Goal: Task Accomplishment & Management: Use online tool/utility

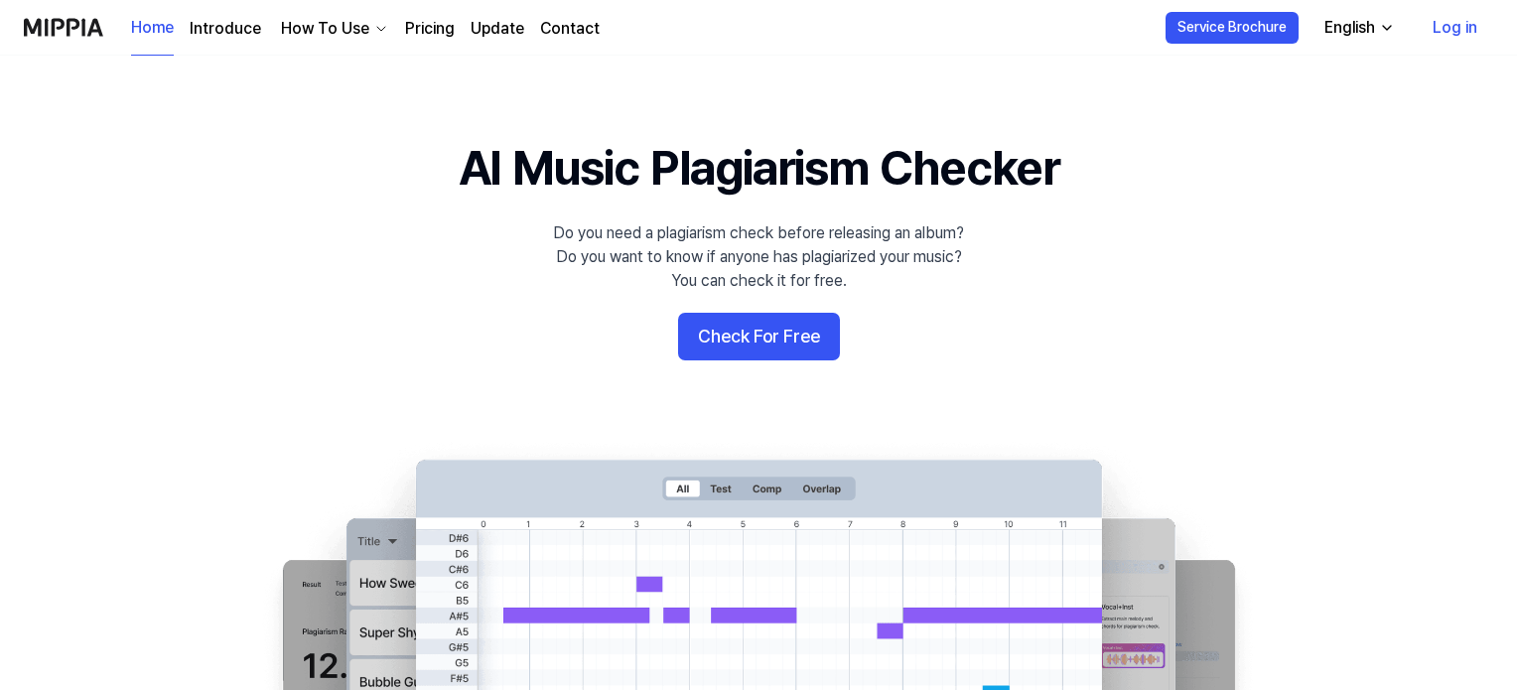
click at [794, 350] on button "Check For Free" at bounding box center [759, 337] width 162 height 48
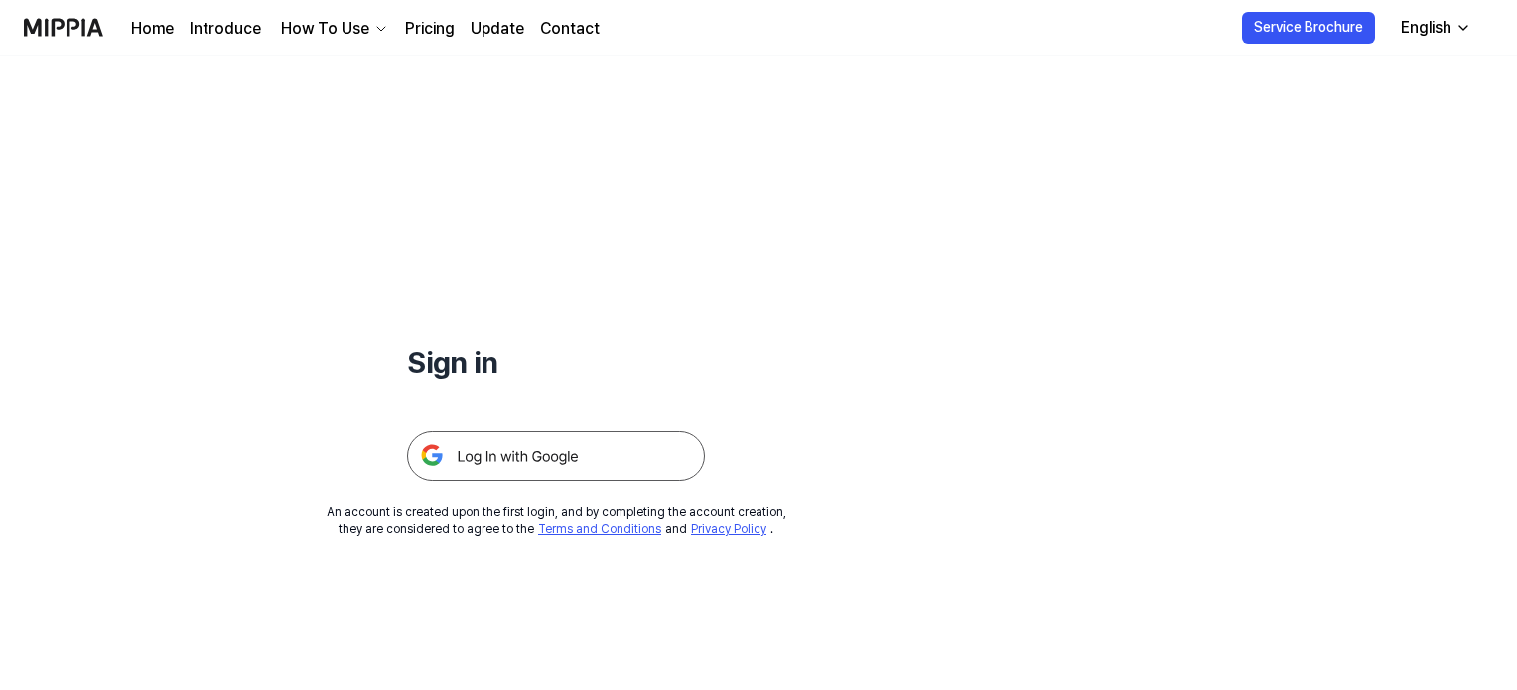
click at [576, 458] on img at bounding box center [556, 456] width 298 height 50
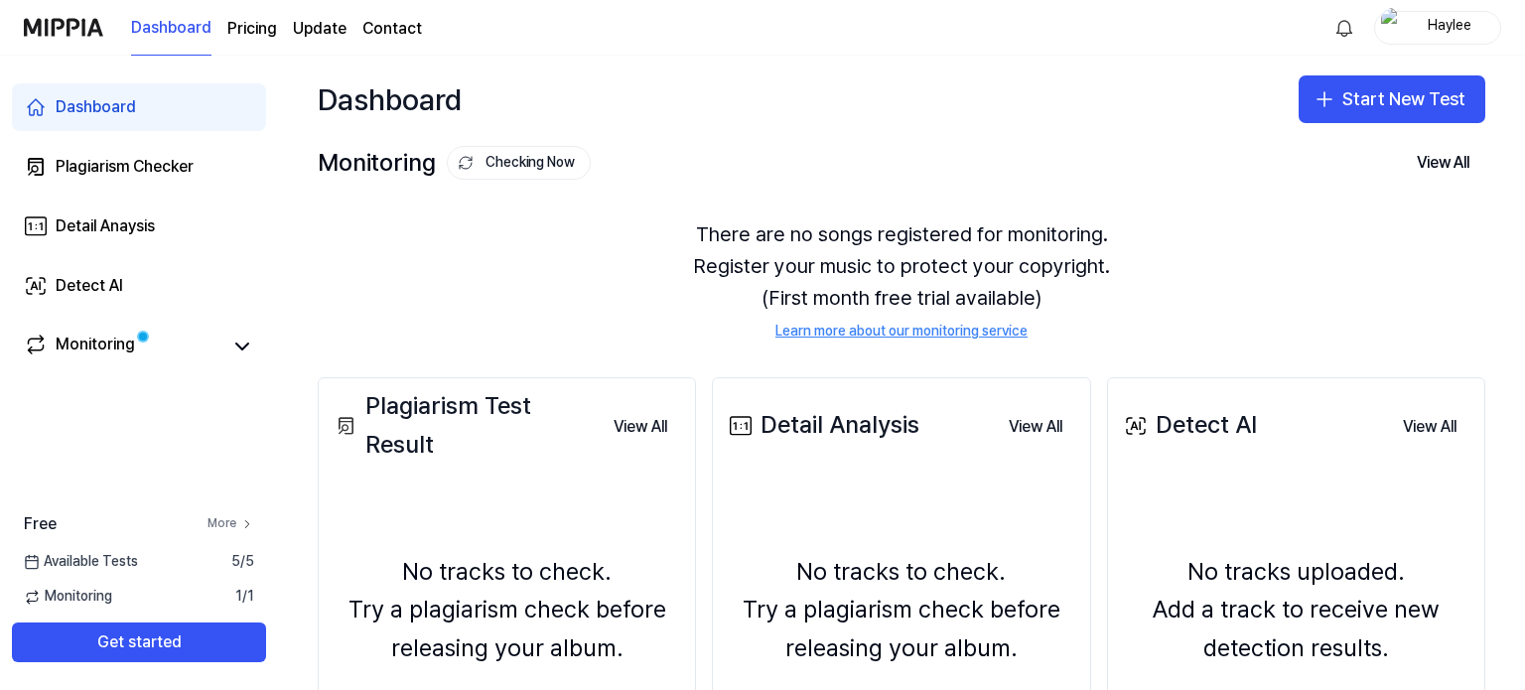
click at [222, 529] on link "More" at bounding box center [230, 523] width 47 height 17
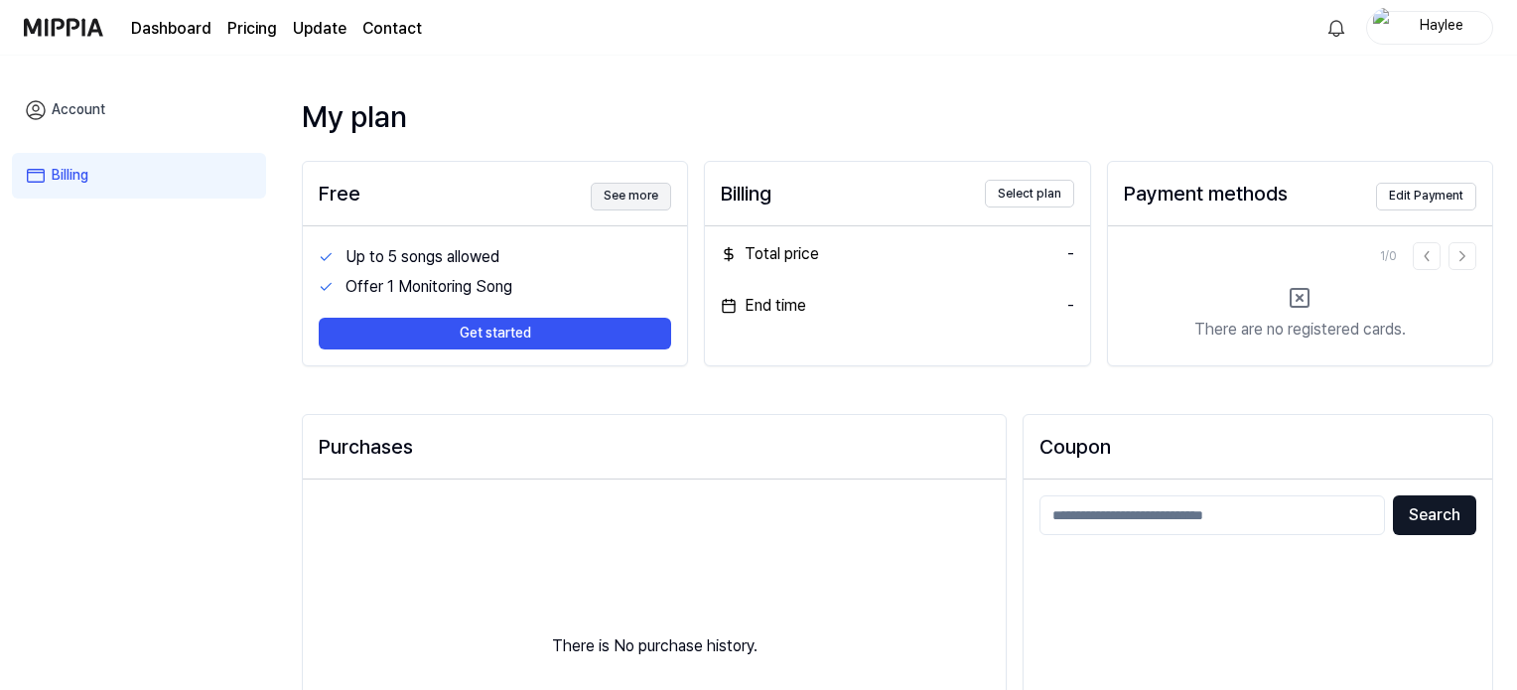
click at [651, 200] on button "See more" at bounding box center [631, 197] width 80 height 28
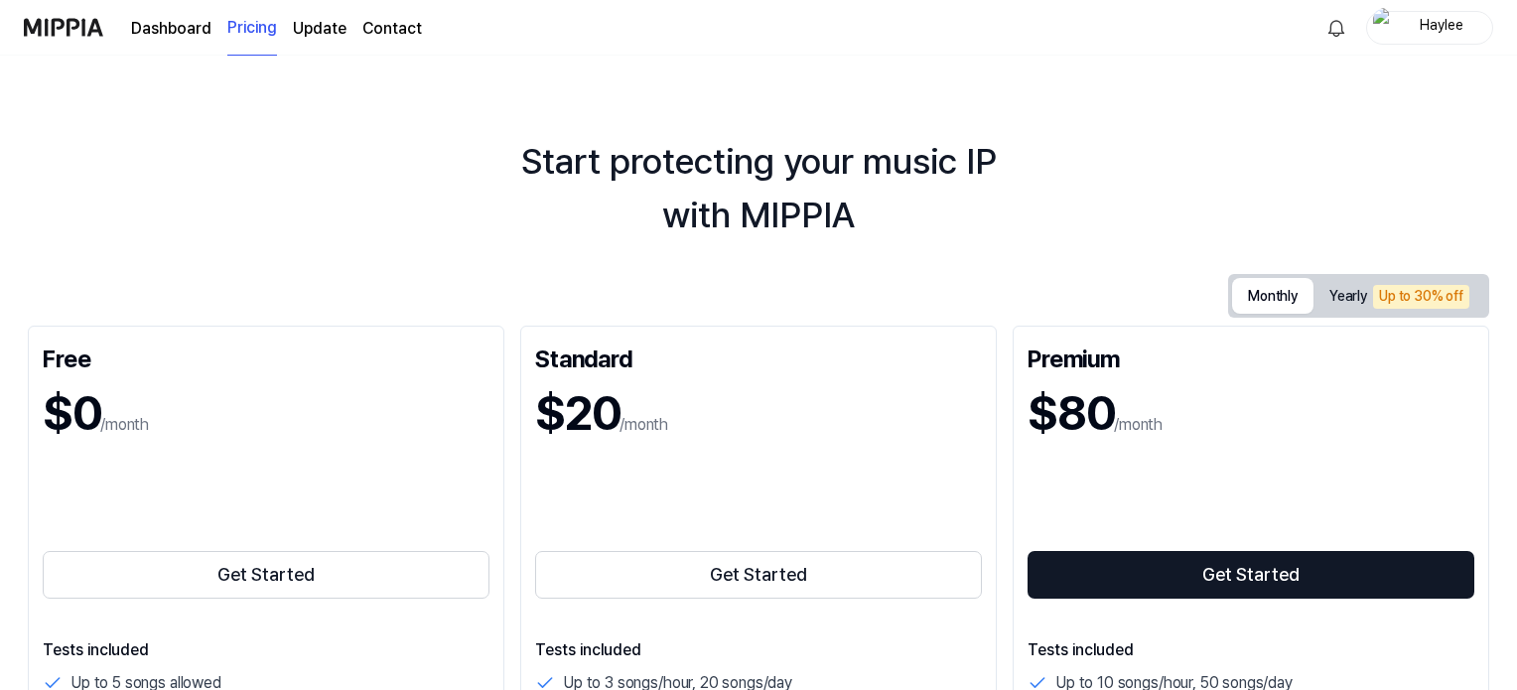
click at [1270, 289] on button "Monthly" at bounding box center [1272, 296] width 81 height 36
click at [154, 31] on link "Dashboard" at bounding box center [171, 29] width 80 height 24
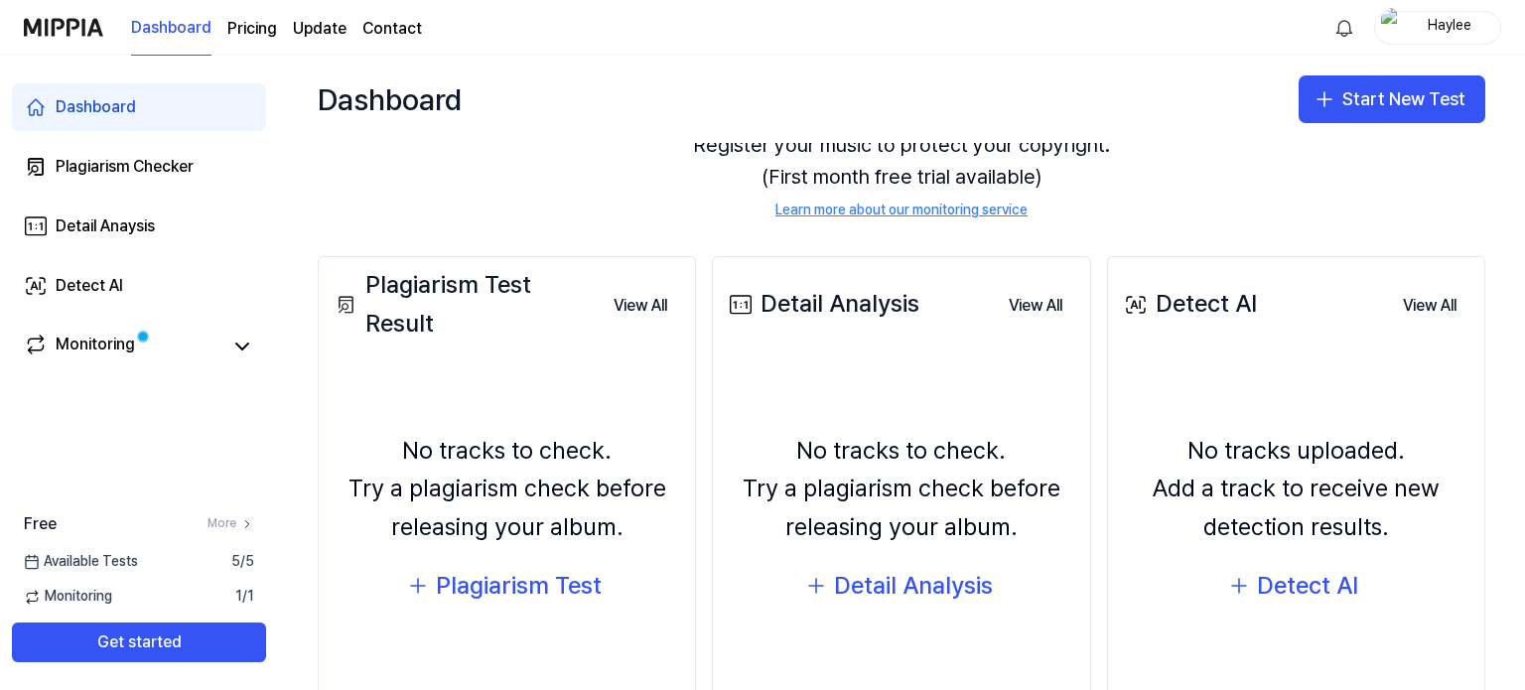
scroll to position [165, 0]
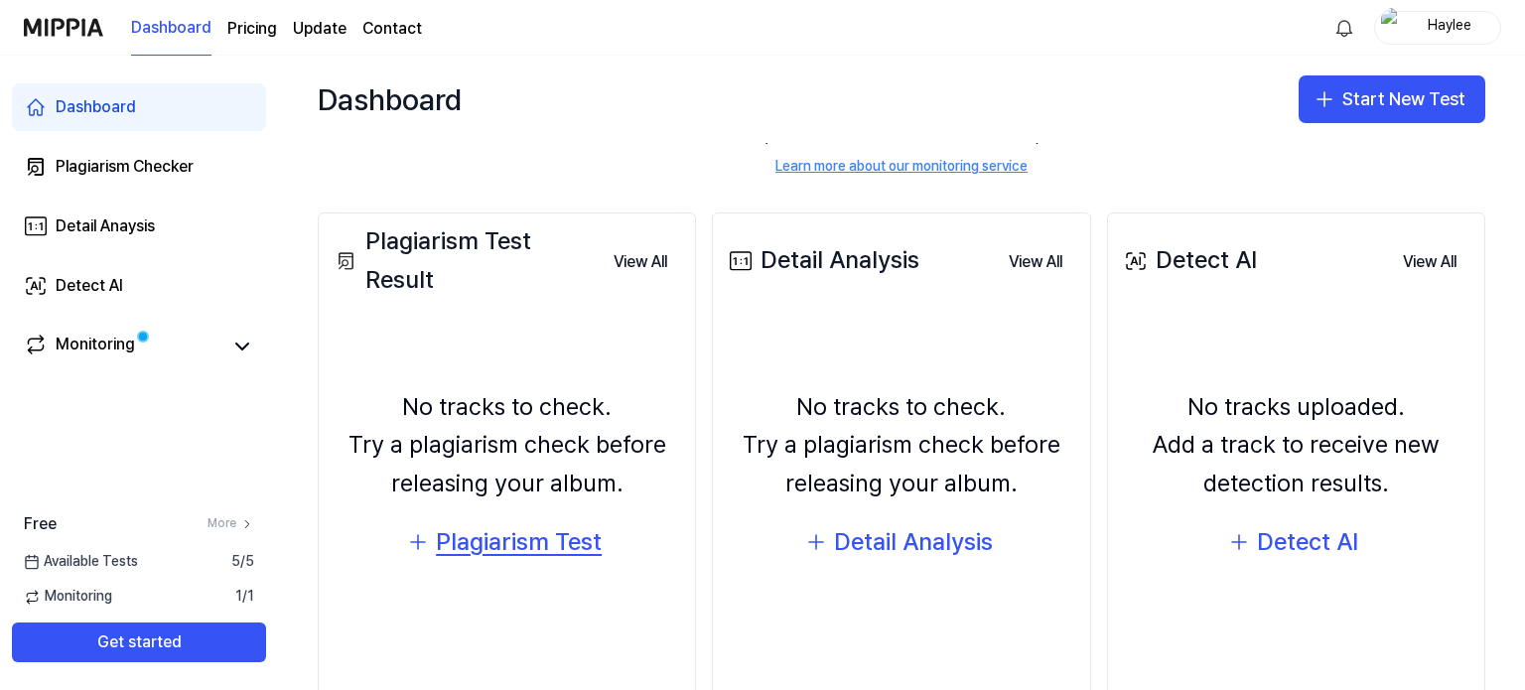
click at [570, 543] on div "Plagiarism Test" at bounding box center [519, 542] width 166 height 38
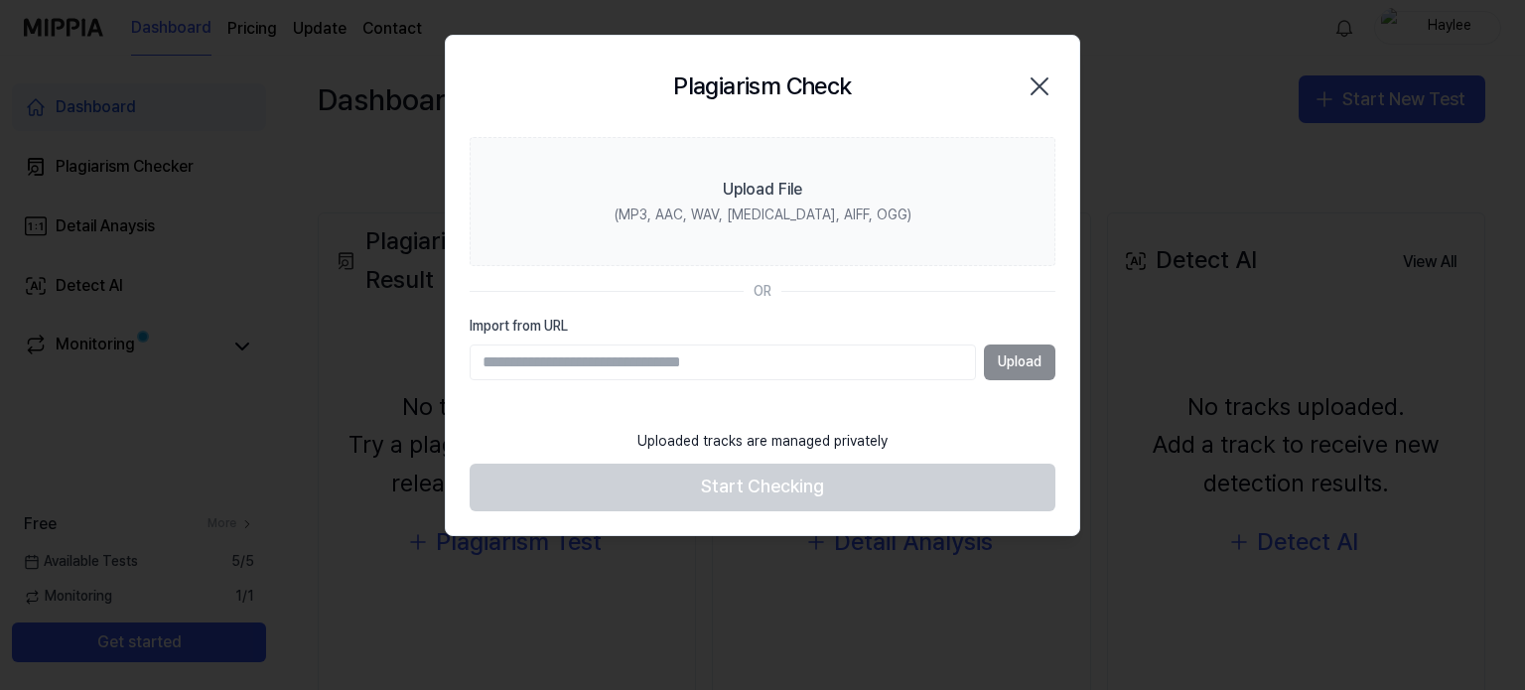
click at [809, 362] on input "Import from URL" at bounding box center [723, 362] width 506 height 36
click at [1014, 368] on div "Upload" at bounding box center [763, 362] width 586 height 36
click at [786, 376] on input "Import from URL" at bounding box center [723, 362] width 506 height 36
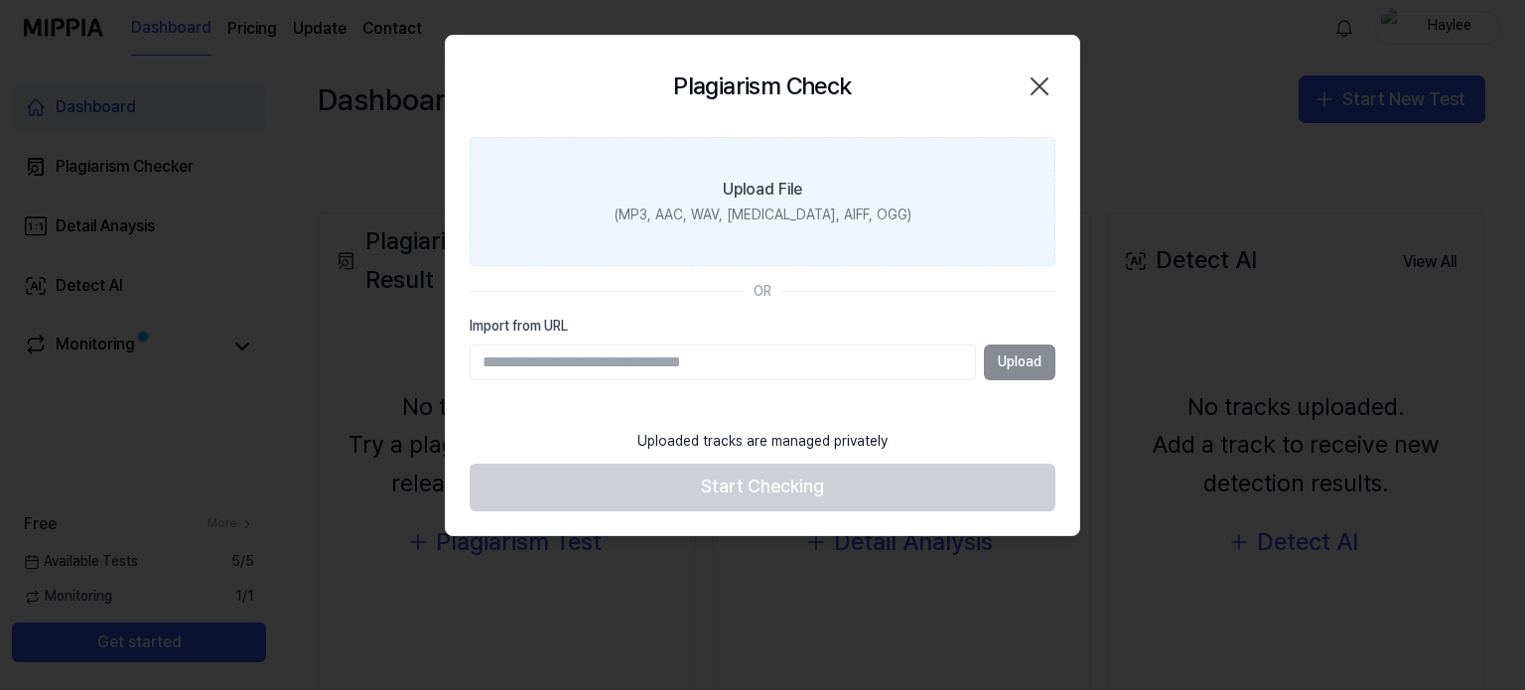
click at [782, 239] on label "Upload File (MP3, AAC, WAV, FLAC, AIFF, OGG)" at bounding box center [763, 201] width 586 height 129
click at [0, 0] on input "Upload File (MP3, AAC, WAV, FLAC, AIFF, OGG)" at bounding box center [0, 0] width 0 height 0
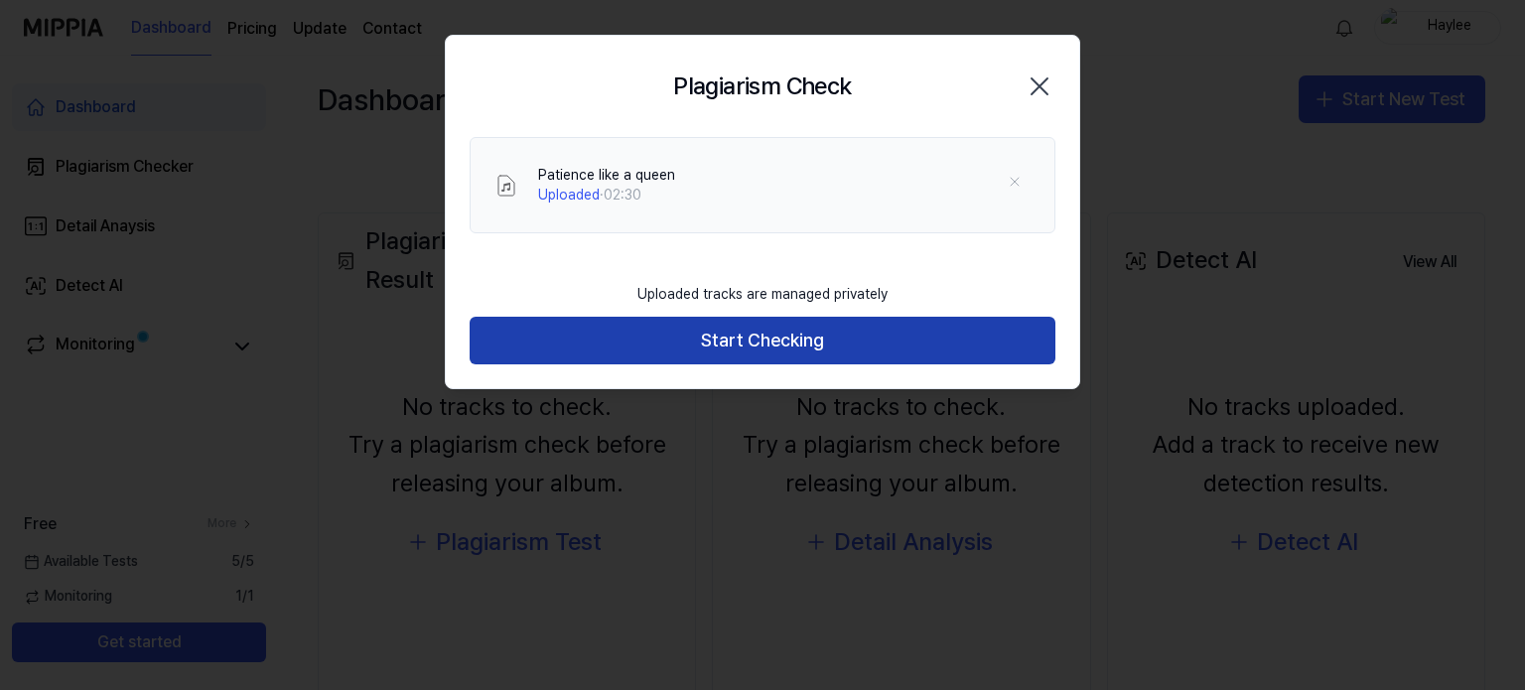
click at [821, 350] on button "Start Checking" at bounding box center [763, 341] width 586 height 48
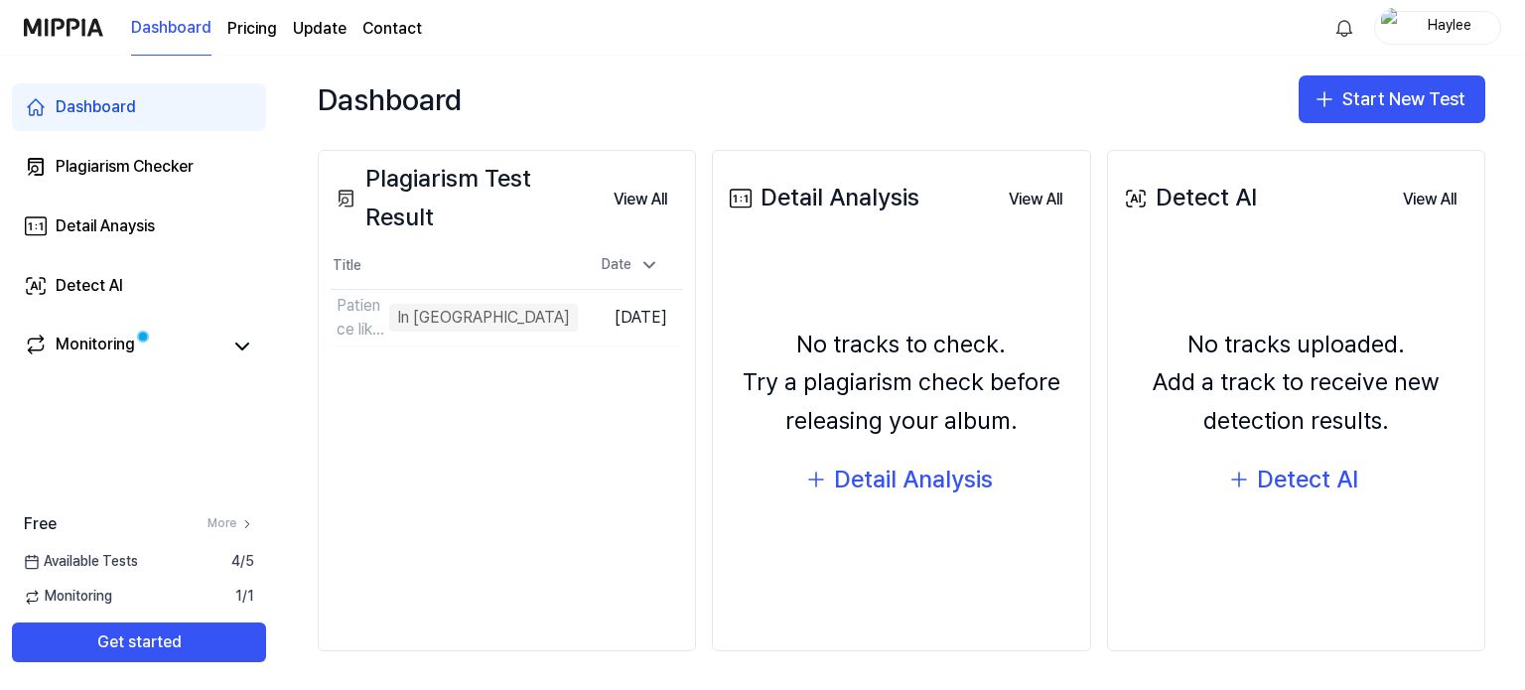
scroll to position [226, 0]
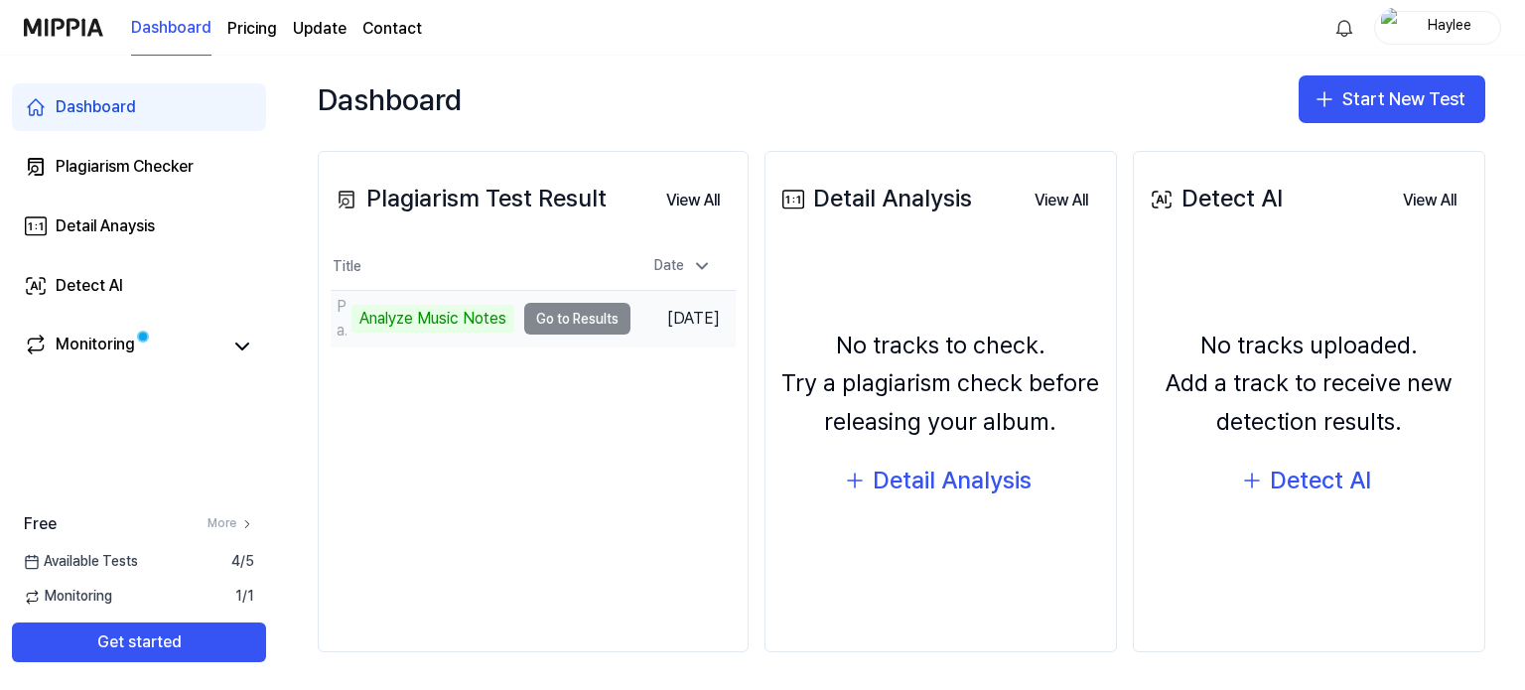
click at [572, 316] on td "Patience like a queen Analyze Music Notes Go to Results" at bounding box center [481, 319] width 300 height 56
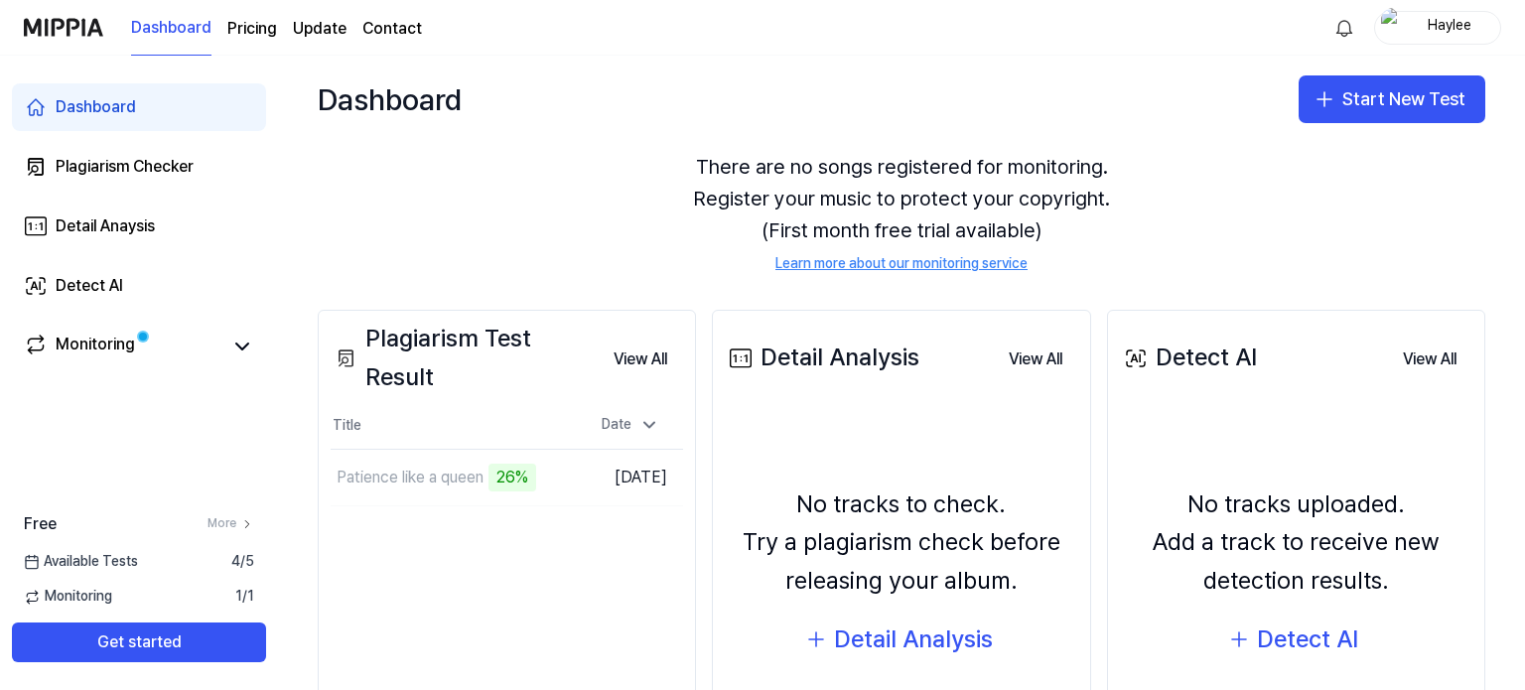
scroll to position [0, 0]
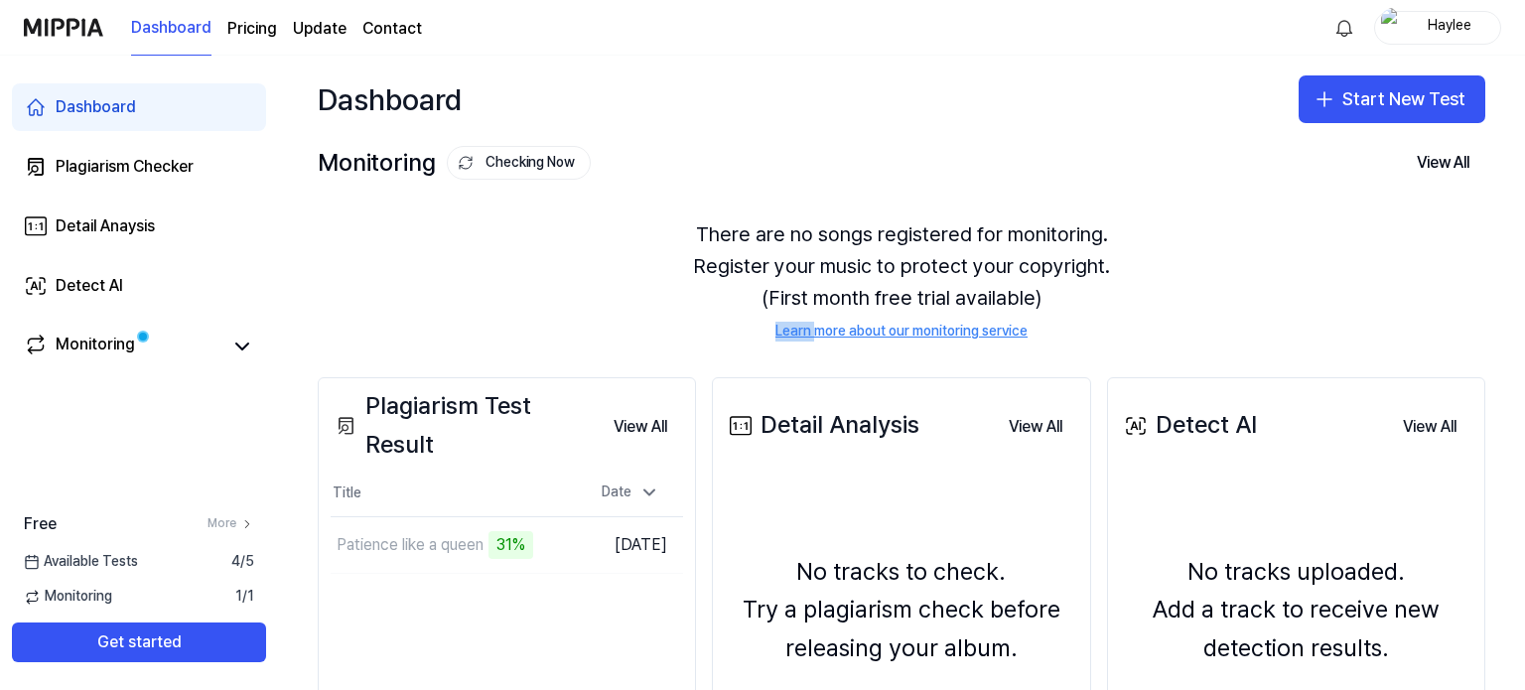
drag, startPoint x: 852, startPoint y: 341, endPoint x: 813, endPoint y: 328, distance: 41.1
click at [813, 328] on div "There are no songs registered for monitoring. Register your music to protect yo…" at bounding box center [901, 280] width 1167 height 171
click at [695, 333] on div "There are no songs registered for monitoring. Register your music to protect yo…" at bounding box center [901, 280] width 1167 height 171
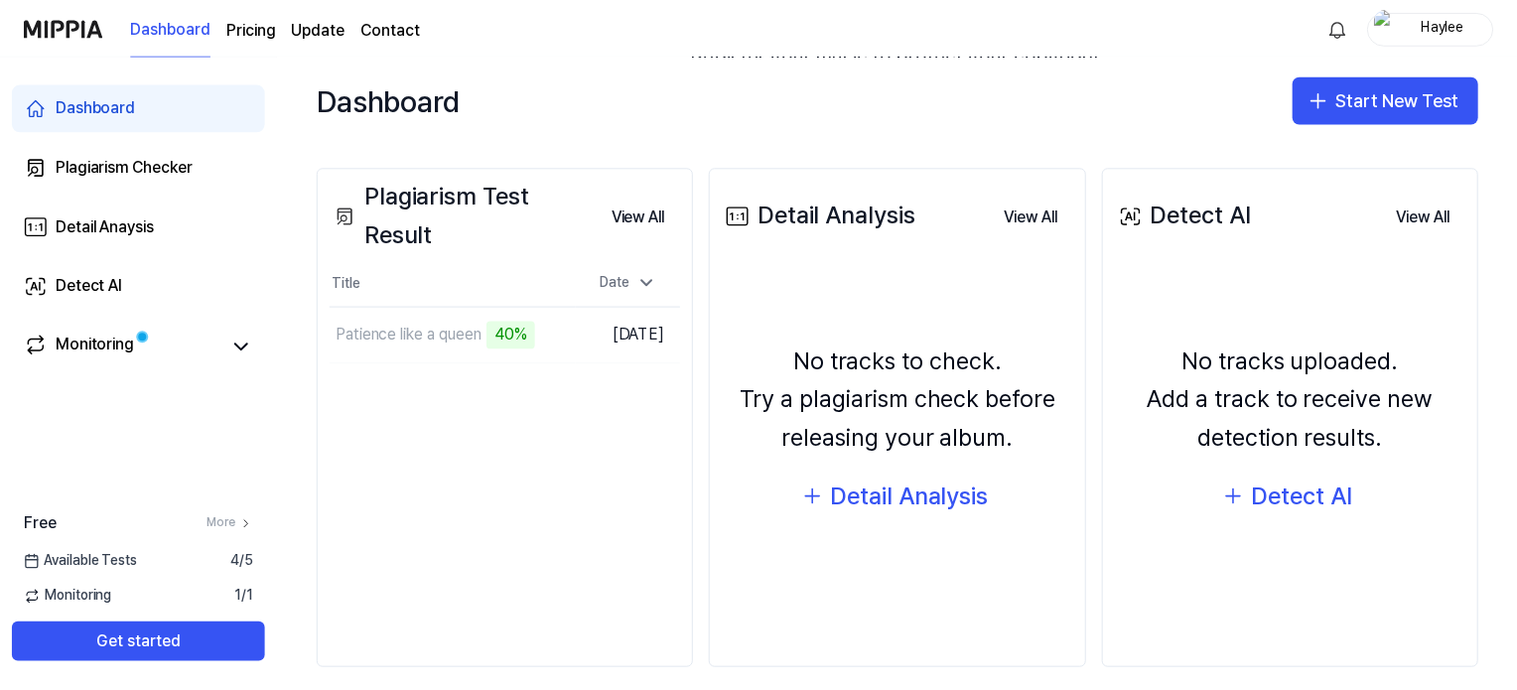
scroll to position [227, 0]
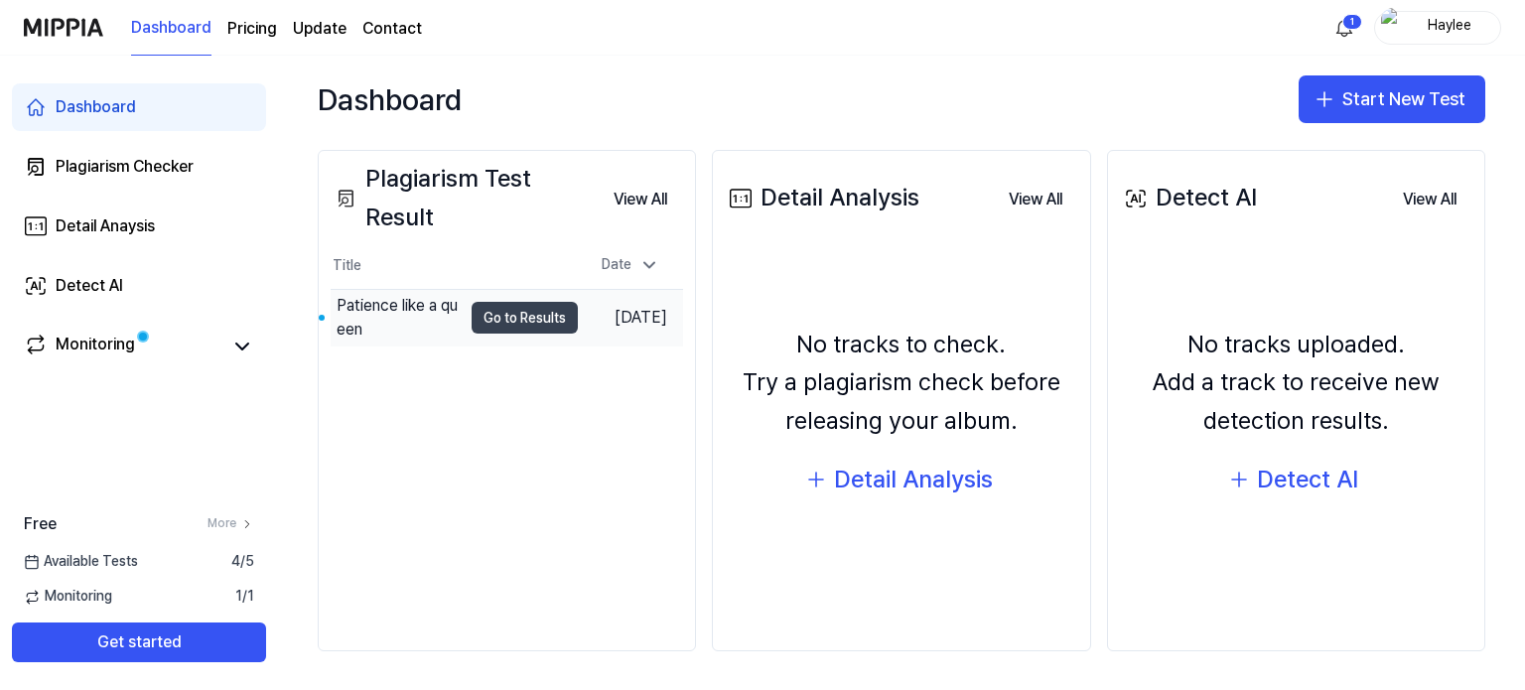
click at [493, 313] on button "Go to Results" at bounding box center [525, 318] width 106 height 32
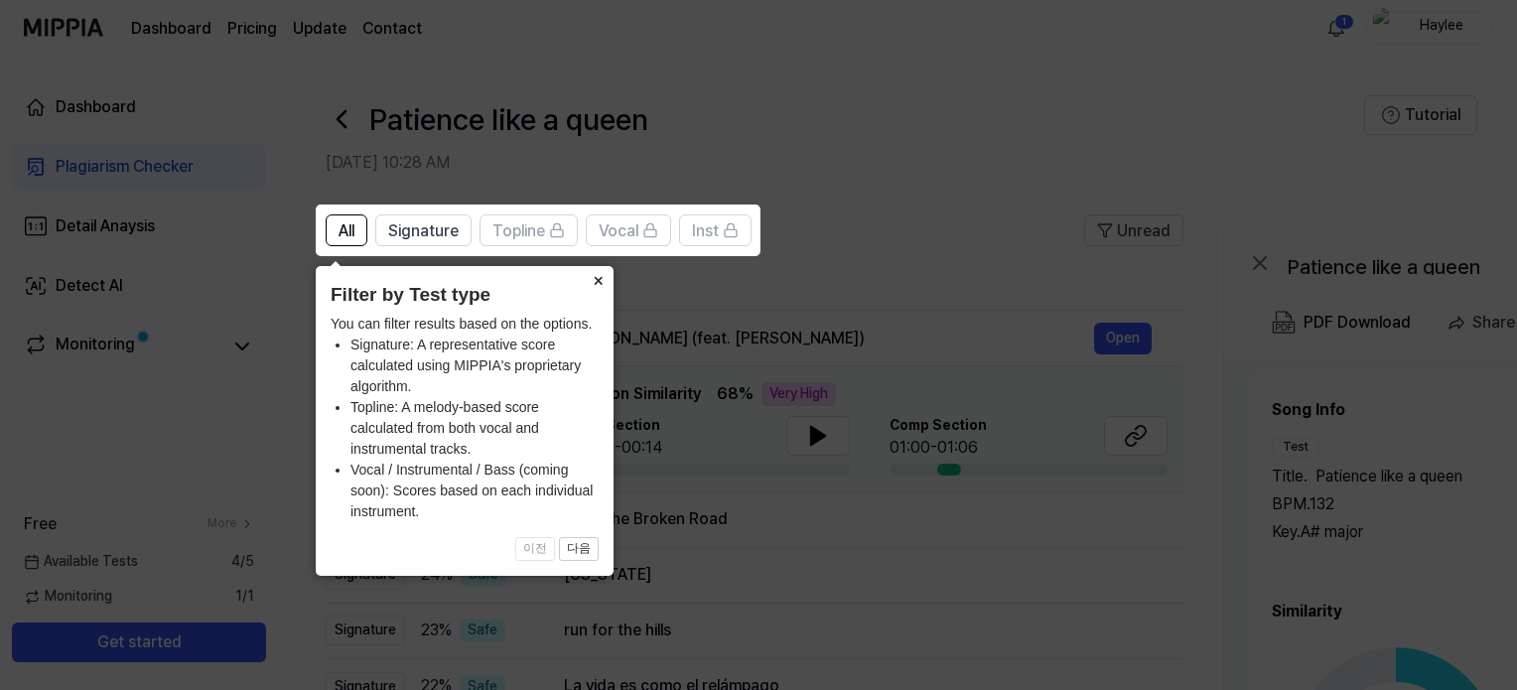
click at [604, 274] on button "×" at bounding box center [598, 280] width 32 height 28
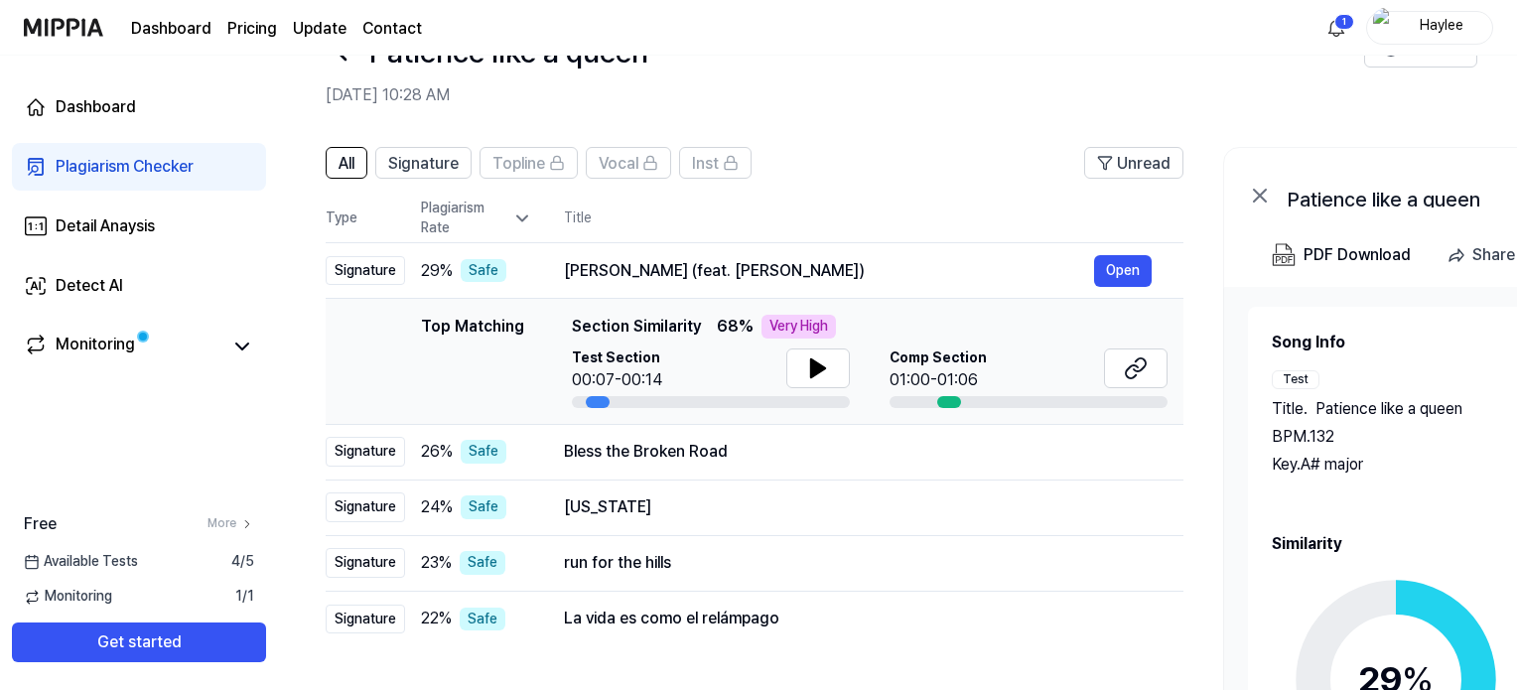
scroll to position [67, 0]
click at [519, 221] on icon at bounding box center [522, 219] width 20 height 20
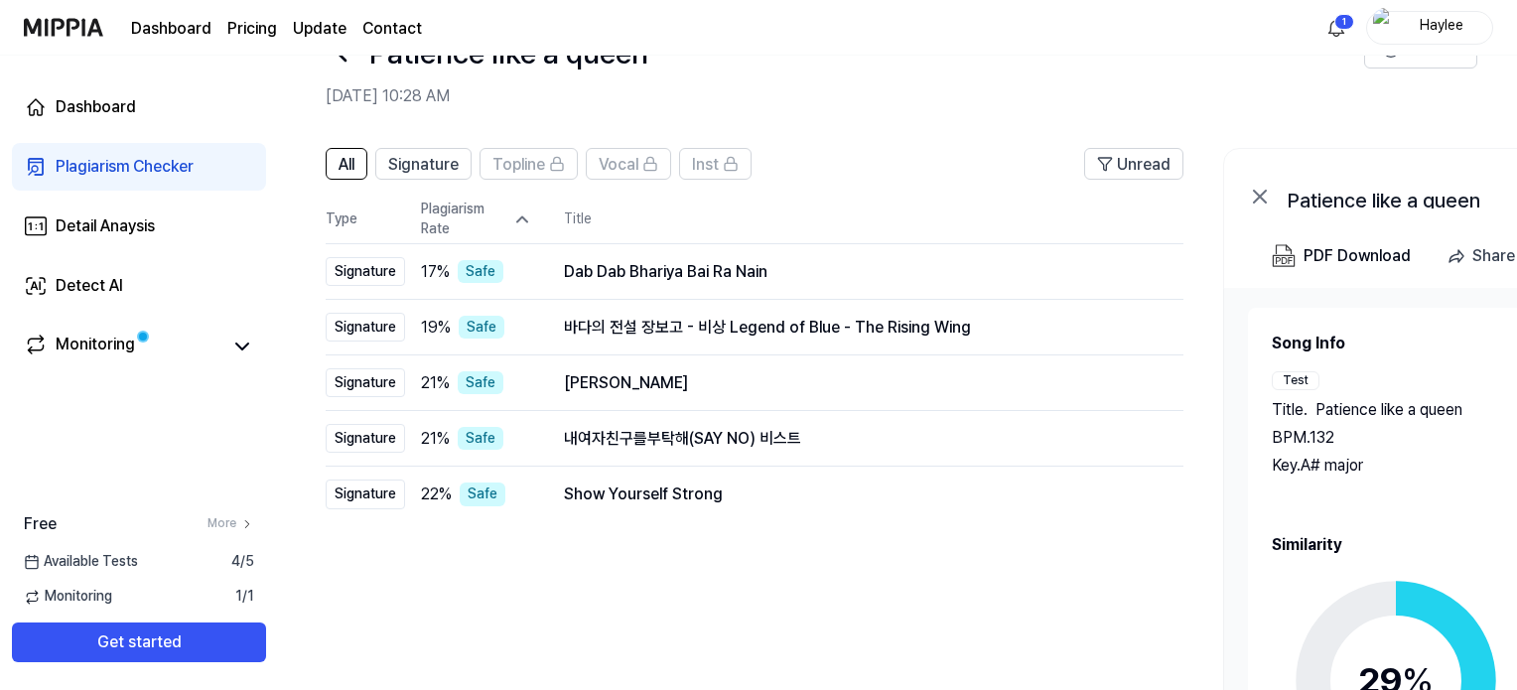
click at [520, 213] on icon at bounding box center [522, 219] width 20 height 20
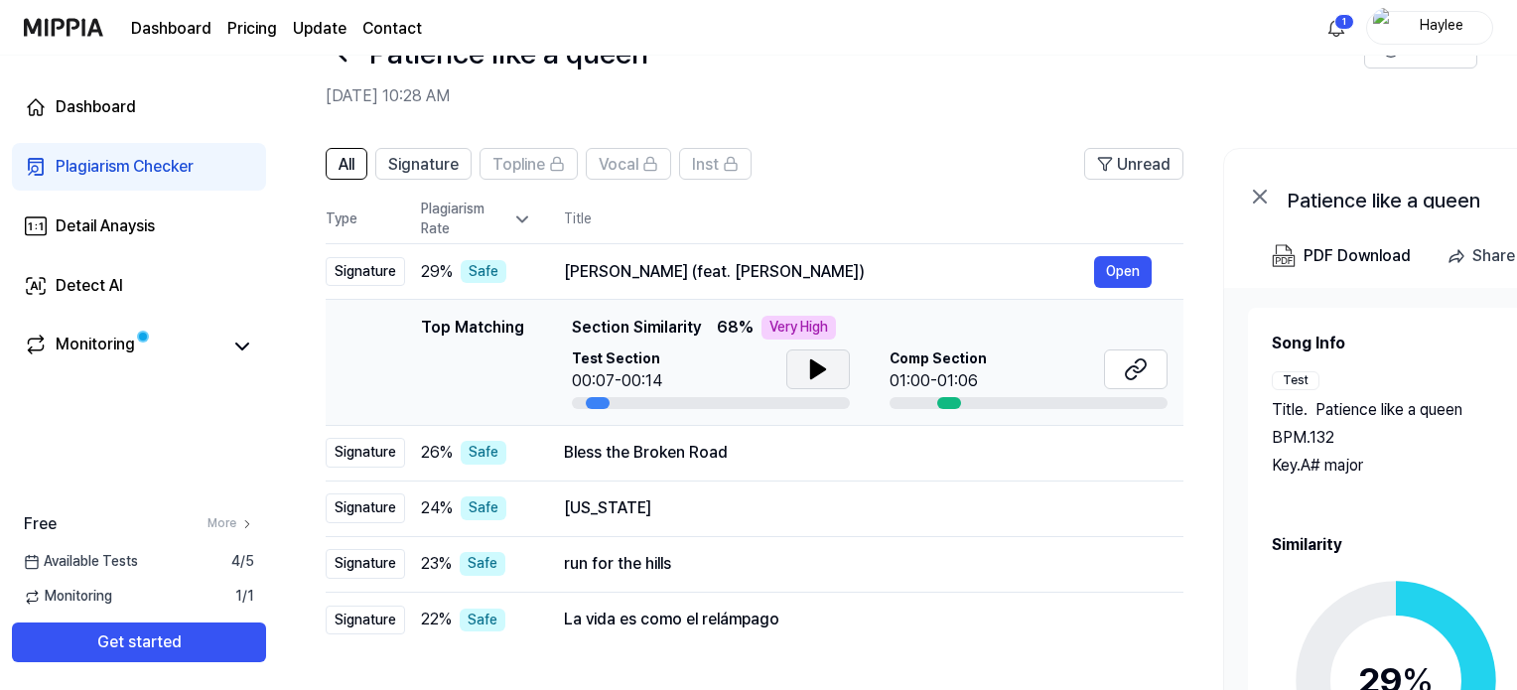
click at [799, 365] on button at bounding box center [818, 369] width 64 height 40
click at [1129, 366] on icon at bounding box center [1136, 369] width 24 height 24
click at [762, 458] on div "Bless the Broken Road" at bounding box center [829, 453] width 530 height 24
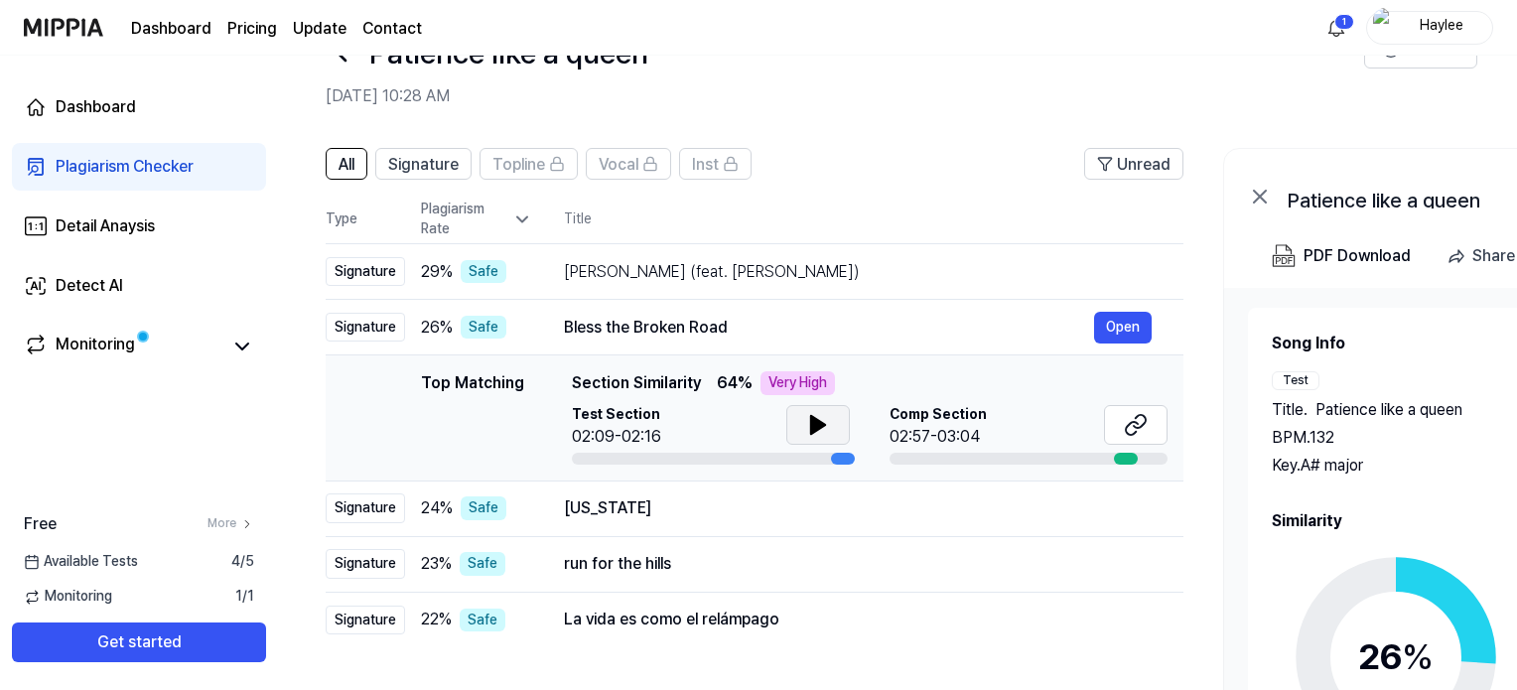
click at [822, 431] on icon at bounding box center [818, 425] width 24 height 24
click at [1132, 422] on icon at bounding box center [1132, 428] width 12 height 13
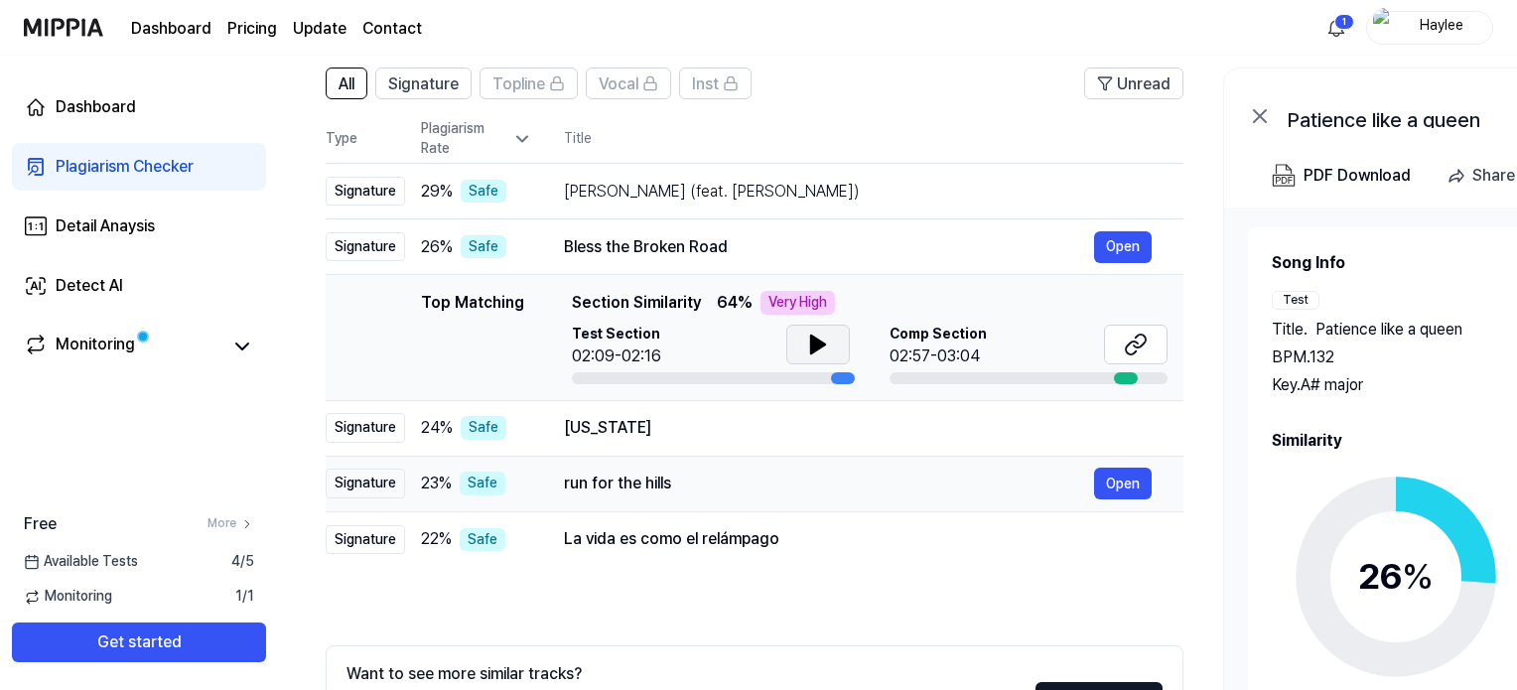
scroll to position [155, 0]
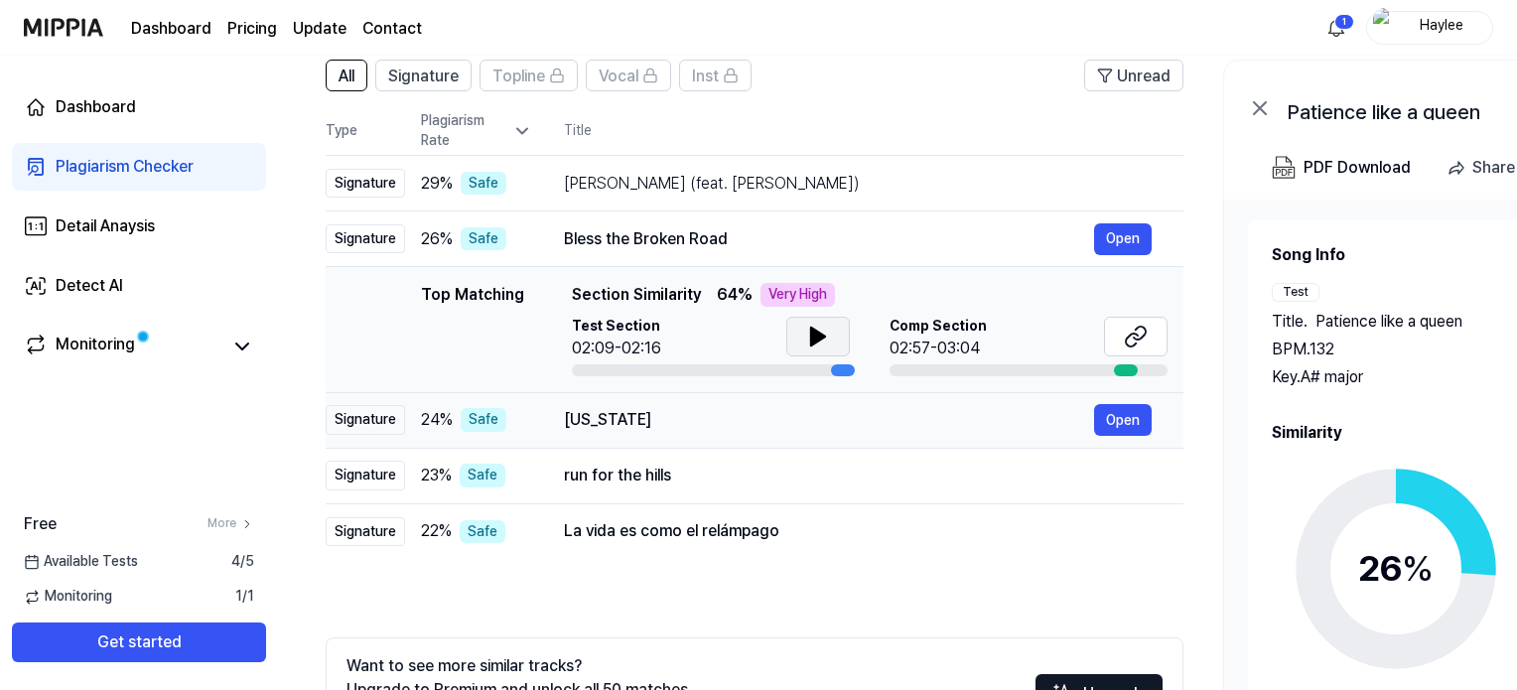
click at [682, 413] on div "California" at bounding box center [829, 420] width 530 height 24
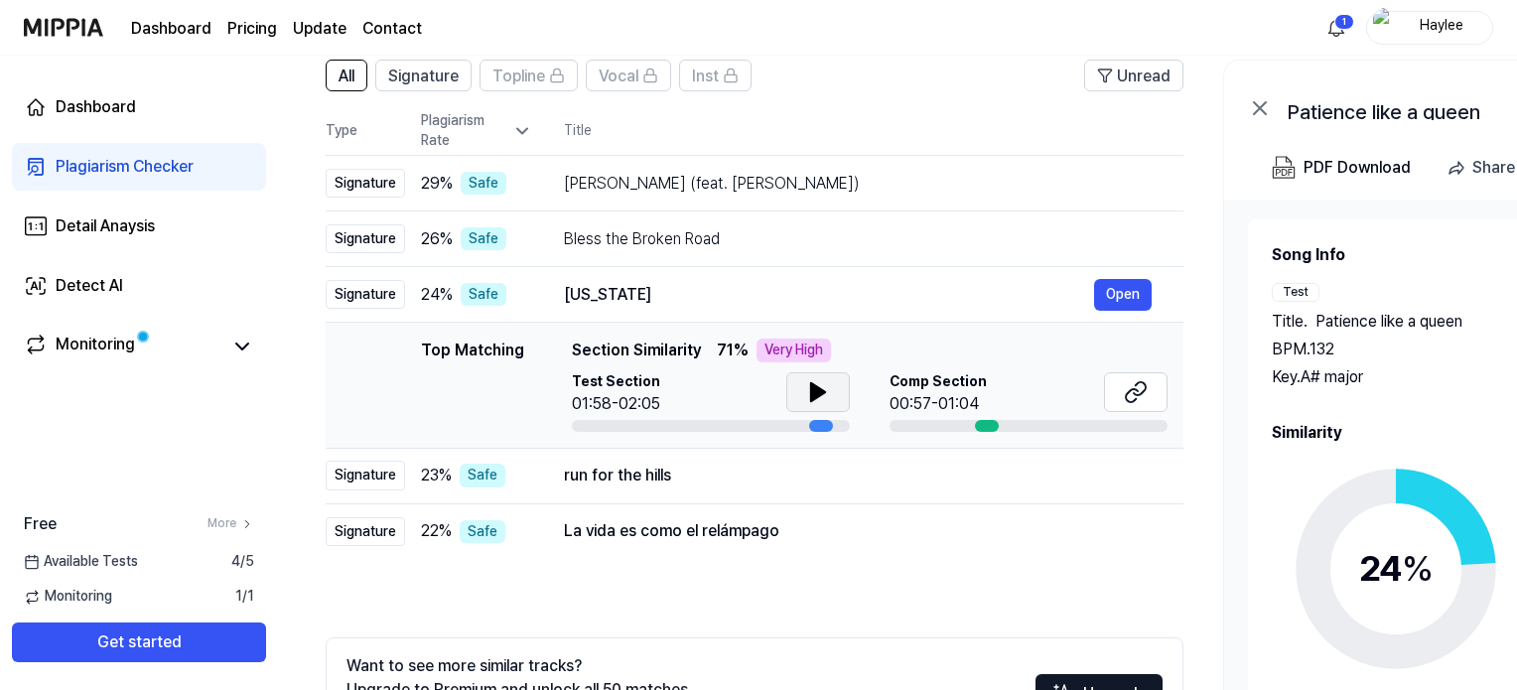
click at [797, 388] on button at bounding box center [818, 392] width 64 height 40
click at [1137, 384] on icon at bounding box center [1140, 388] width 12 height 13
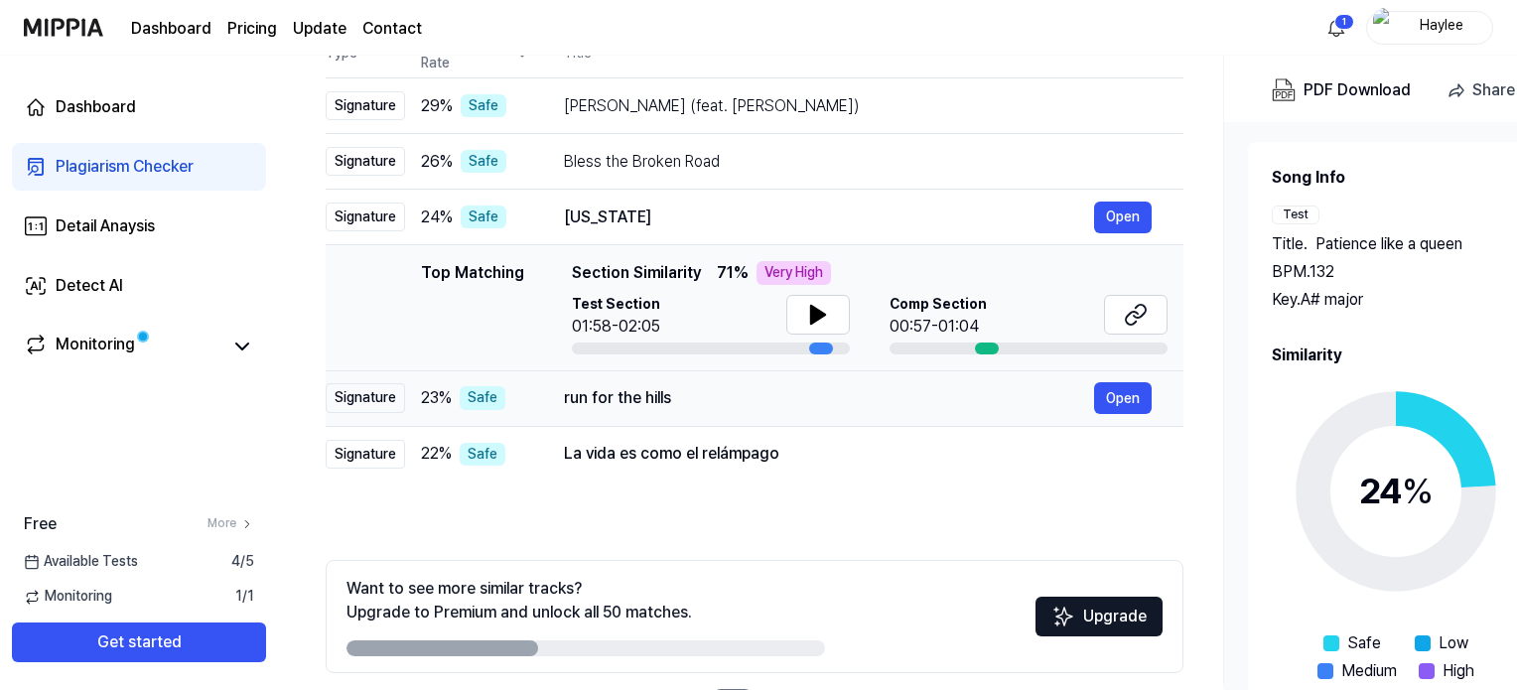
scroll to position [233, 0]
click at [699, 400] on div "run for the hills" at bounding box center [829, 397] width 530 height 24
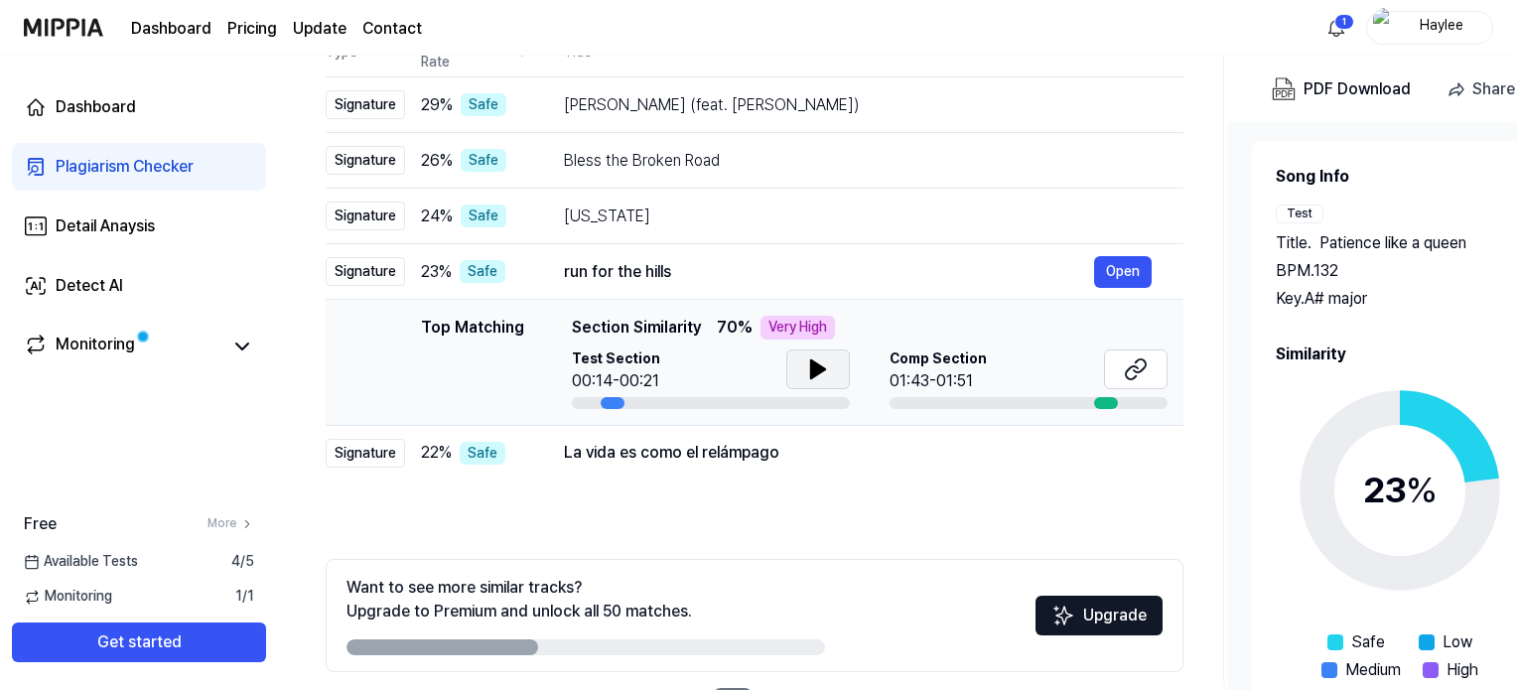
click at [811, 367] on icon at bounding box center [818, 369] width 14 height 18
click at [1132, 367] on icon at bounding box center [1136, 369] width 24 height 24
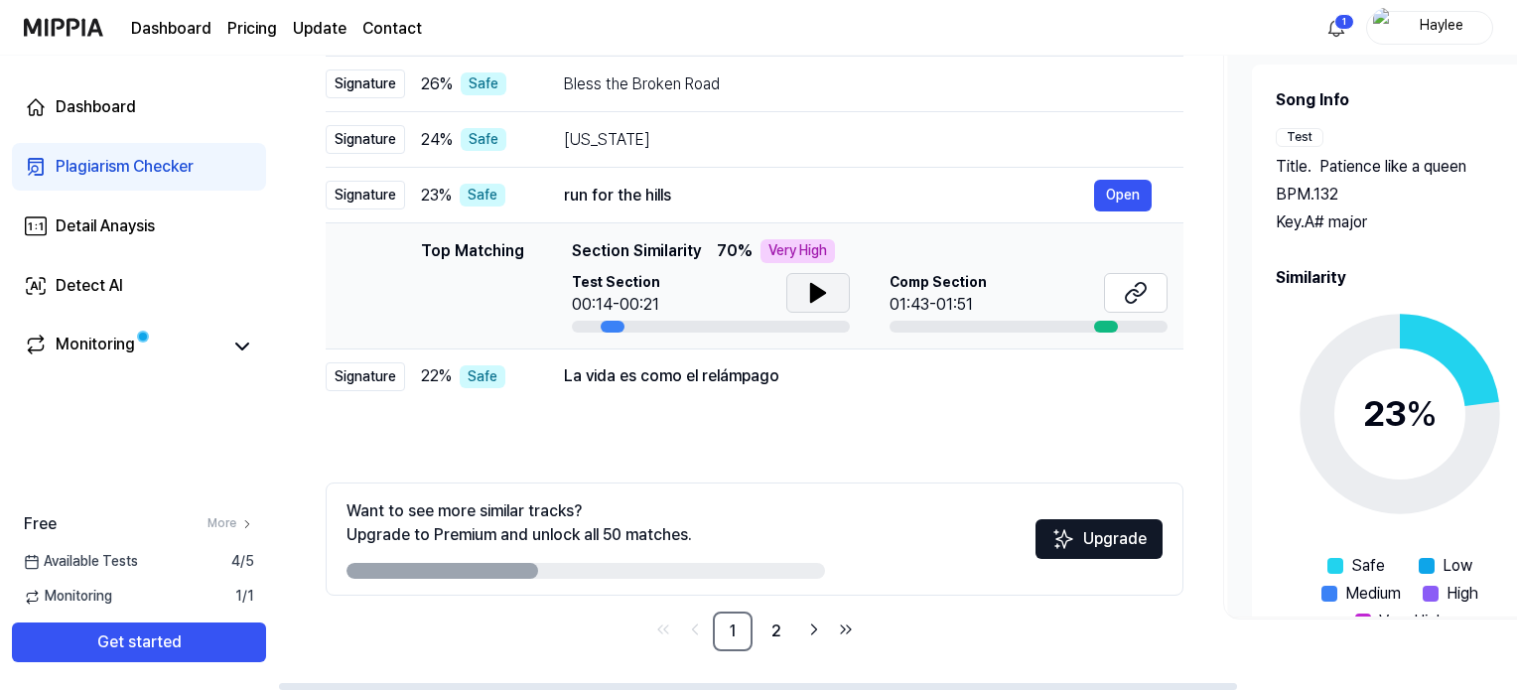
click at [671, 405] on div "All Signature Topline Vocal Inst Unread All Signature Topline Vocal Inst Type P…" at bounding box center [755, 278] width 858 height 746
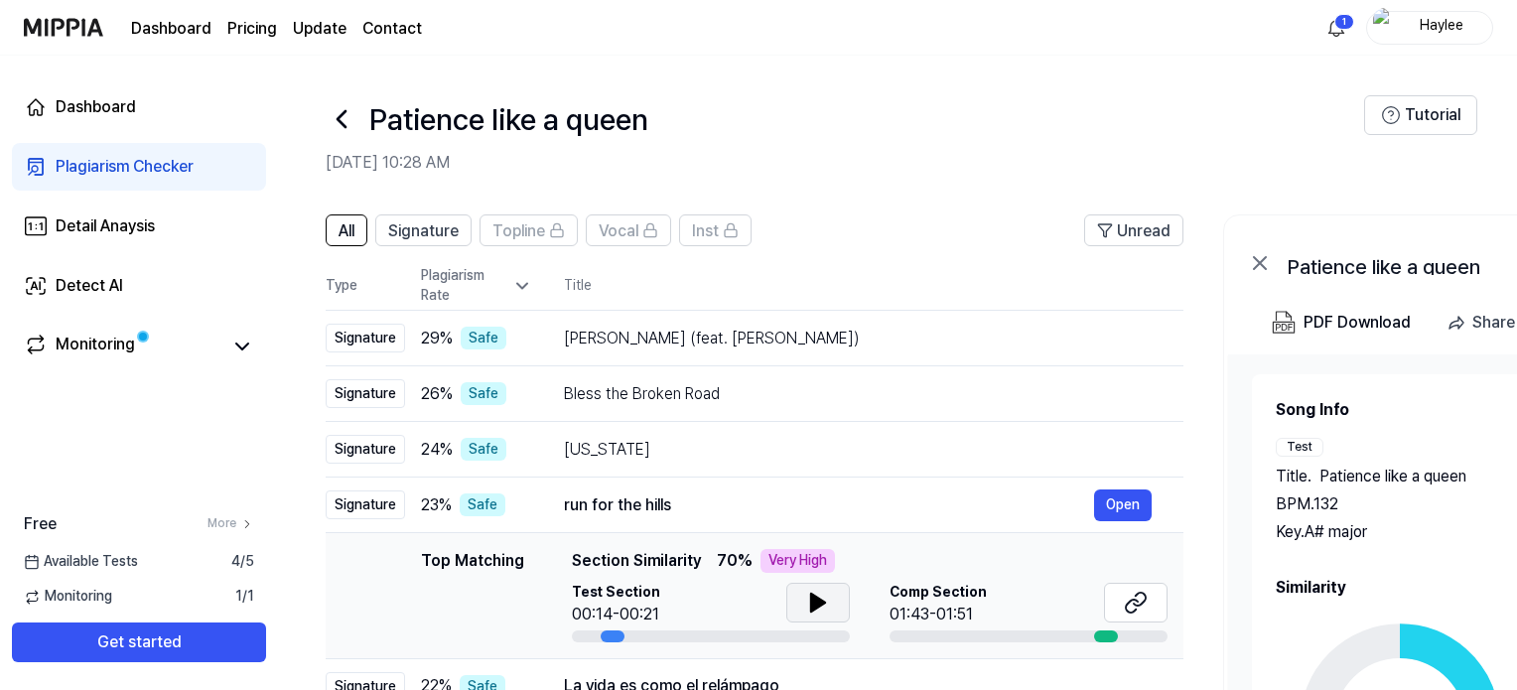
click at [517, 280] on icon at bounding box center [522, 286] width 20 height 20
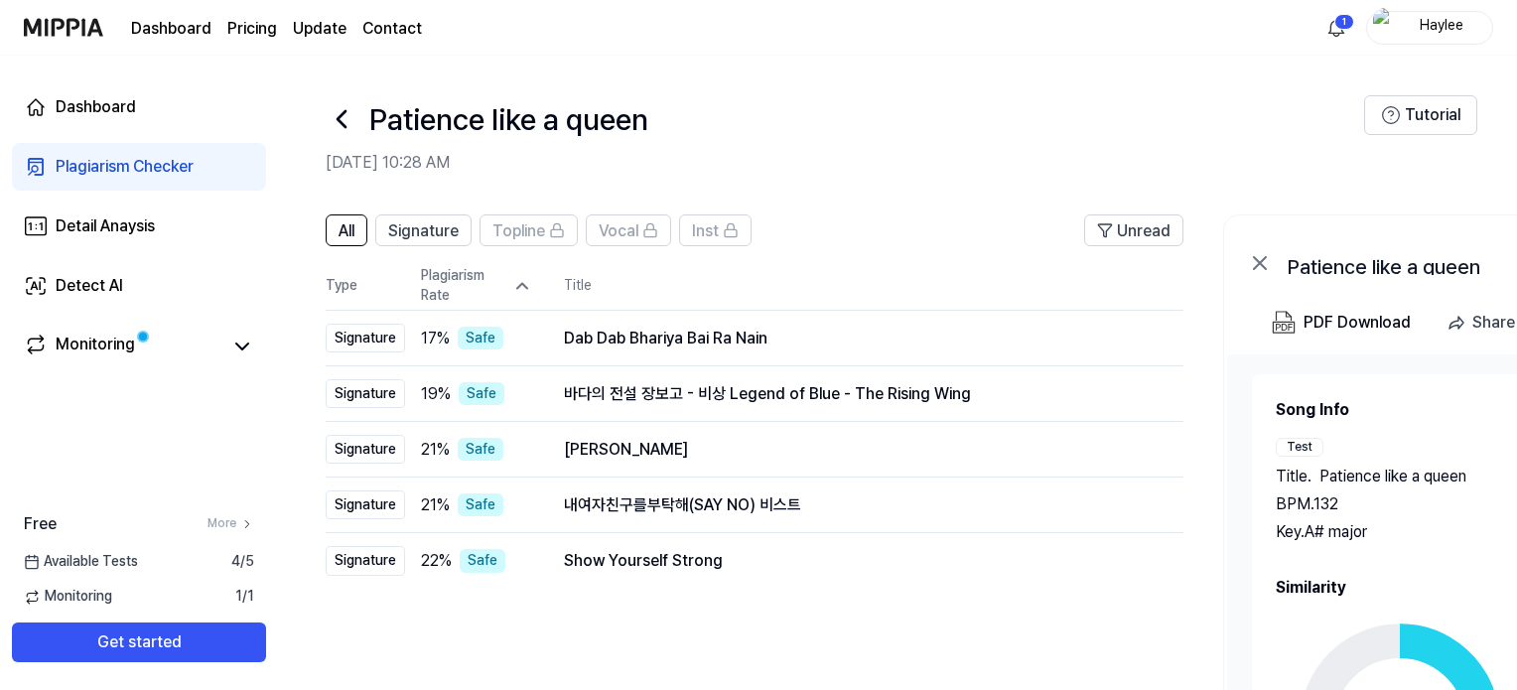
click at [517, 285] on icon at bounding box center [522, 286] width 20 height 20
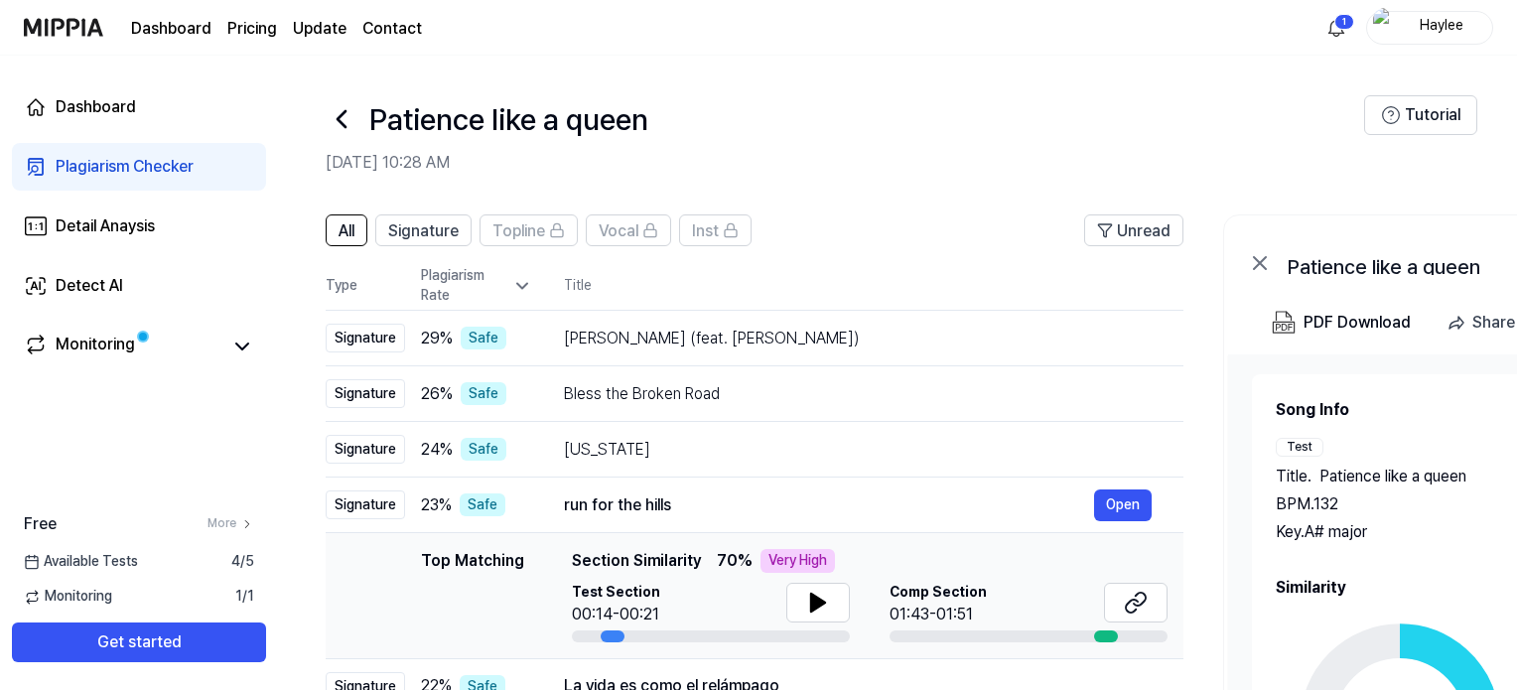
click at [517, 285] on icon at bounding box center [522, 286] width 20 height 20
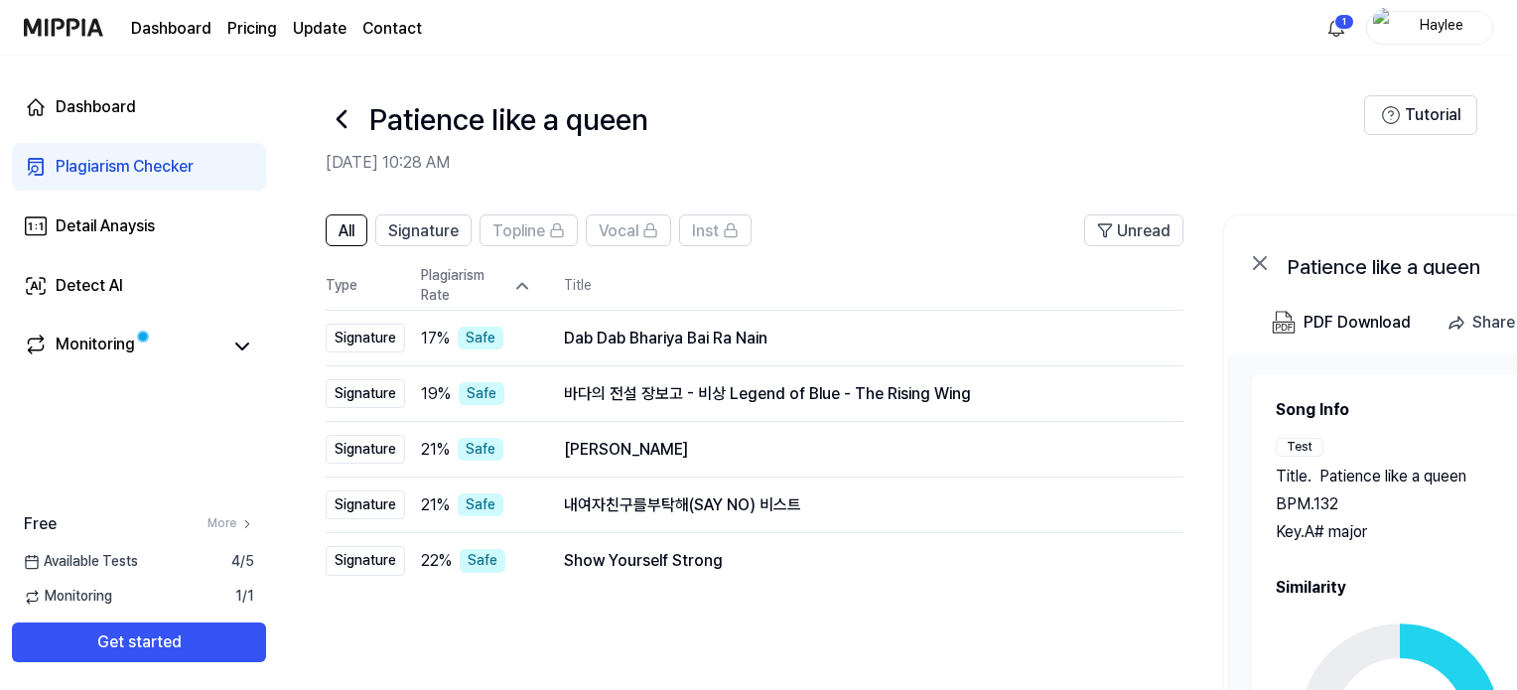
click at [517, 285] on icon at bounding box center [522, 286] width 20 height 20
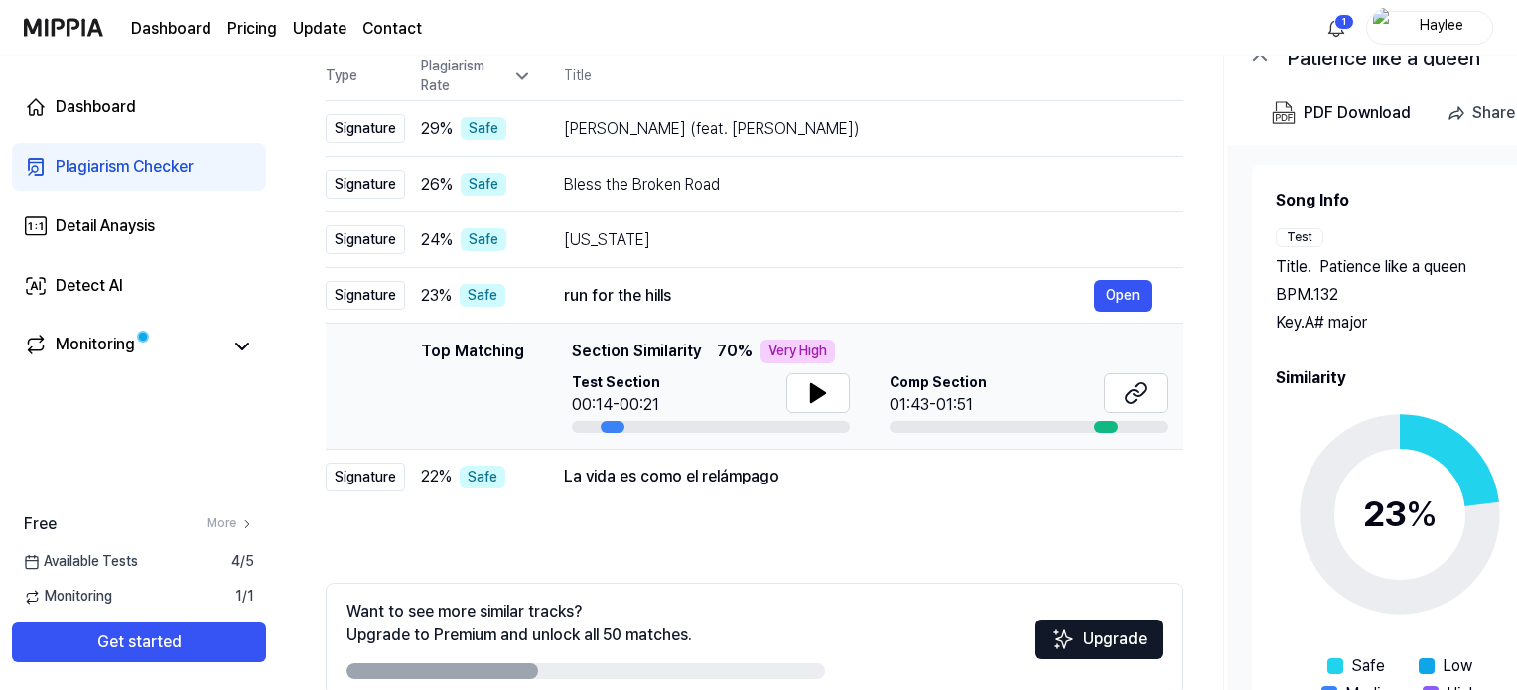
scroll to position [210, 0]
click at [518, 82] on icon at bounding box center [522, 76] width 20 height 20
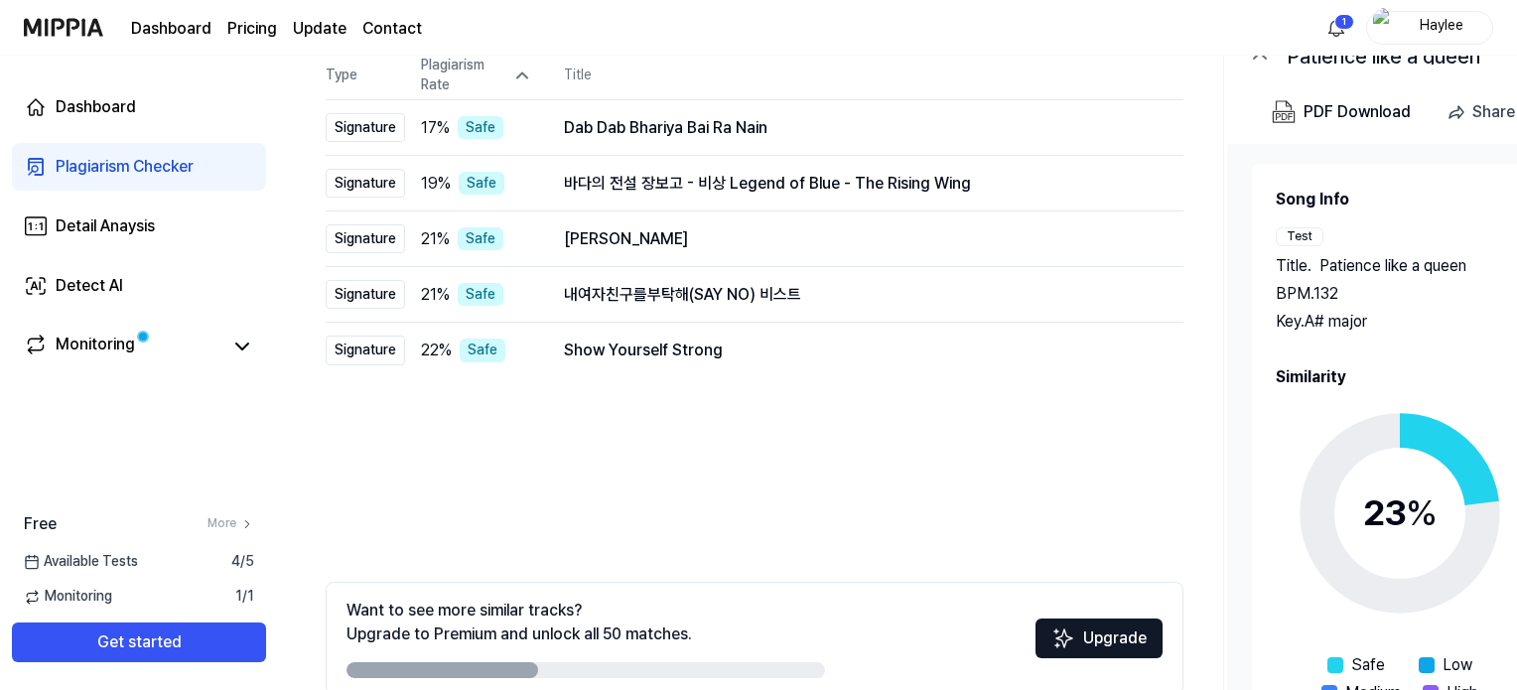
click at [510, 71] on div "Plagiarism Rate" at bounding box center [476, 75] width 111 height 39
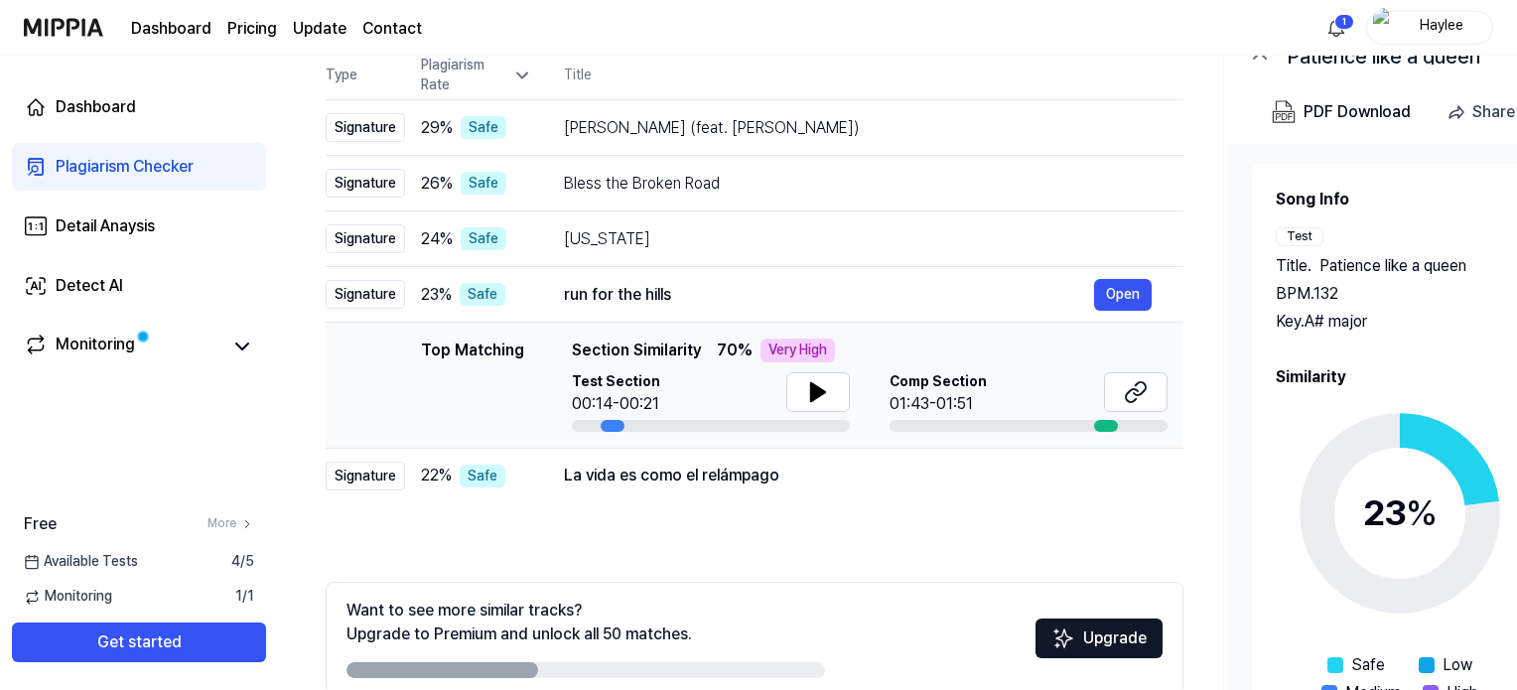
click at [515, 71] on icon at bounding box center [522, 76] width 20 height 20
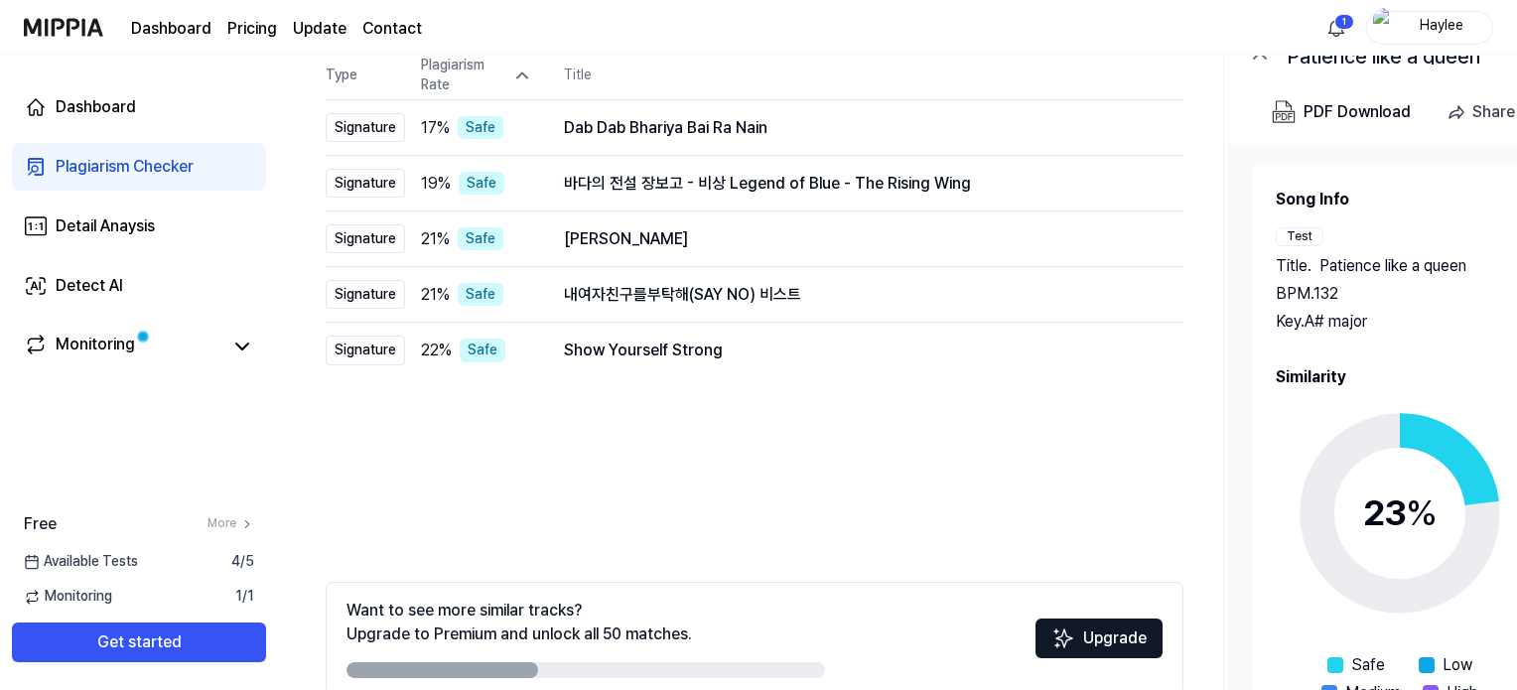
click at [524, 70] on icon at bounding box center [522, 76] width 20 height 20
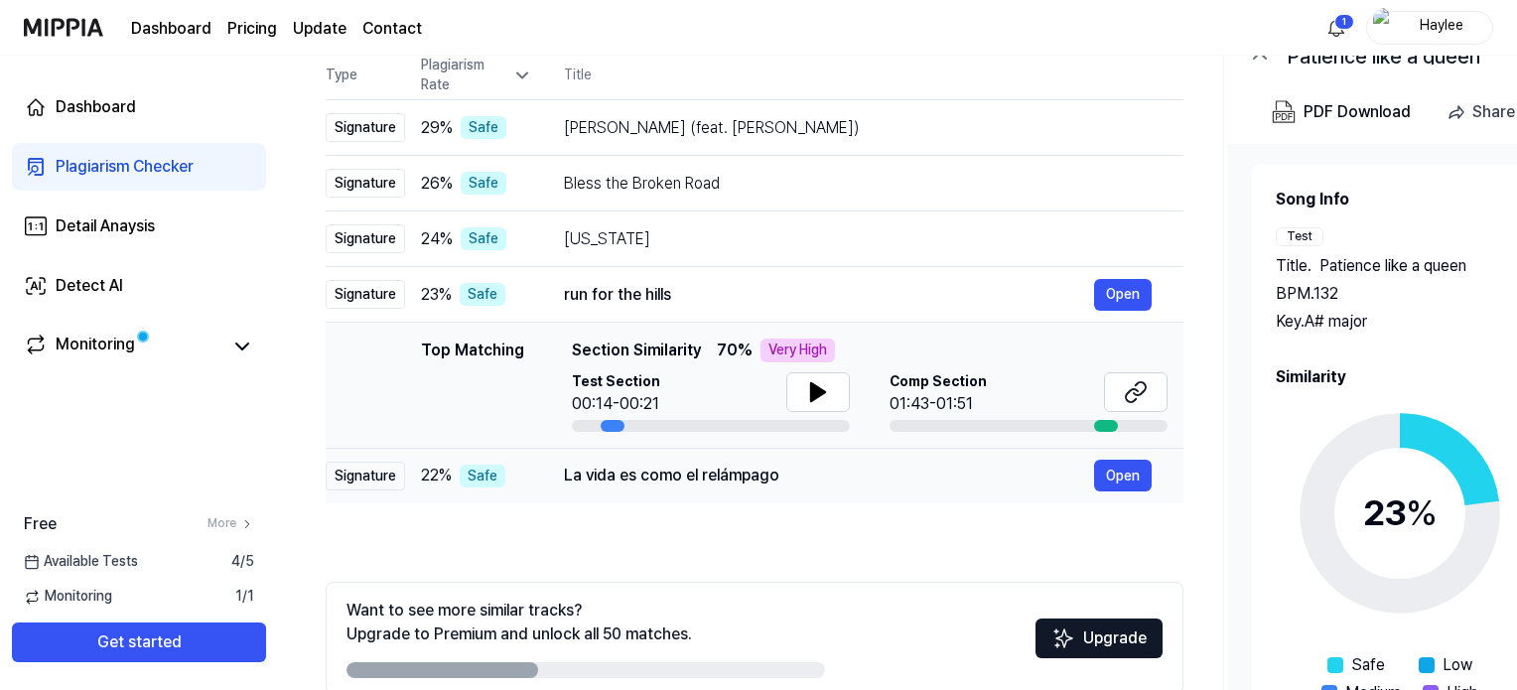
click at [827, 468] on div "La vida es como el relámpago" at bounding box center [829, 476] width 530 height 24
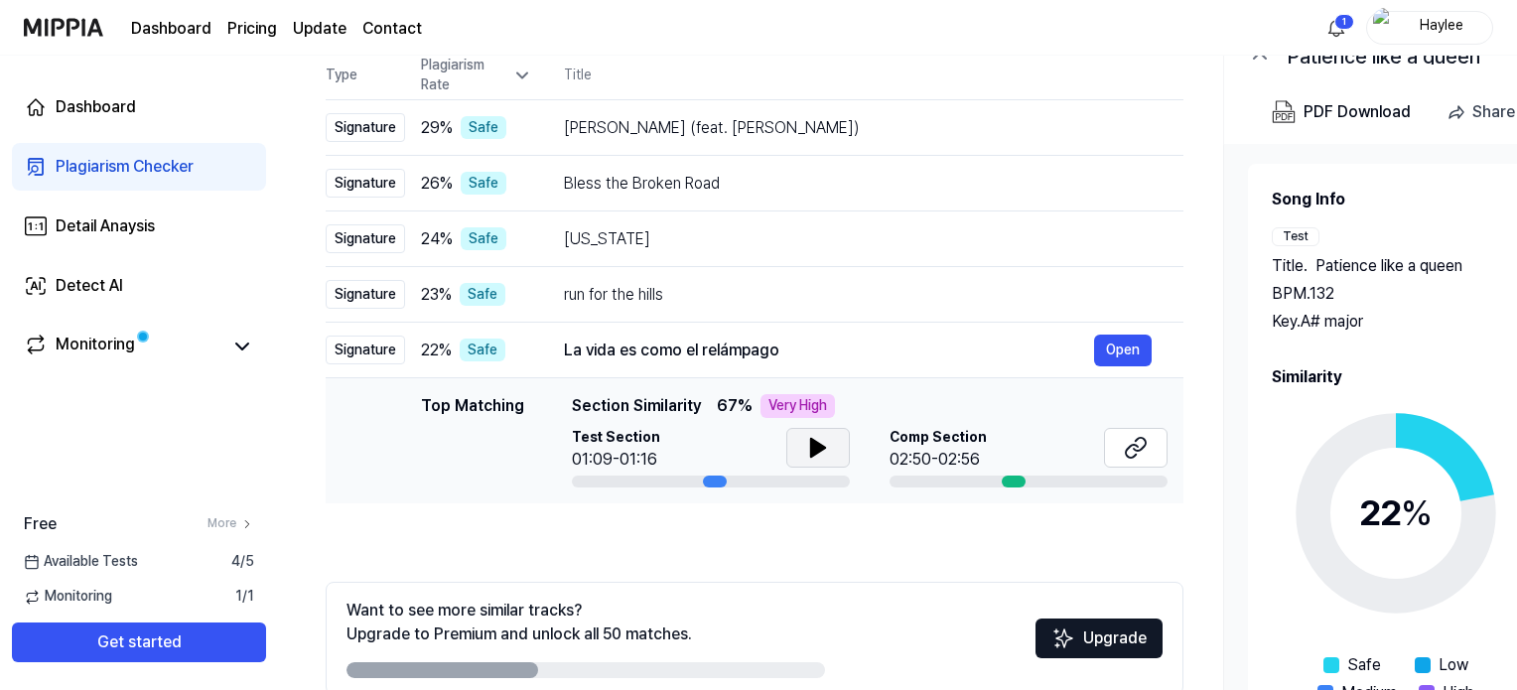
click at [814, 445] on icon at bounding box center [818, 448] width 14 height 18
click at [1132, 440] on icon at bounding box center [1136, 448] width 24 height 24
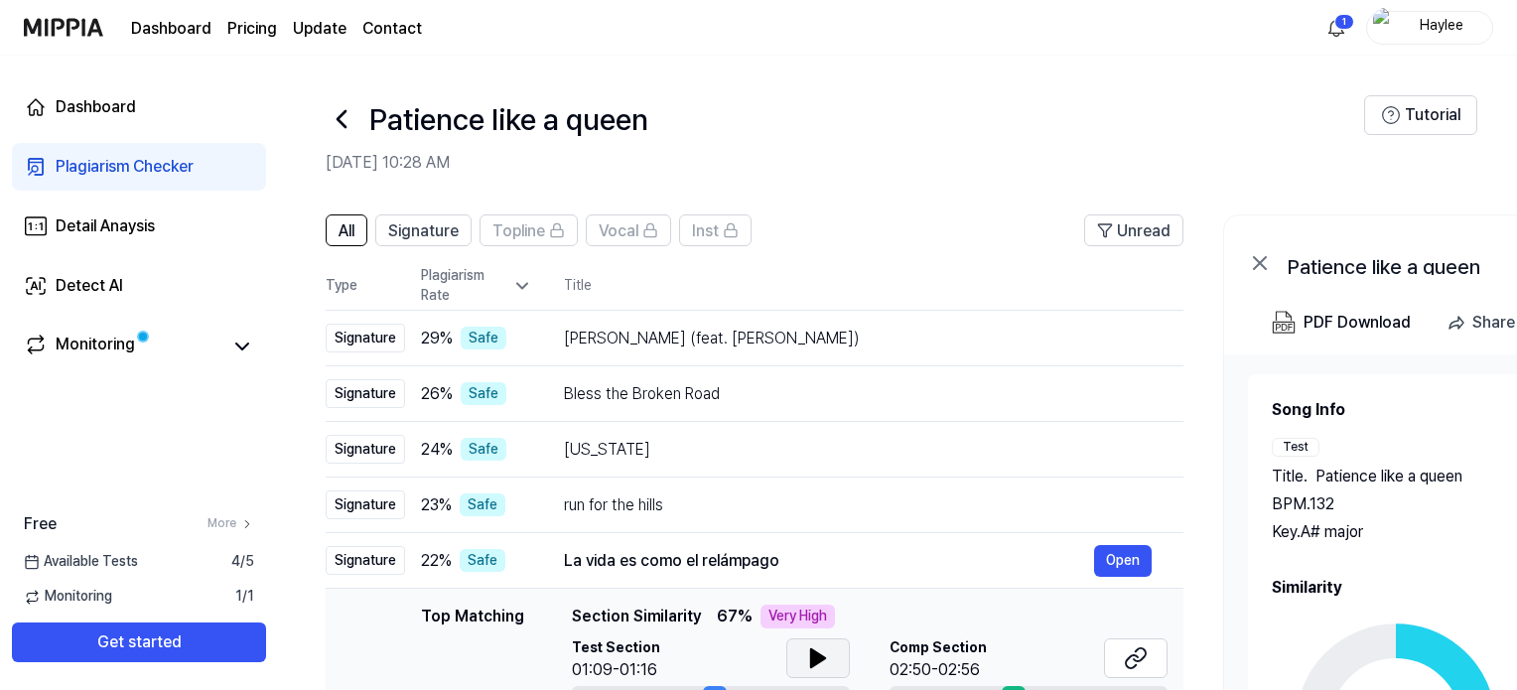
click at [526, 280] on icon at bounding box center [522, 286] width 20 height 20
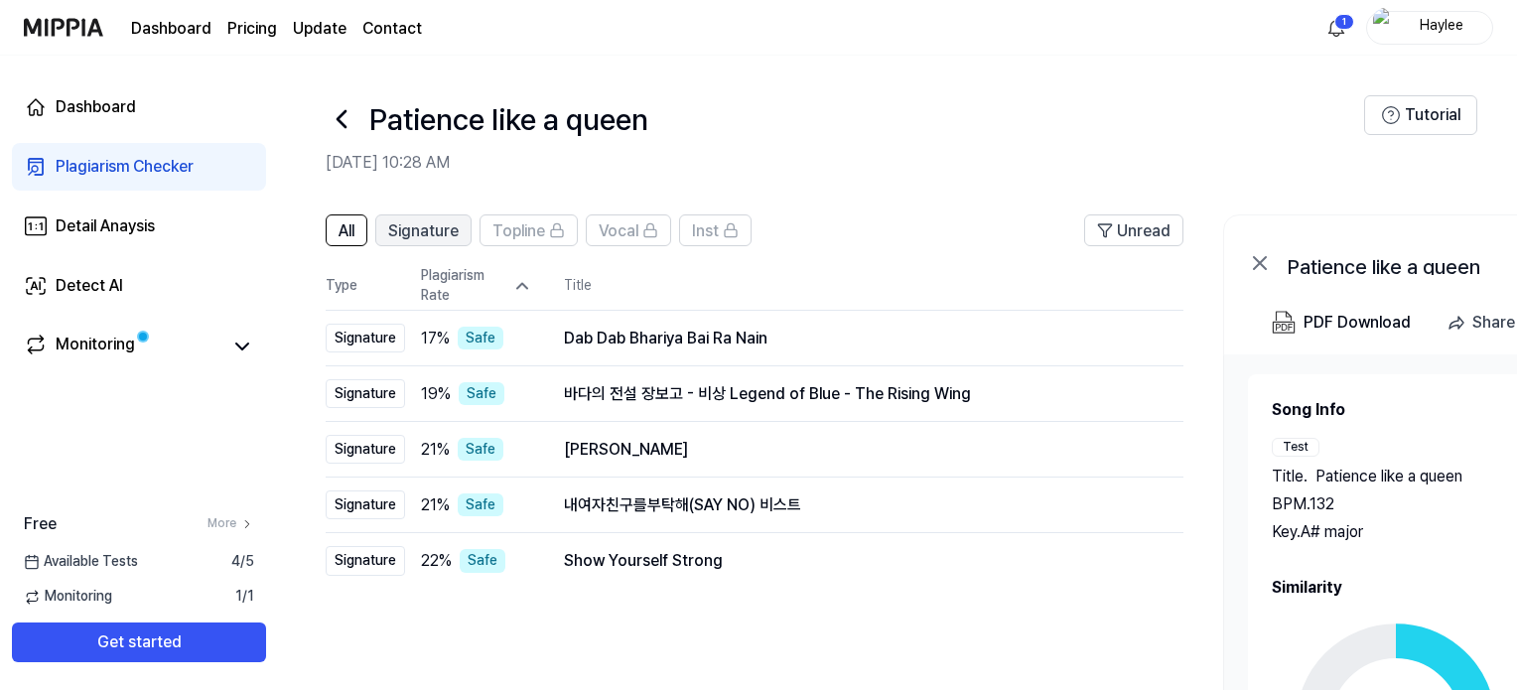
click at [420, 235] on span "Signature" at bounding box center [423, 231] width 70 height 24
click at [349, 236] on span "All" at bounding box center [347, 231] width 16 height 24
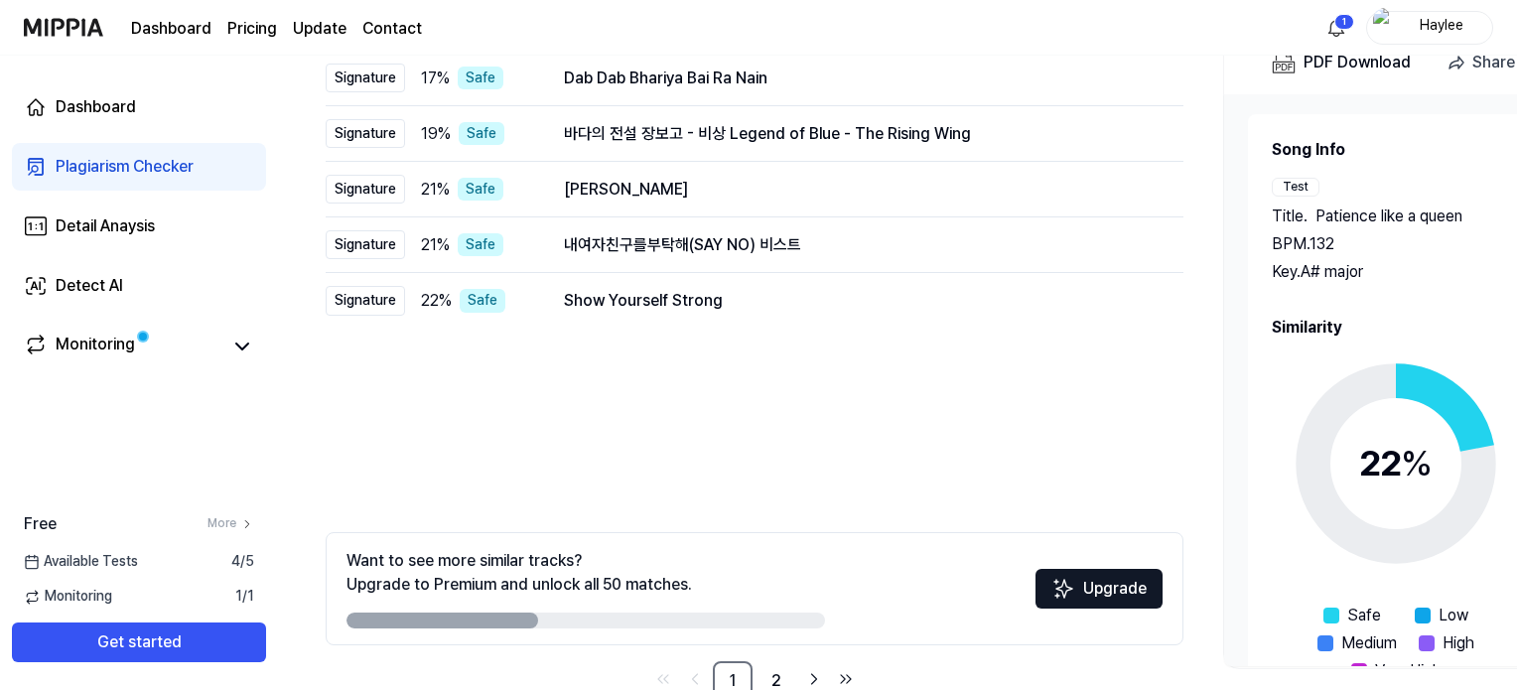
scroll to position [310, 0]
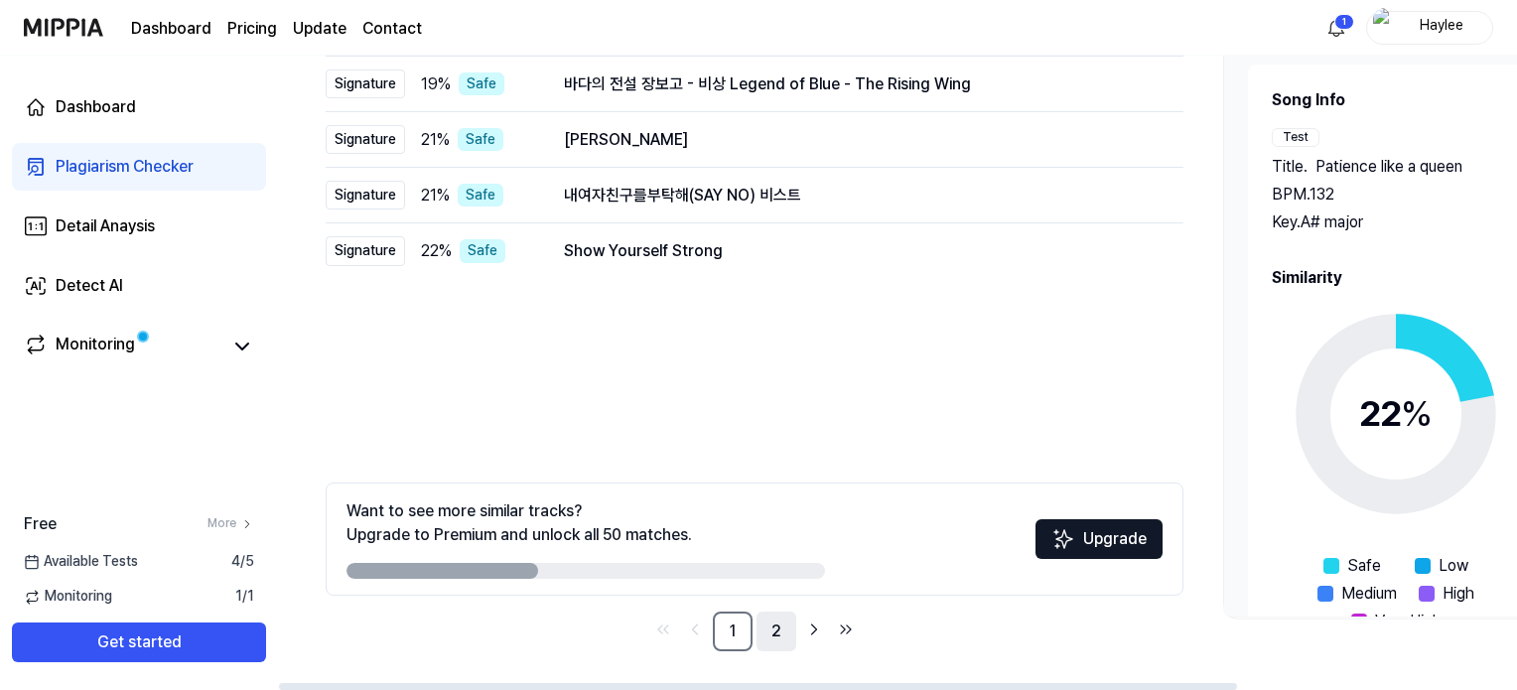
click at [785, 618] on link "2" at bounding box center [776, 631] width 40 height 40
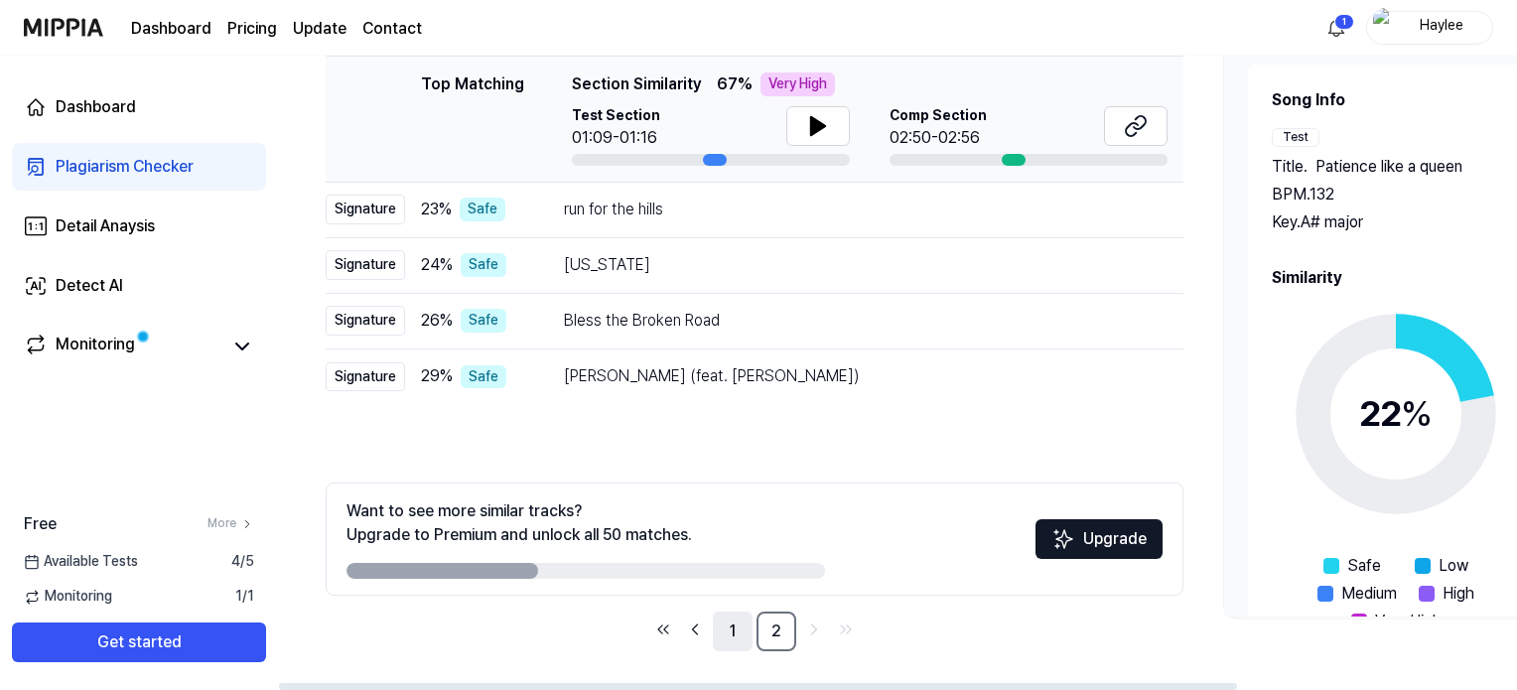
click at [740, 626] on link "1" at bounding box center [733, 631] width 40 height 40
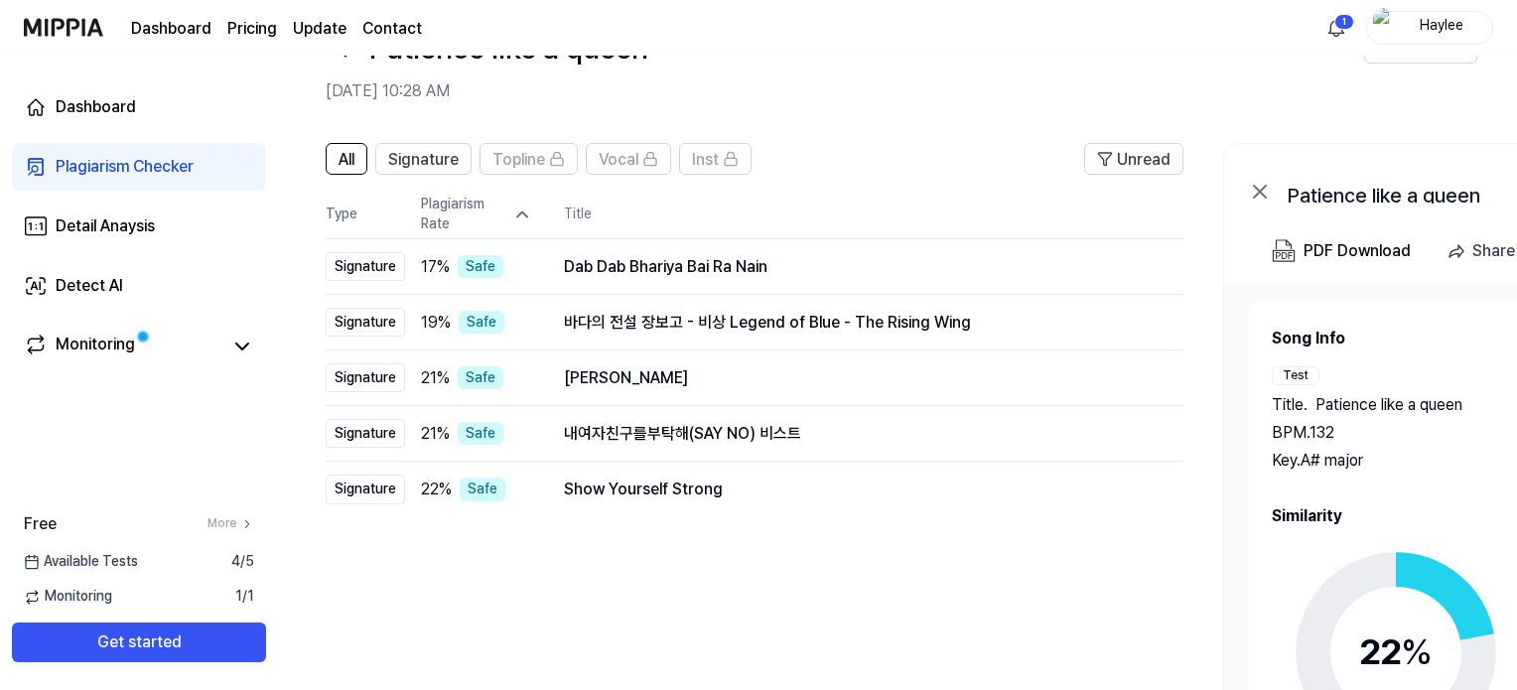
scroll to position [68, 0]
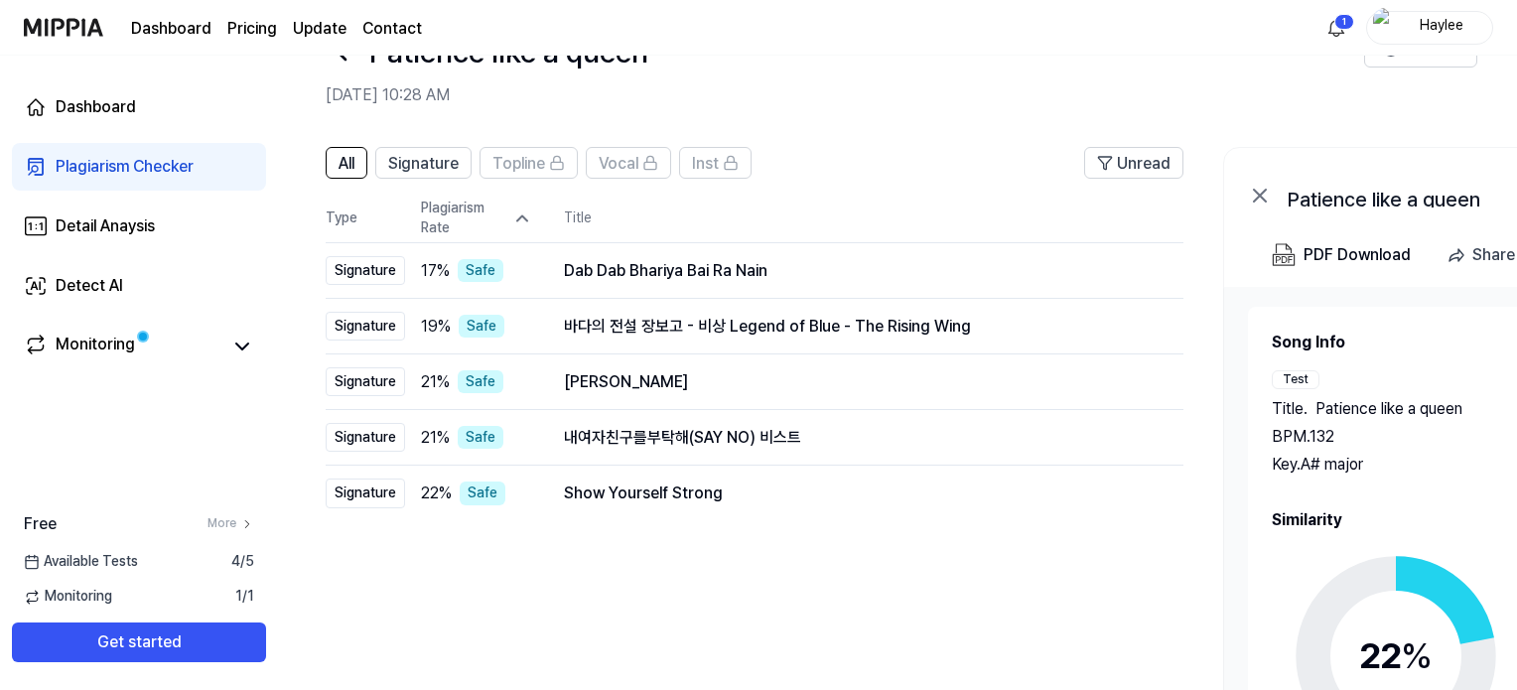
click at [520, 204] on div "Plagiarism Rate" at bounding box center [476, 218] width 111 height 39
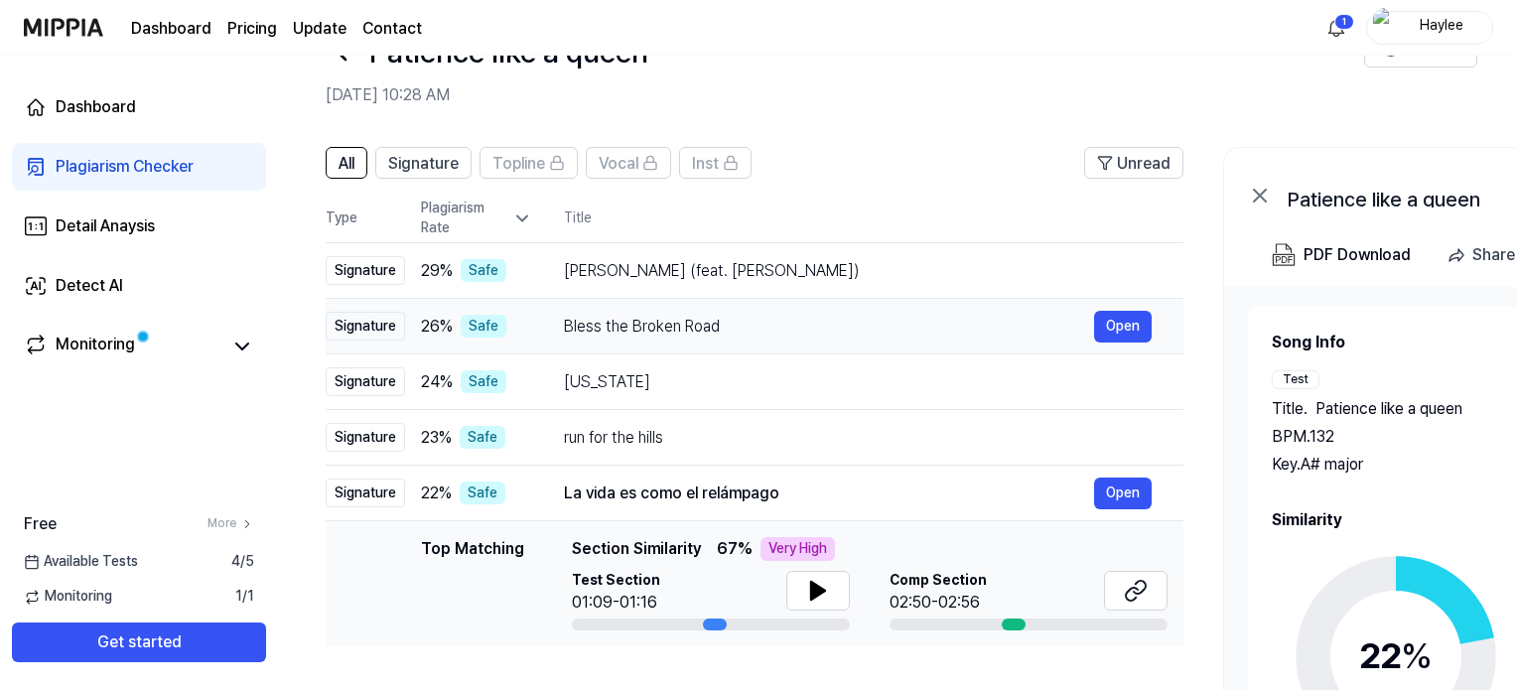
click at [676, 316] on div "Bless the Broken Road" at bounding box center [829, 327] width 530 height 24
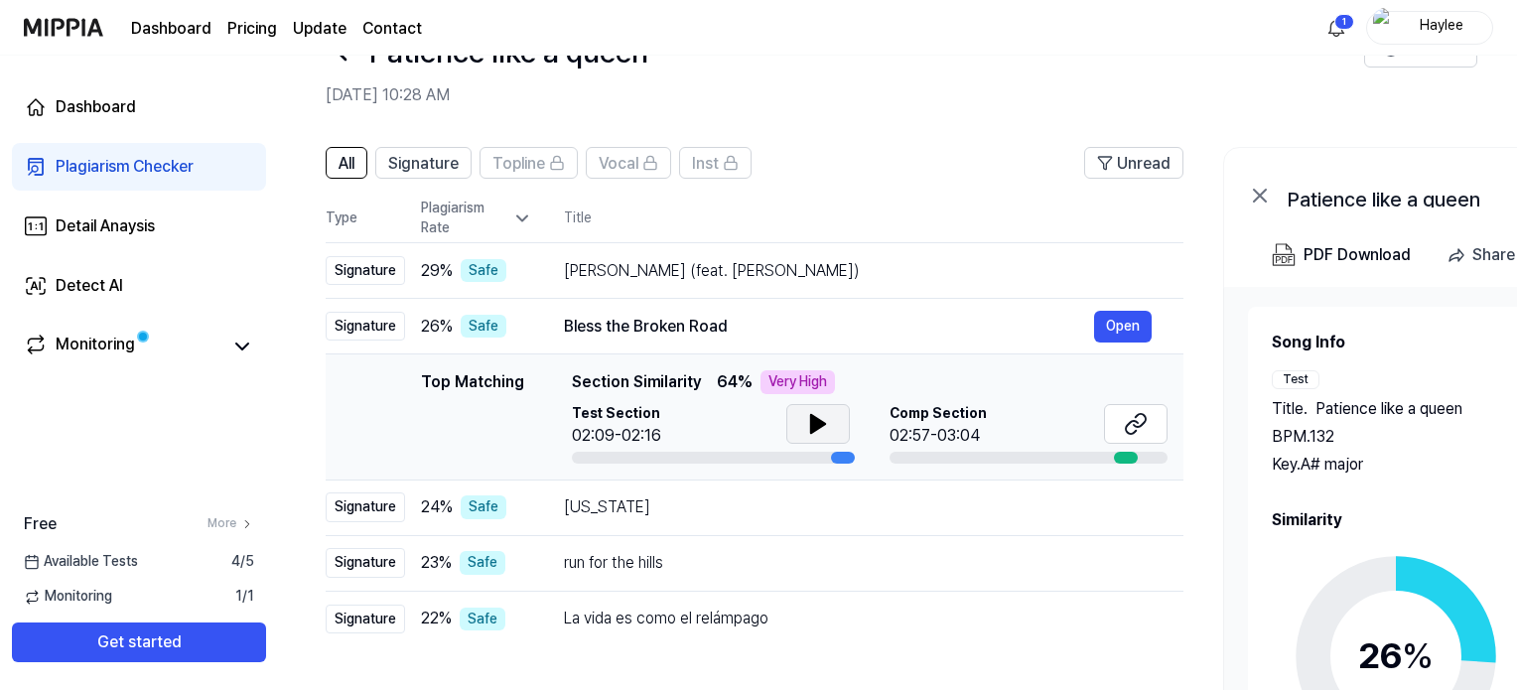
click at [806, 425] on icon at bounding box center [818, 424] width 24 height 24
click at [1133, 422] on icon at bounding box center [1136, 424] width 24 height 24
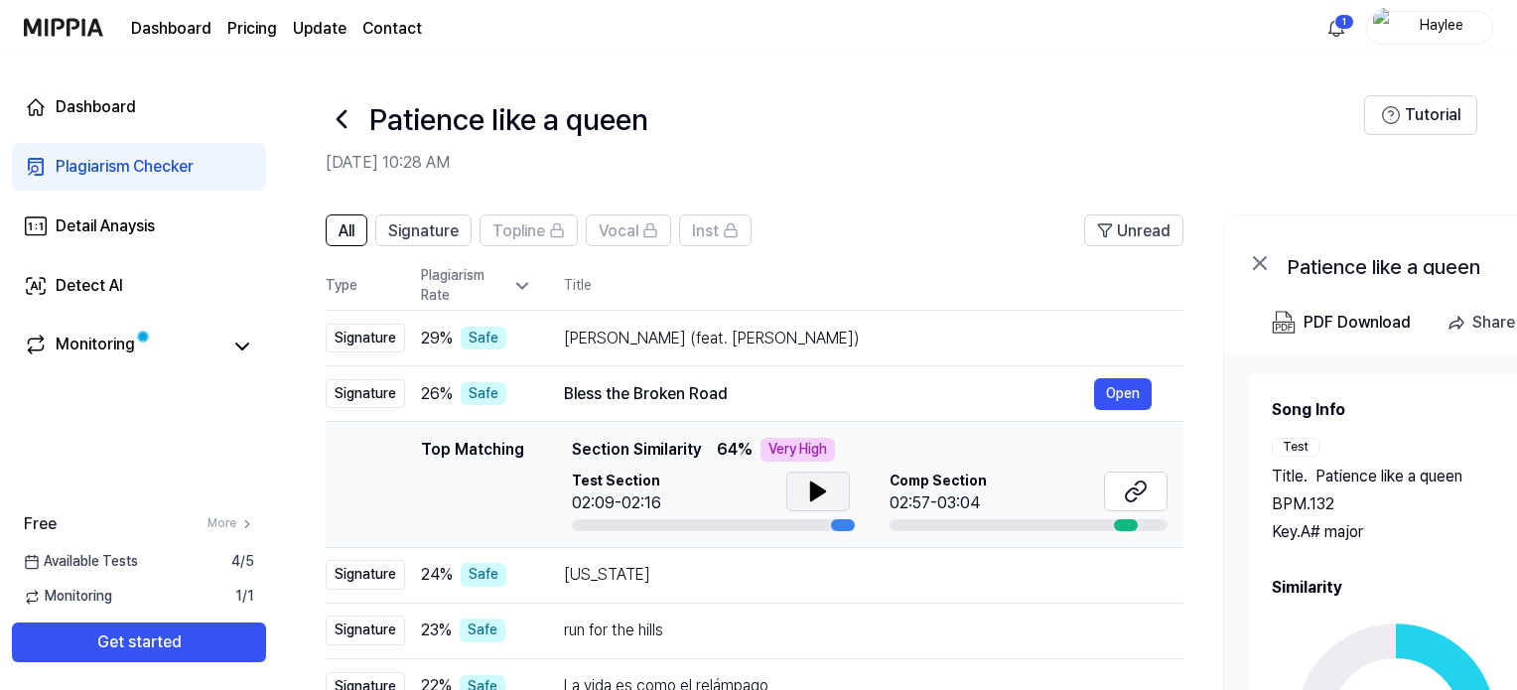
click at [352, 115] on icon at bounding box center [342, 119] width 32 height 32
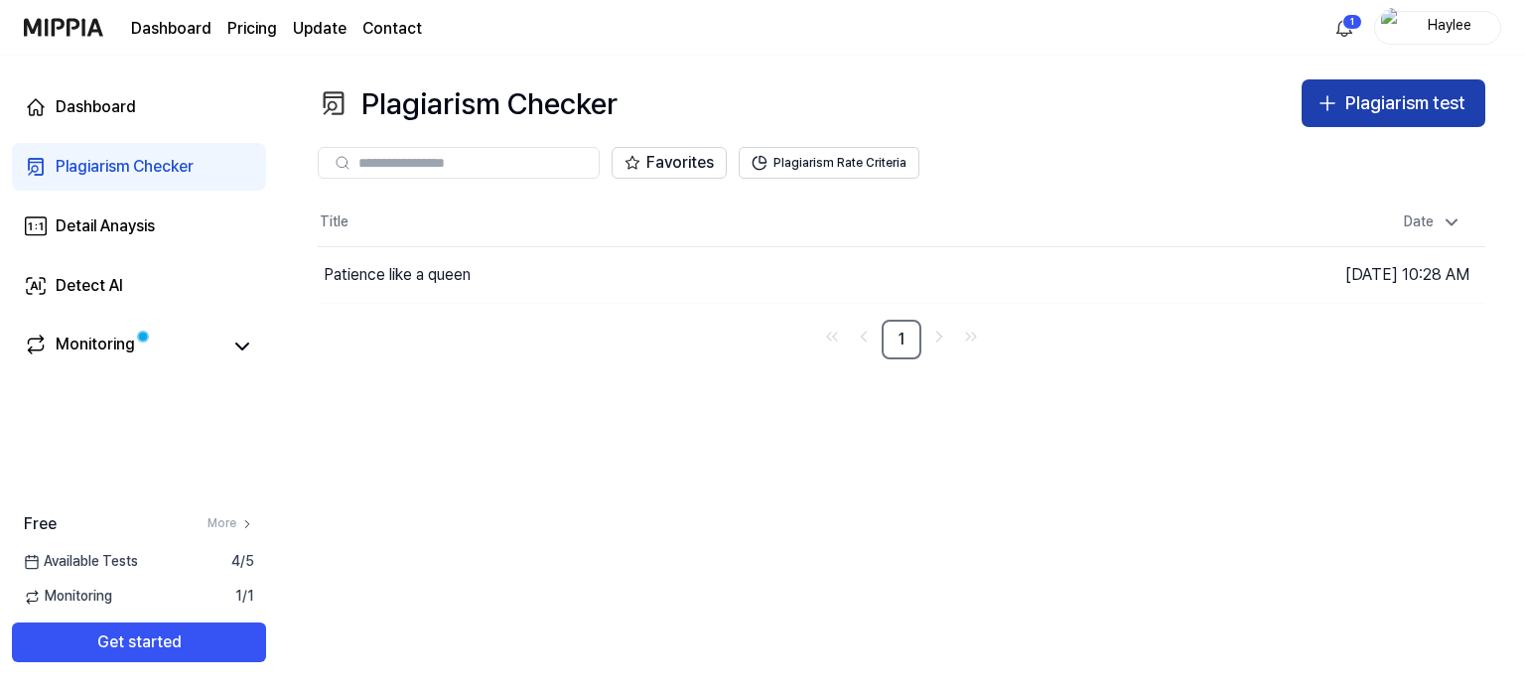
click at [1359, 112] on div "Plagiarism test" at bounding box center [1405, 103] width 120 height 29
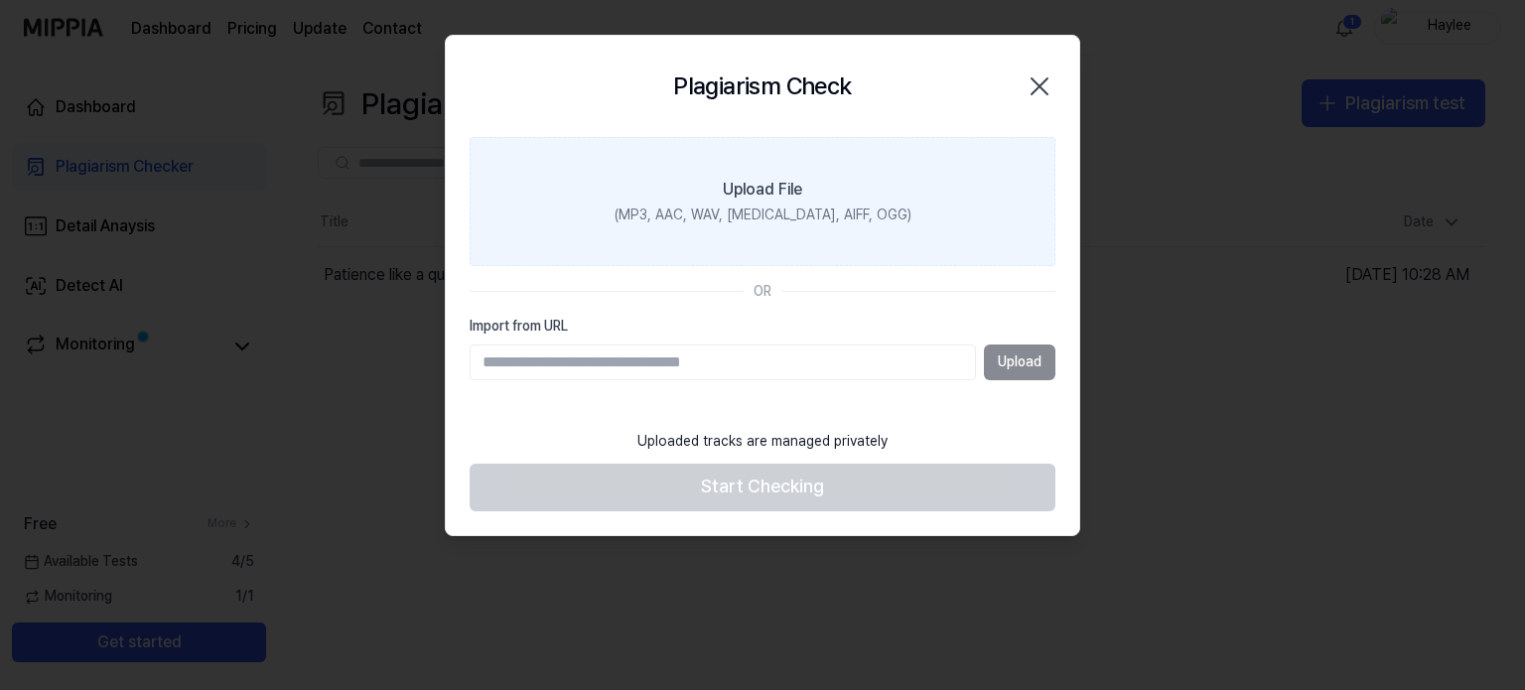
click at [746, 190] on div "Upload File" at bounding box center [762, 190] width 79 height 24
click at [0, 0] on input "Upload File (MP3, AAC, WAV, FLAC, AIFF, OGG)" at bounding box center [0, 0] width 0 height 0
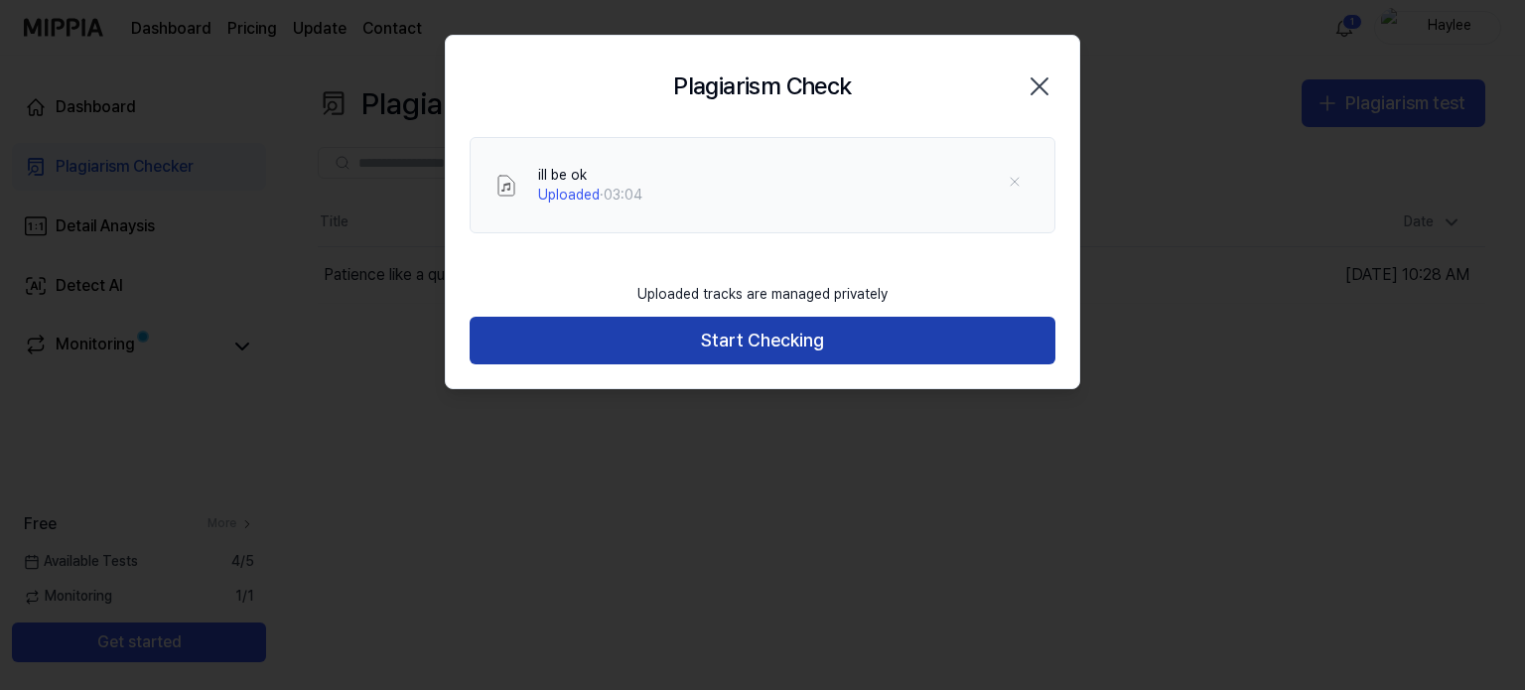
click at [845, 352] on button "Start Checking" at bounding box center [763, 341] width 586 height 48
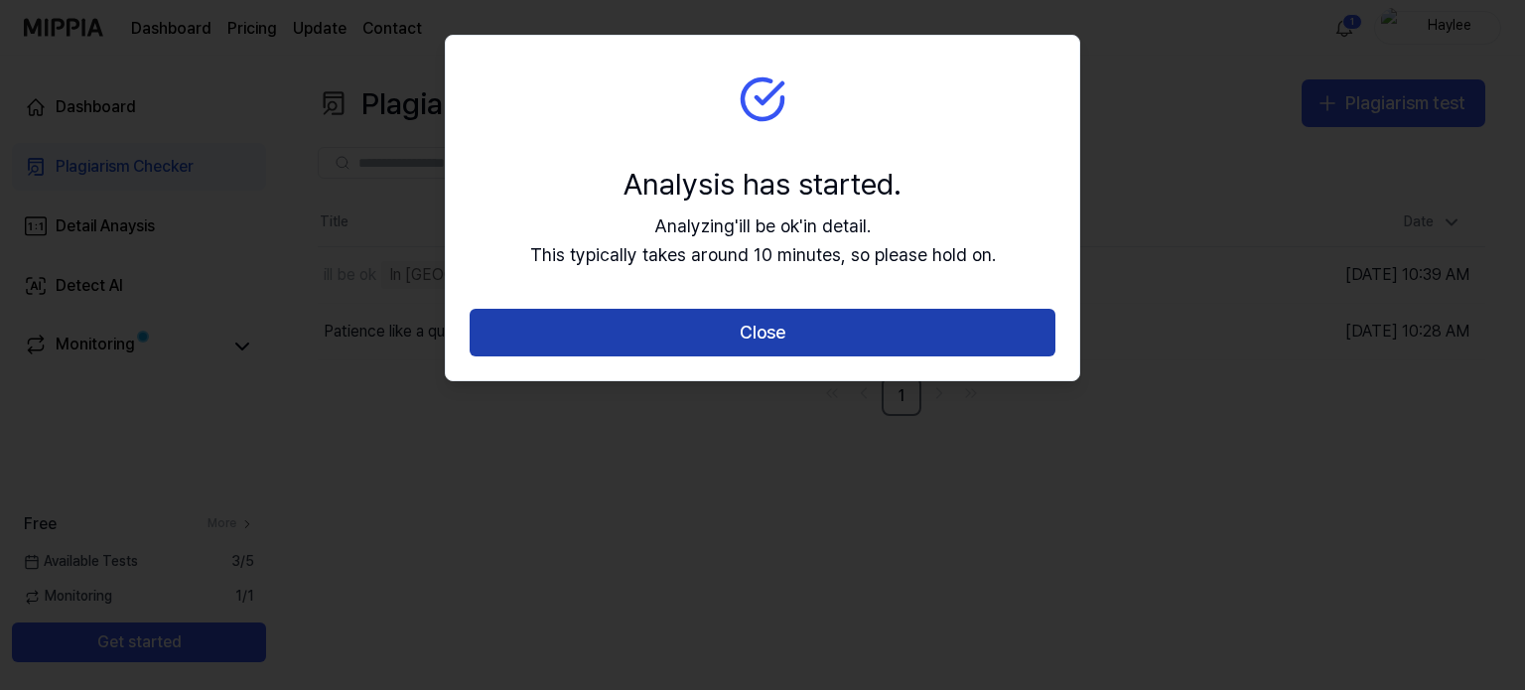
click at [786, 340] on button "Close" at bounding box center [763, 333] width 586 height 48
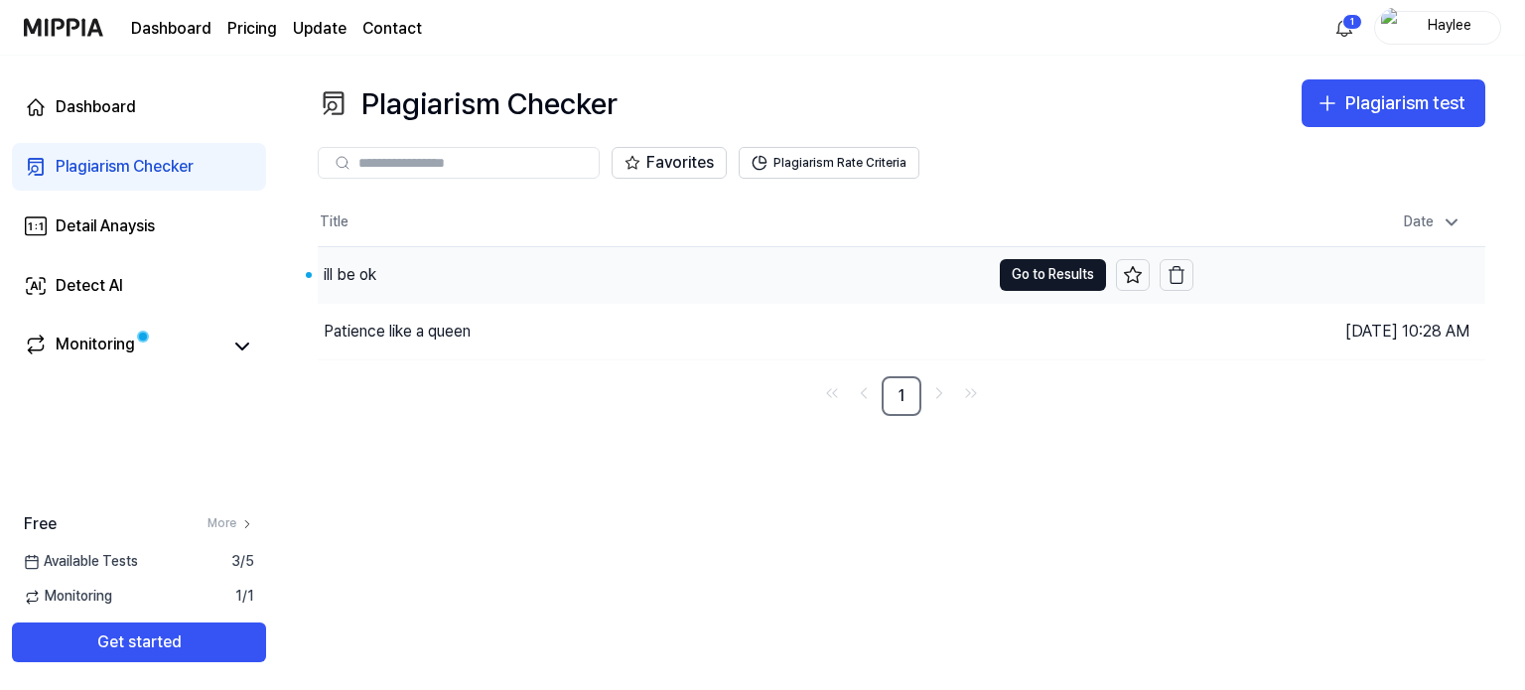
click at [512, 261] on div "ill be ok" at bounding box center [654, 275] width 672 height 56
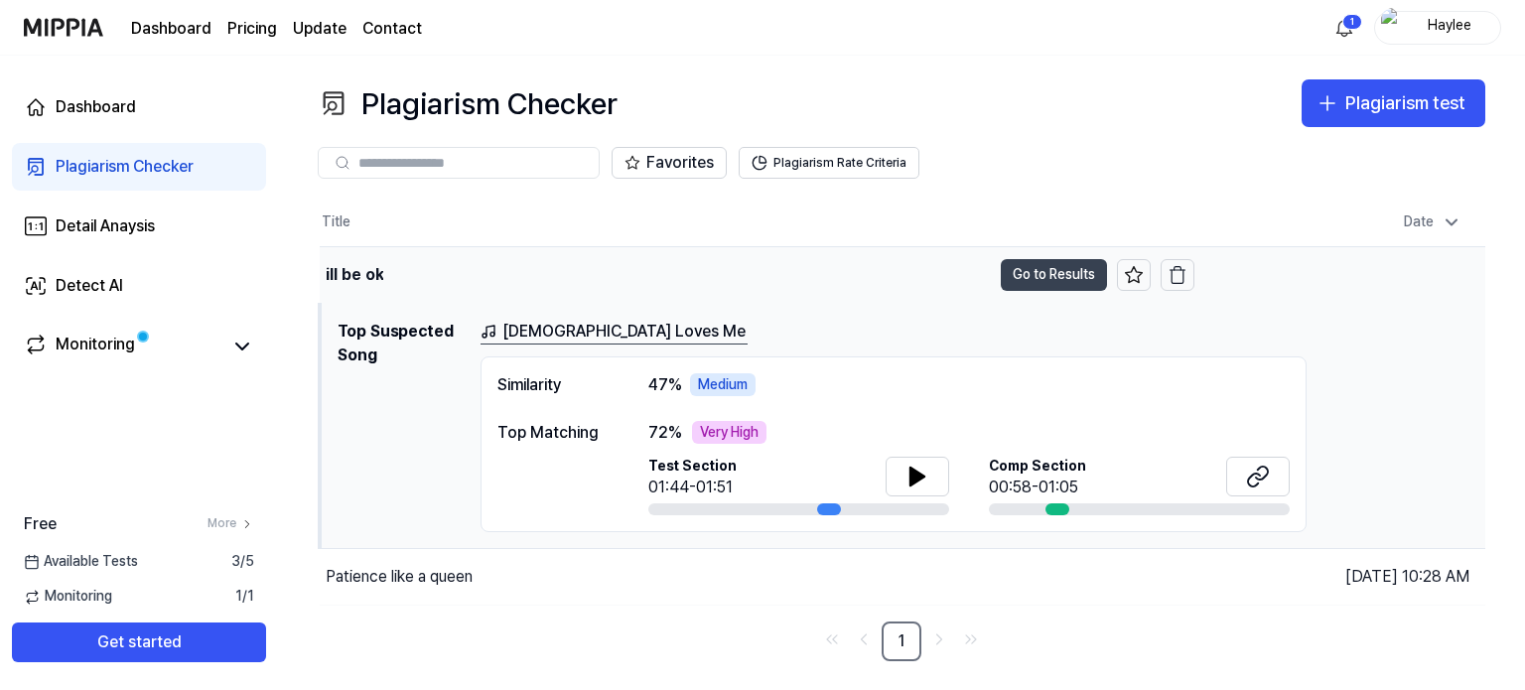
click at [1040, 283] on button "Go to Results" at bounding box center [1054, 275] width 106 height 32
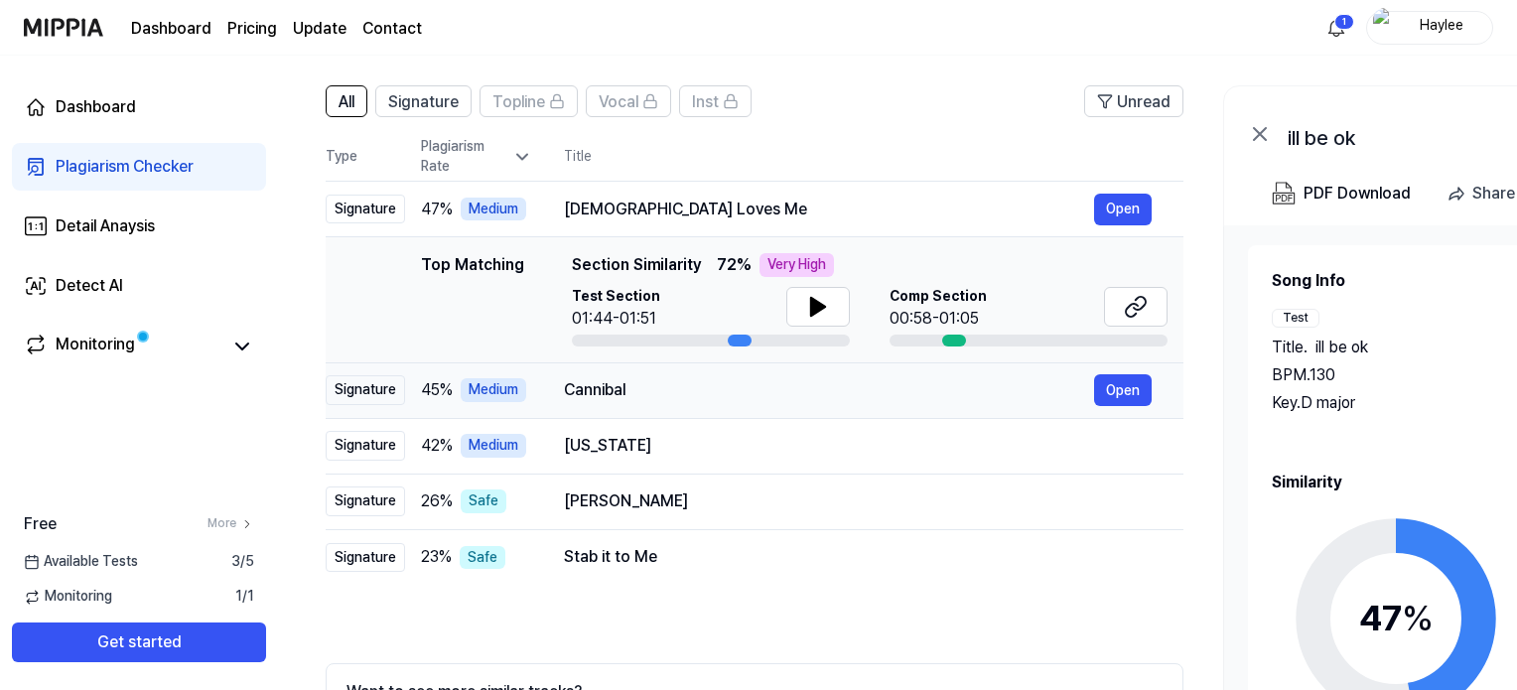
scroll to position [127, 0]
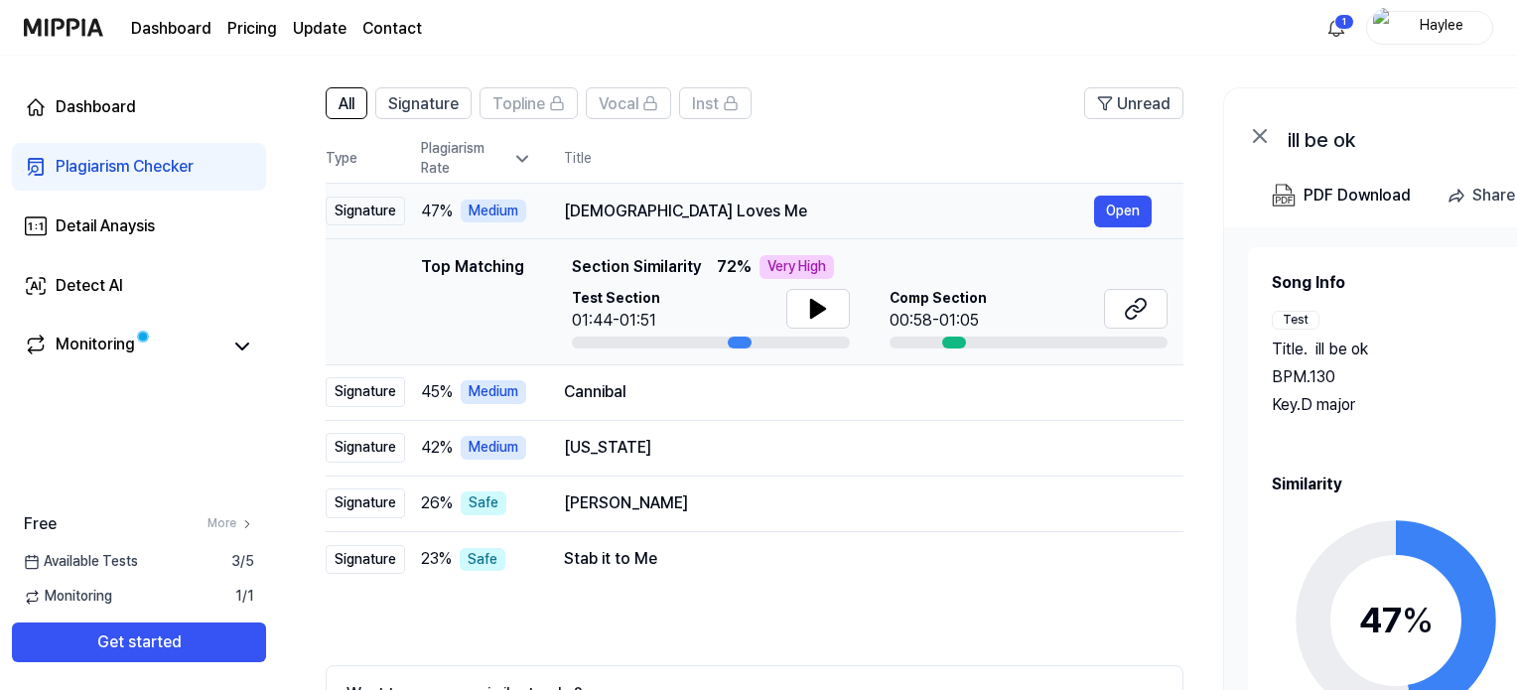
click at [642, 213] on div "Jesus Loves Me" at bounding box center [829, 212] width 530 height 24
click at [812, 320] on button at bounding box center [818, 309] width 64 height 40
click at [1128, 305] on icon at bounding box center [1136, 309] width 24 height 24
click at [604, 392] on div "Cannibal" at bounding box center [829, 392] width 530 height 24
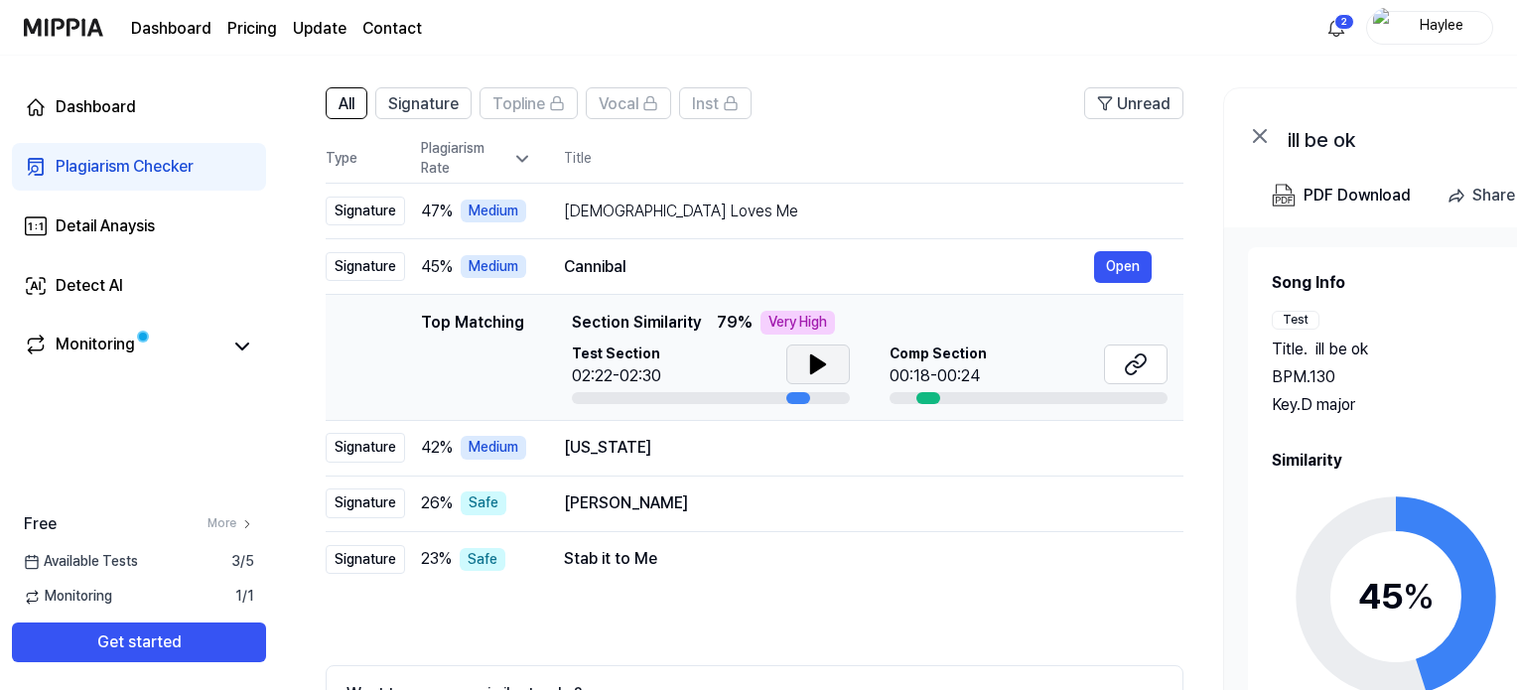
click at [817, 358] on icon at bounding box center [818, 364] width 14 height 18
click at [1136, 357] on icon at bounding box center [1136, 364] width 24 height 24
click at [681, 436] on div "California" at bounding box center [829, 448] width 530 height 24
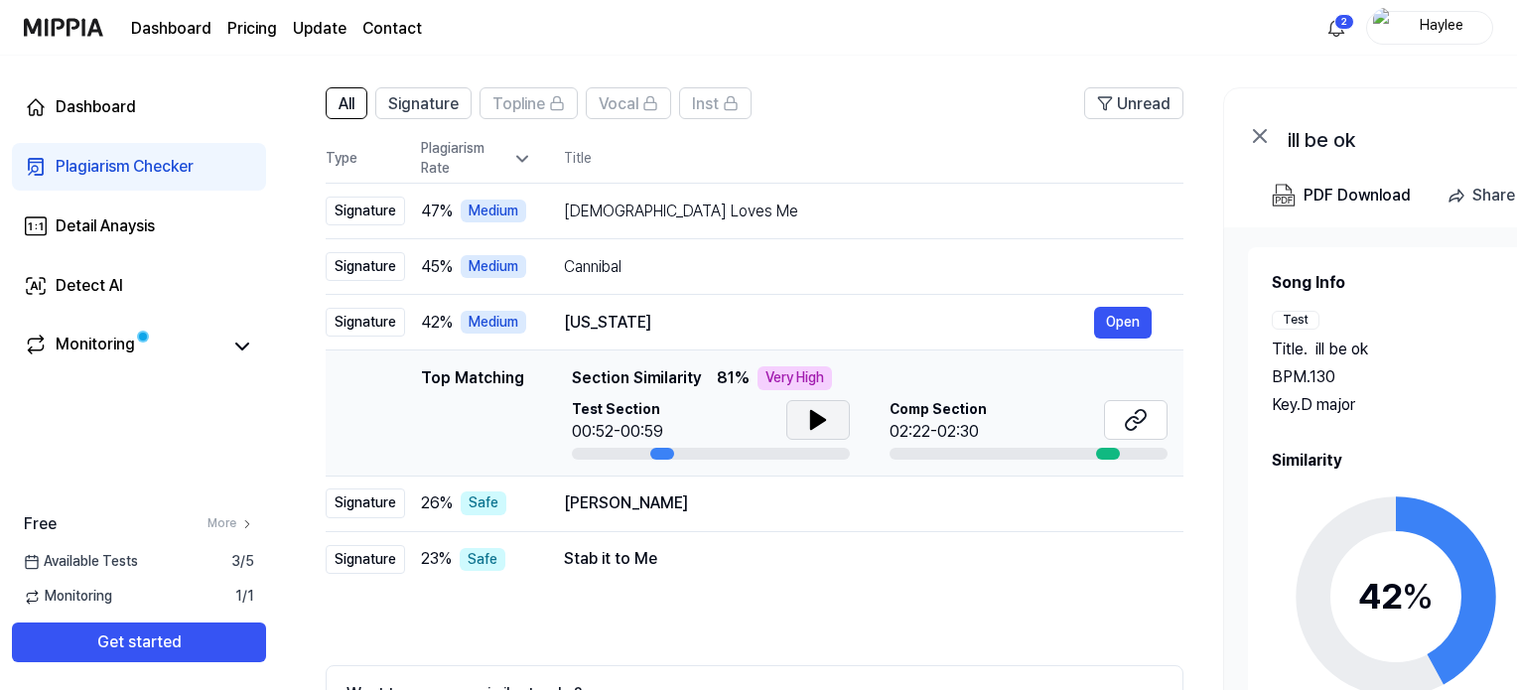
click at [818, 419] on icon at bounding box center [818, 420] width 14 height 18
click at [1140, 412] on icon at bounding box center [1136, 420] width 24 height 24
click at [563, 507] on td "Mr. Lincoln Open" at bounding box center [857, 503] width 651 height 56
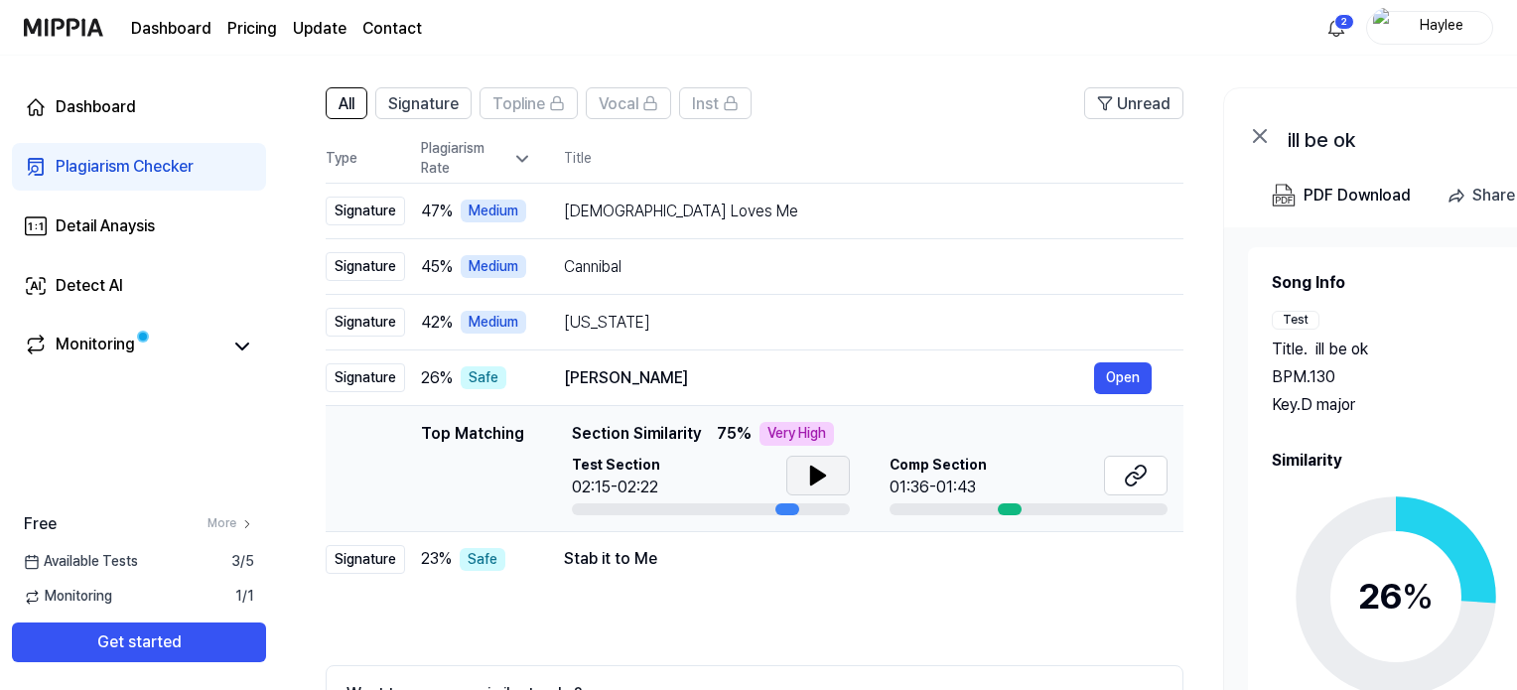
click at [794, 473] on button at bounding box center [818, 476] width 64 height 40
click at [1130, 470] on icon at bounding box center [1136, 476] width 24 height 24
click at [652, 563] on div "Stab it to Me" at bounding box center [829, 559] width 530 height 24
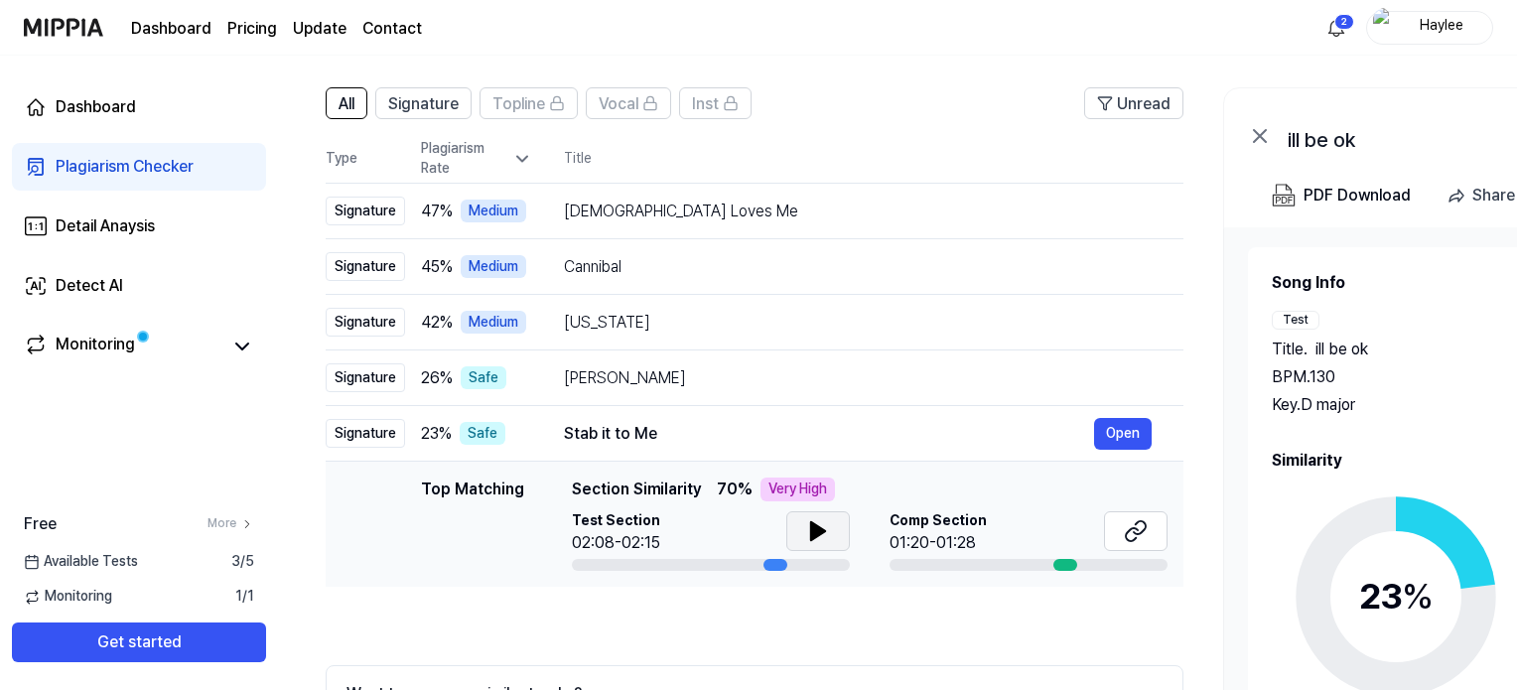
click at [822, 521] on icon at bounding box center [818, 531] width 24 height 24
click at [1131, 528] on icon at bounding box center [1132, 534] width 12 height 13
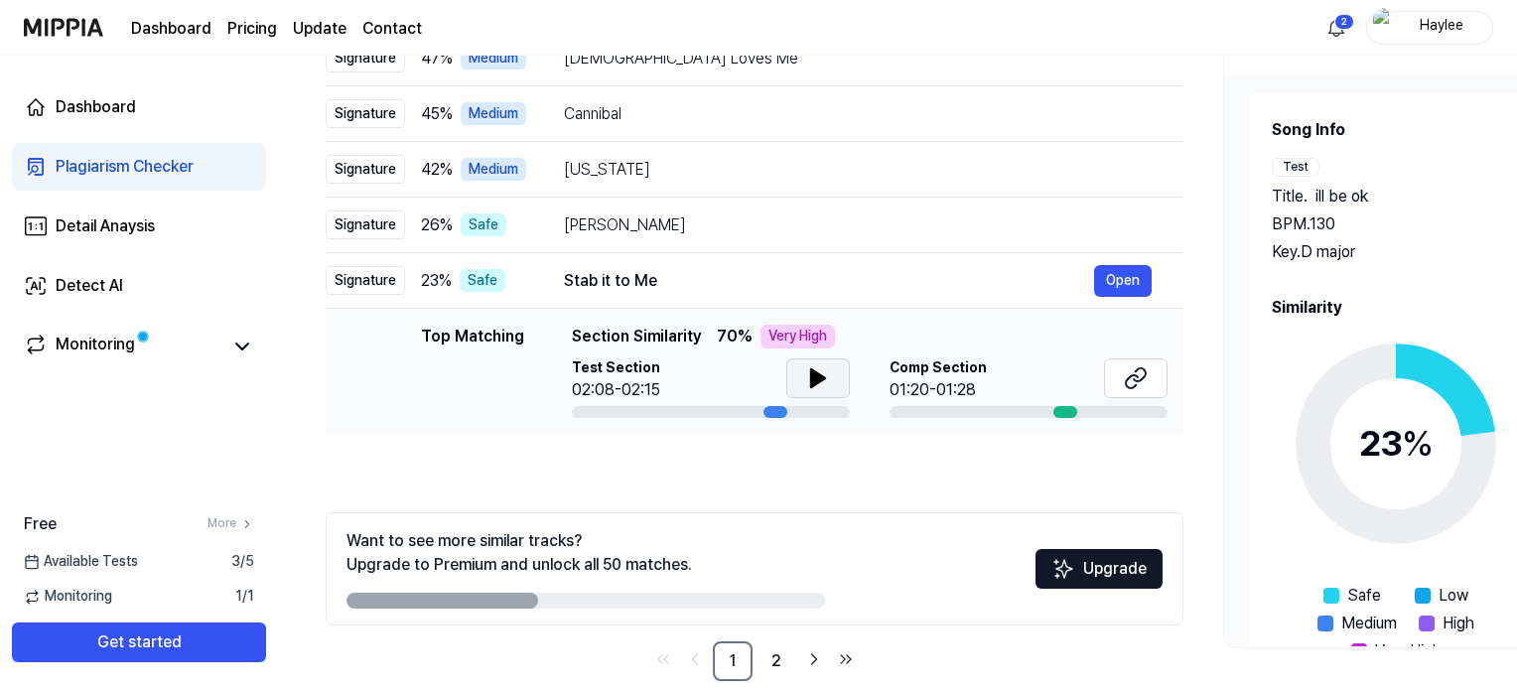
scroll to position [38, 0]
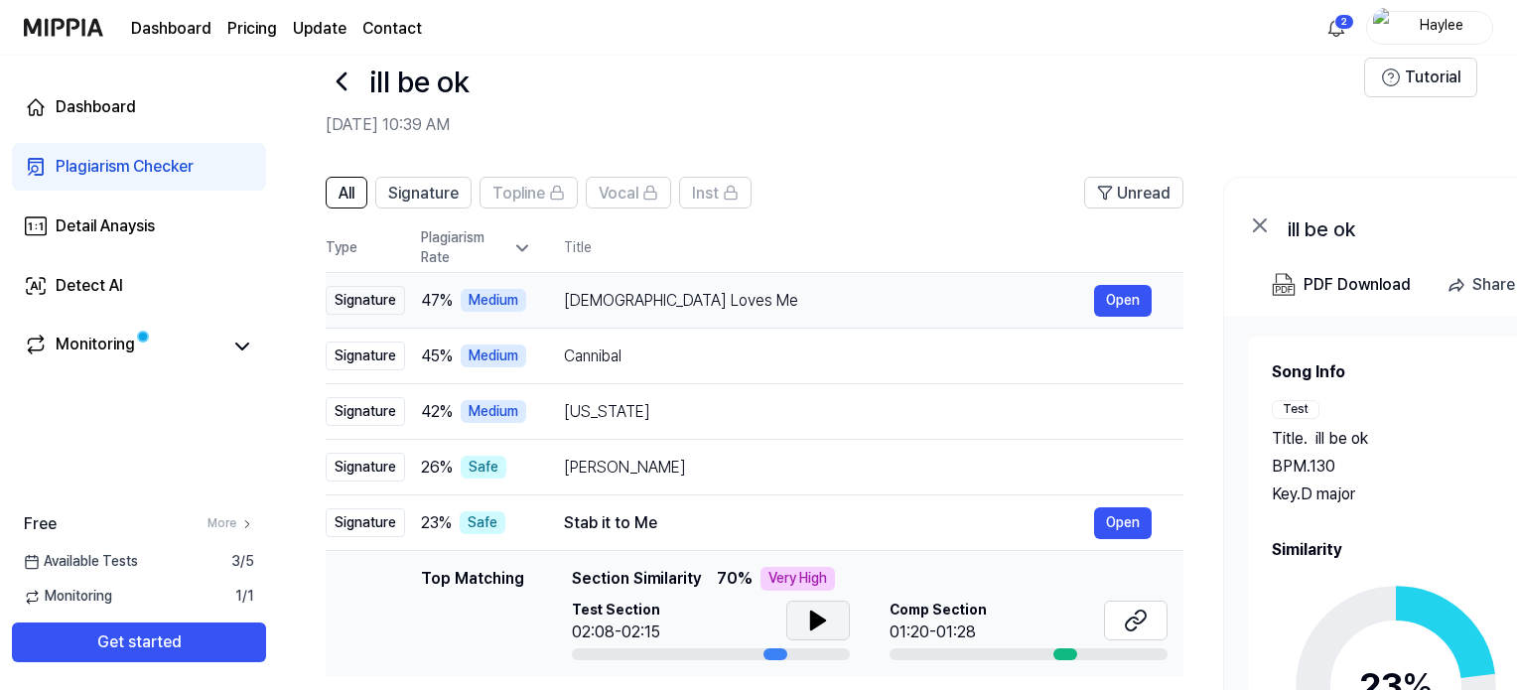
click at [522, 309] on div "Medium" at bounding box center [494, 301] width 66 height 24
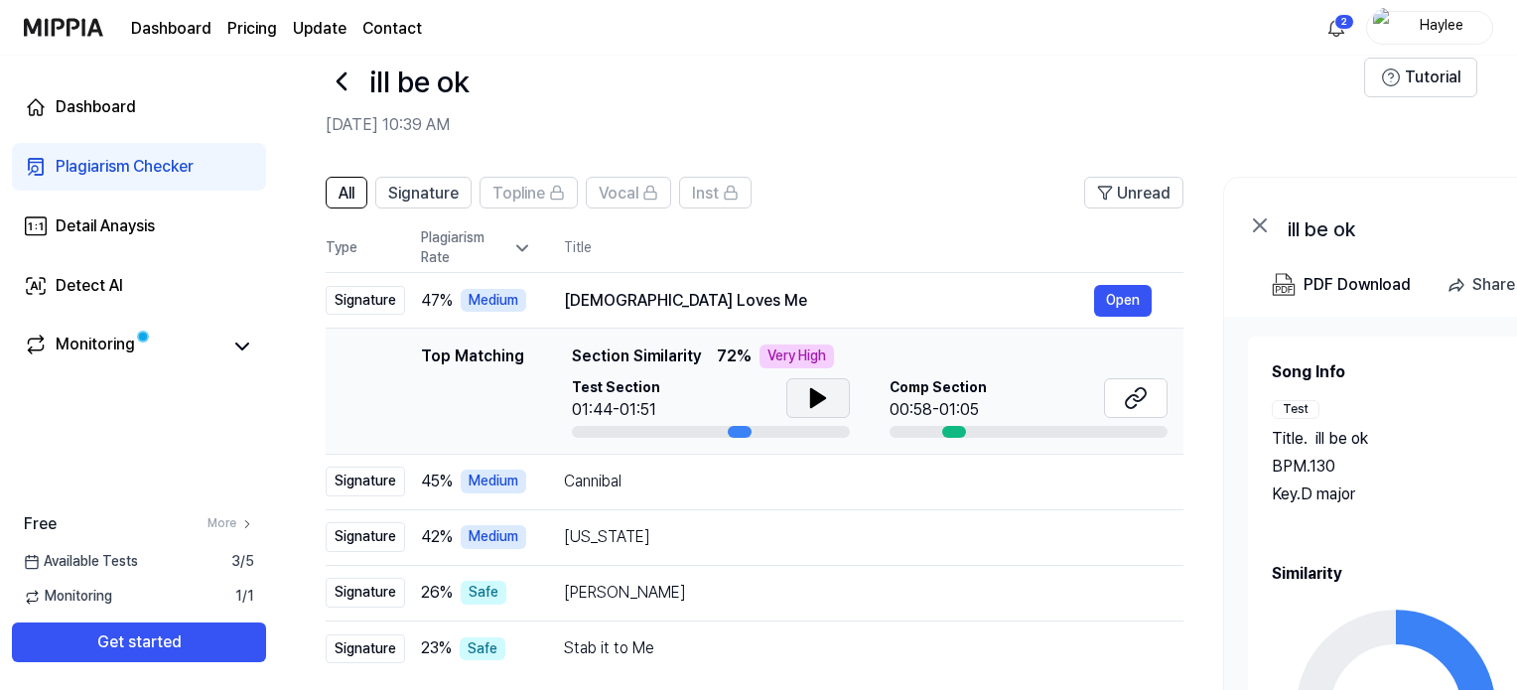
click at [811, 402] on icon at bounding box center [818, 398] width 14 height 18
click at [1140, 394] on icon at bounding box center [1136, 398] width 24 height 24
click at [818, 400] on icon at bounding box center [818, 398] width 14 height 18
click at [1139, 397] on icon at bounding box center [1136, 398] width 24 height 24
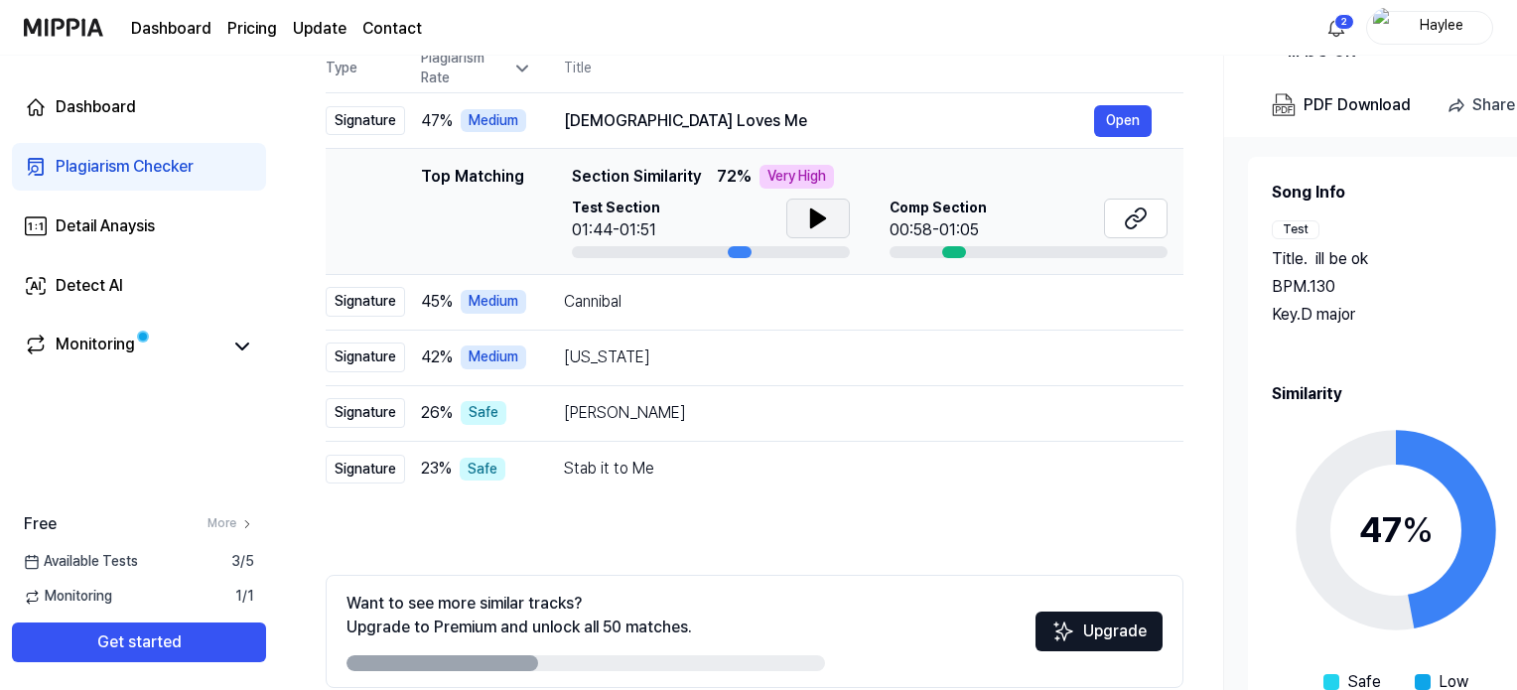
scroll to position [224, 0]
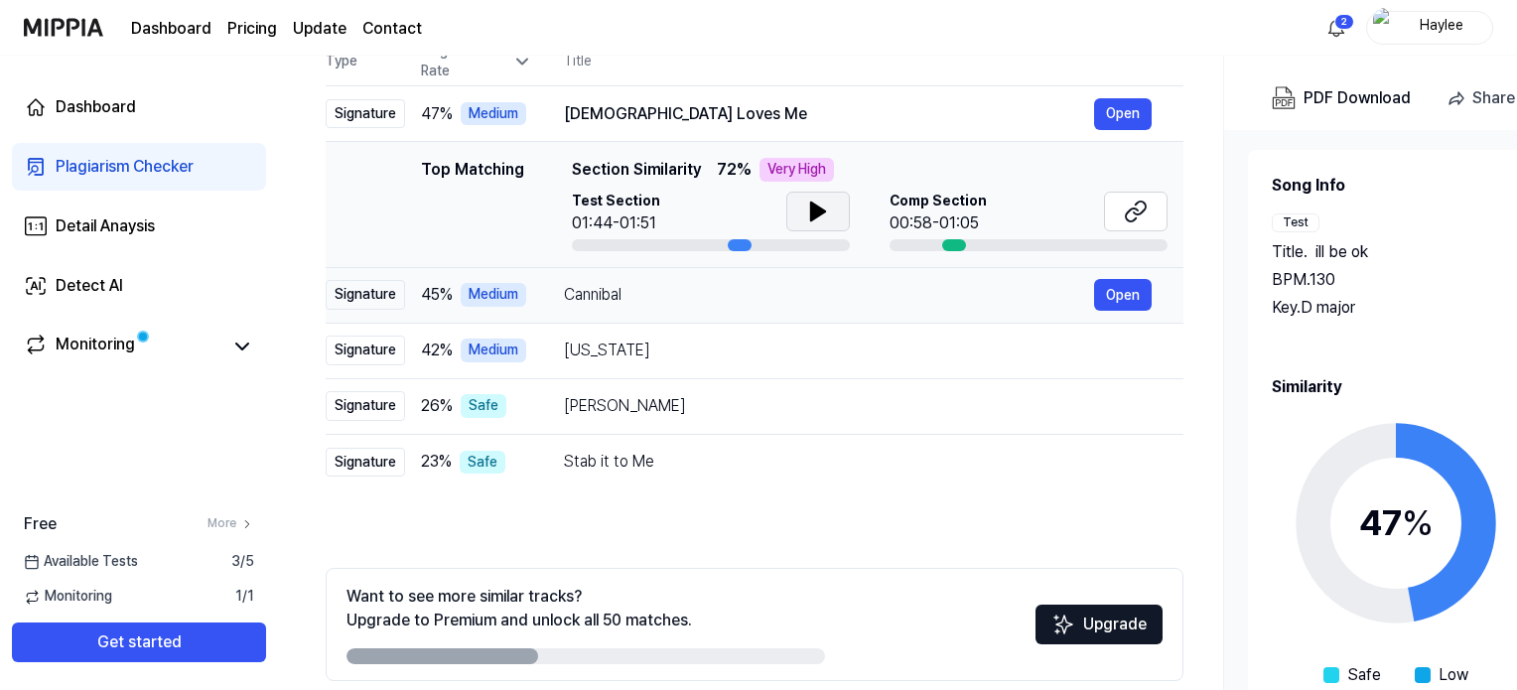
click at [712, 301] on div "Cannibal" at bounding box center [829, 295] width 530 height 24
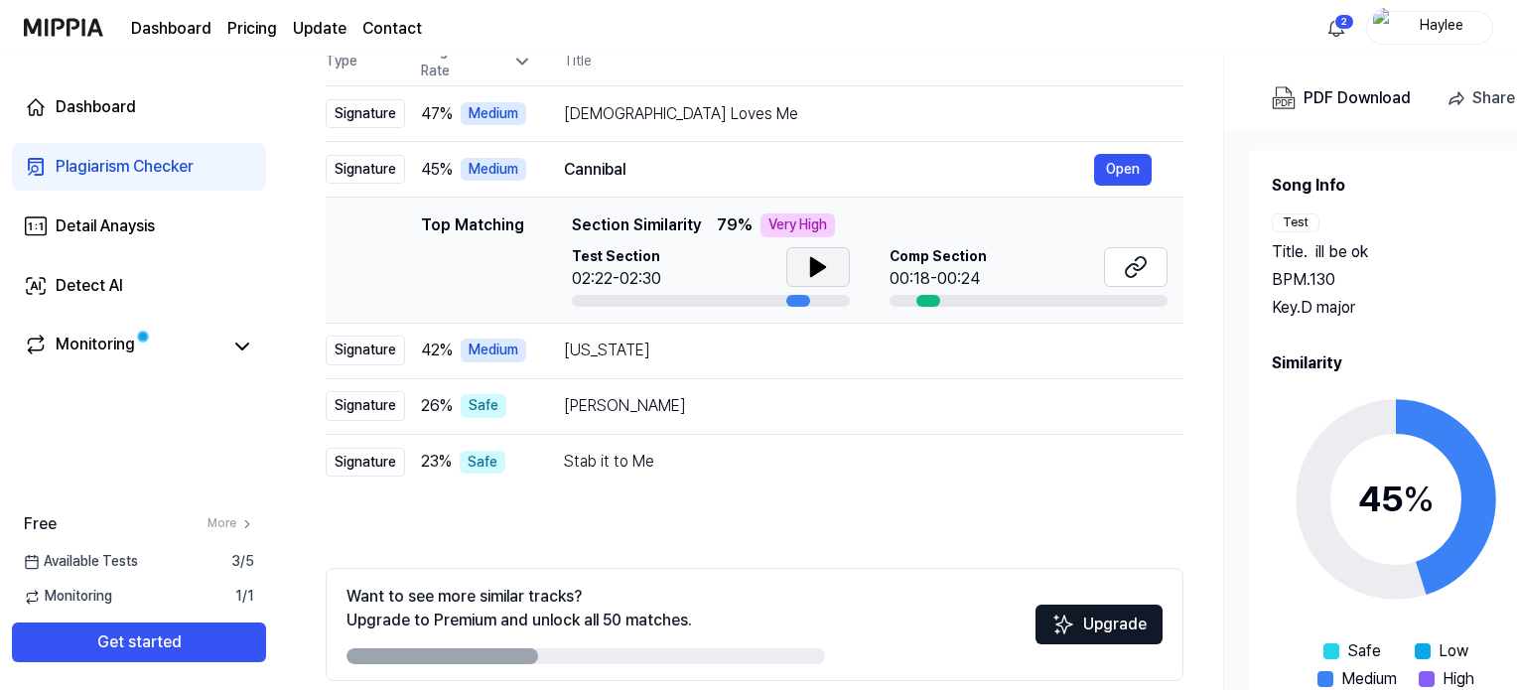
click at [811, 263] on icon at bounding box center [818, 267] width 14 height 18
click at [1143, 265] on icon at bounding box center [1140, 263] width 12 height 13
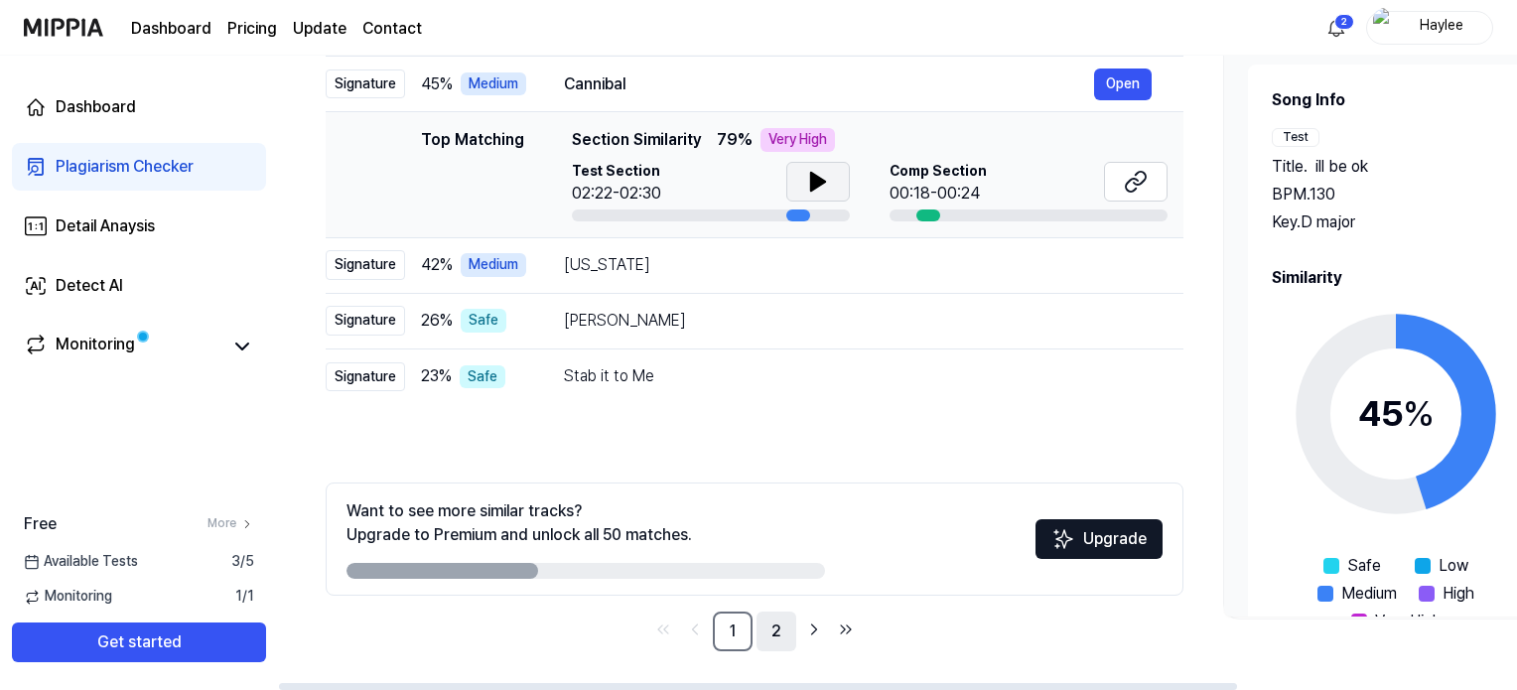
click at [769, 630] on link "2" at bounding box center [776, 631] width 40 height 40
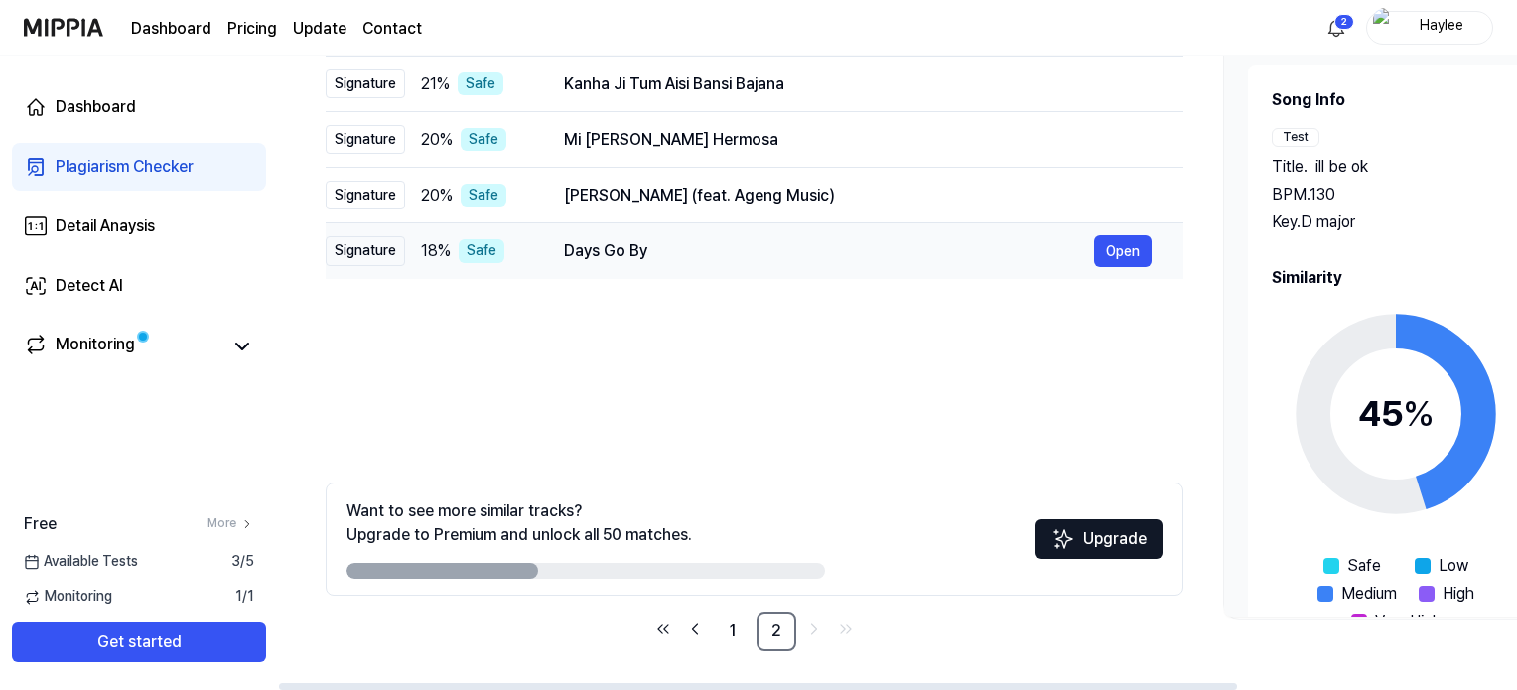
click at [607, 241] on div "Days Go By" at bounding box center [829, 251] width 530 height 24
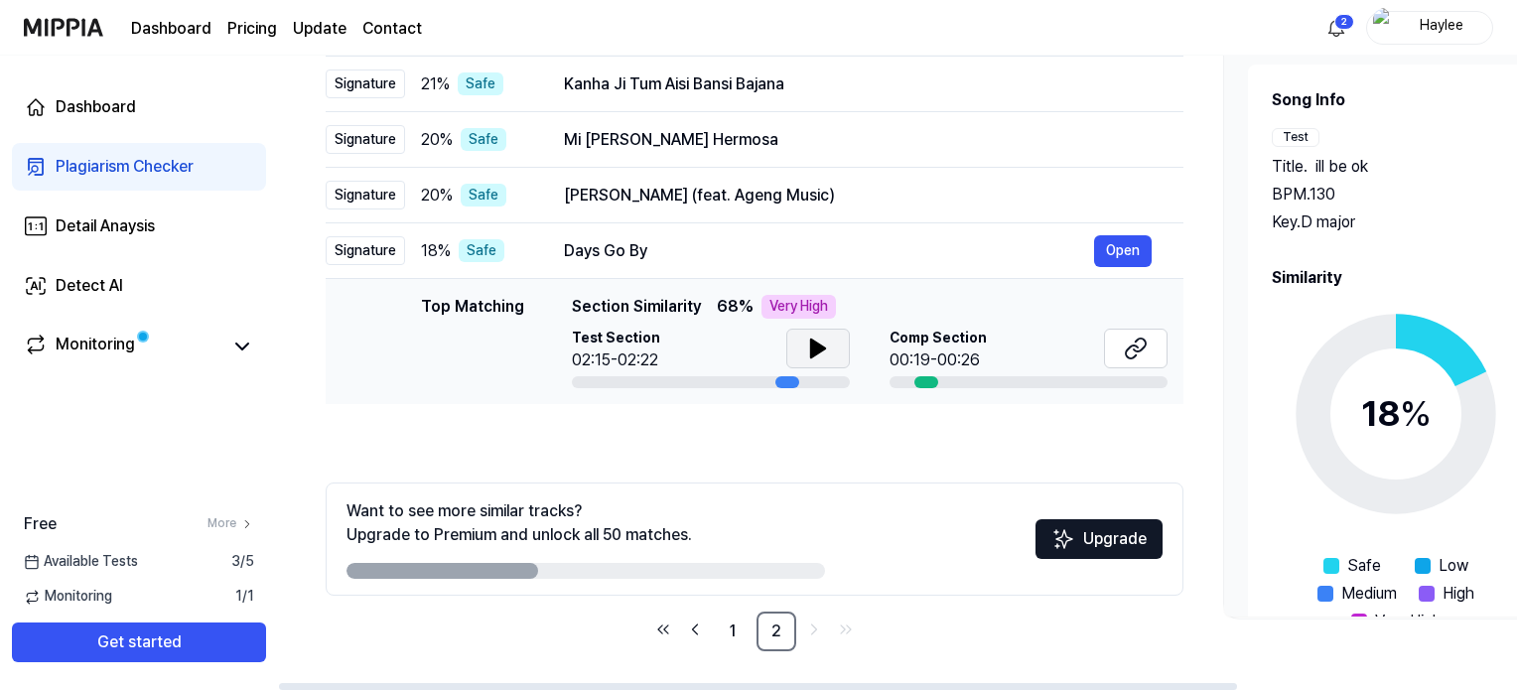
click at [811, 339] on icon at bounding box center [818, 348] width 14 height 18
click at [1133, 342] on icon at bounding box center [1136, 349] width 24 height 24
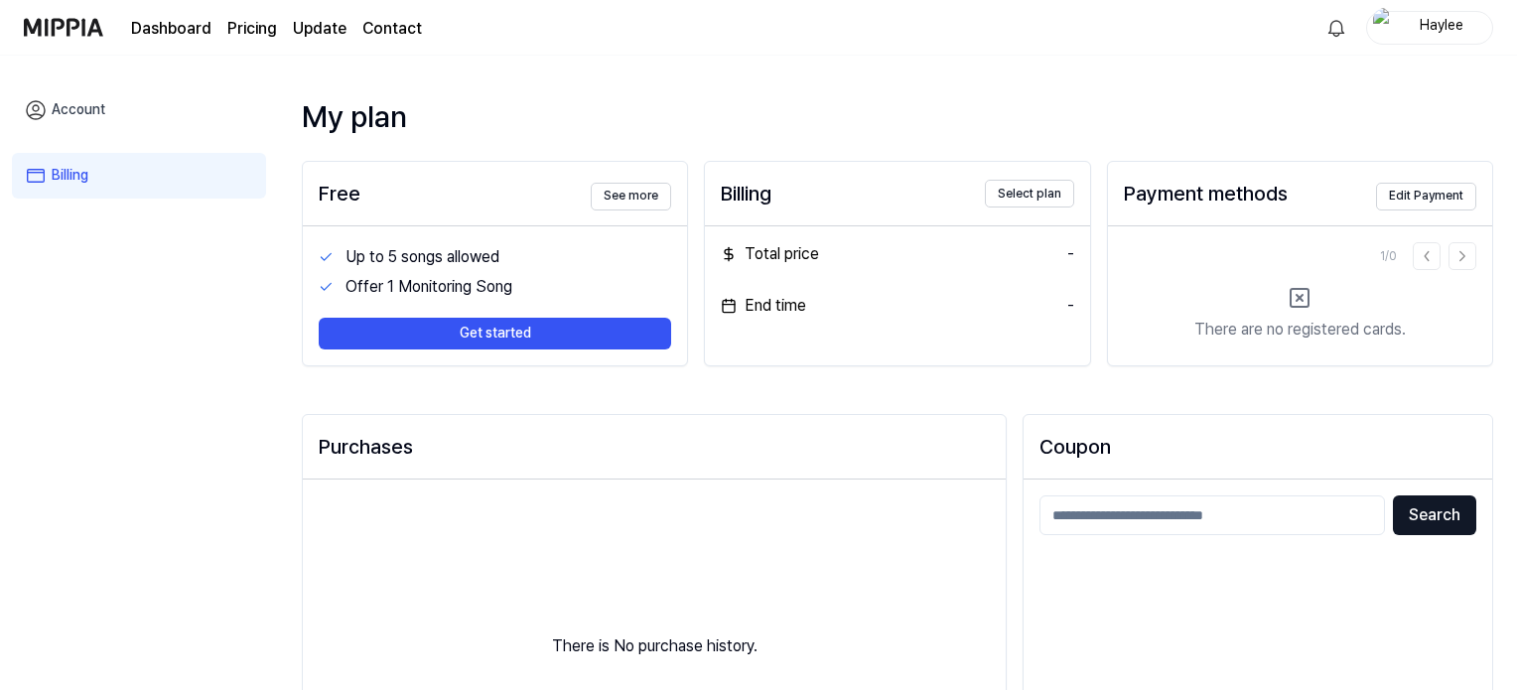
click at [240, 27] on page\) "Pricing" at bounding box center [252, 29] width 50 height 24
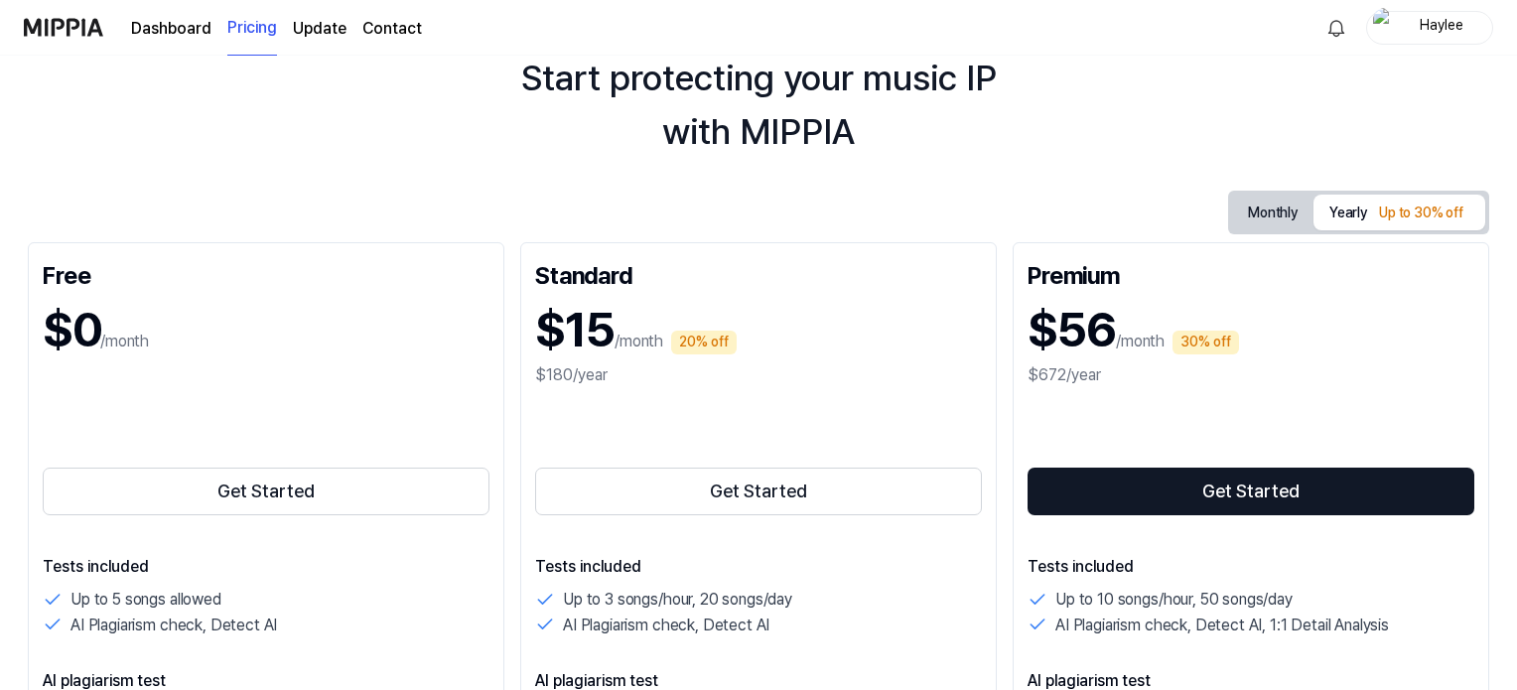
scroll to position [66, 0]
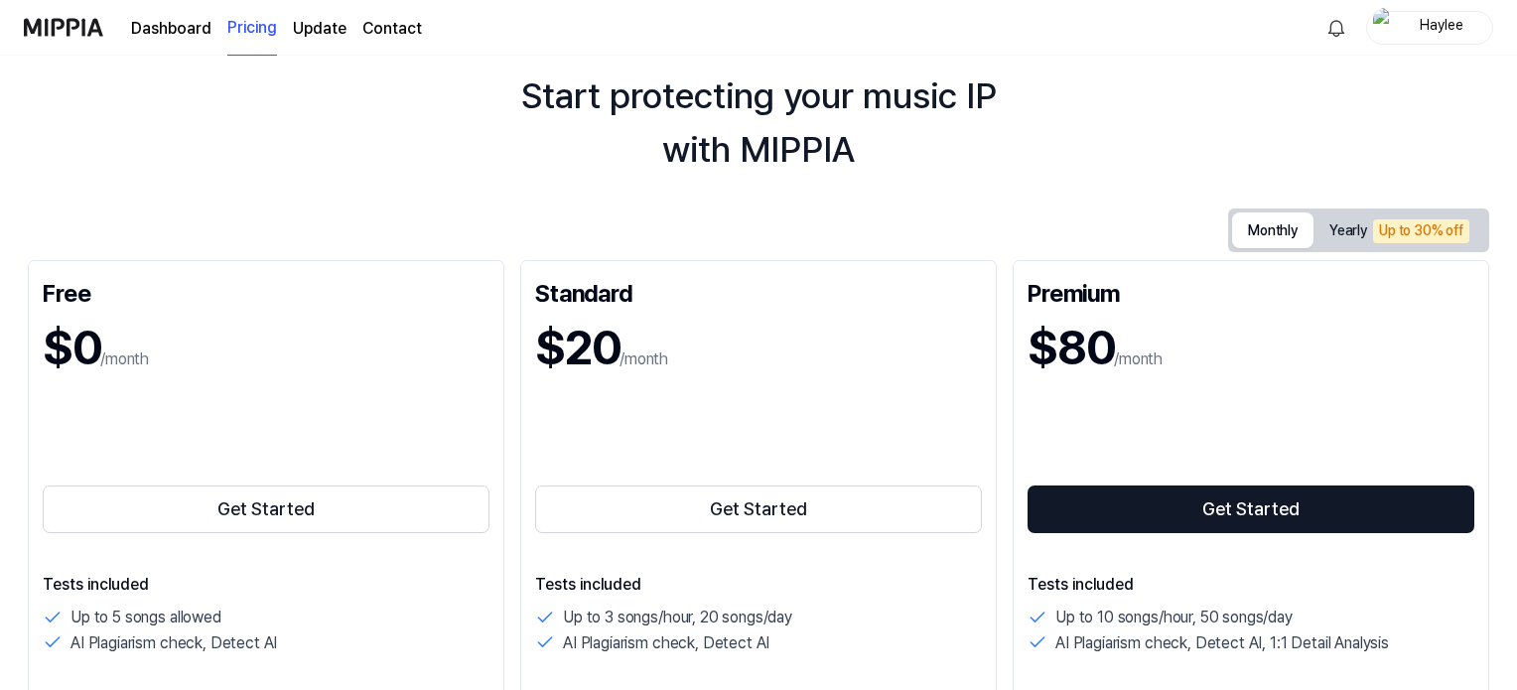
click at [1273, 225] on button "Monthly" at bounding box center [1272, 230] width 81 height 36
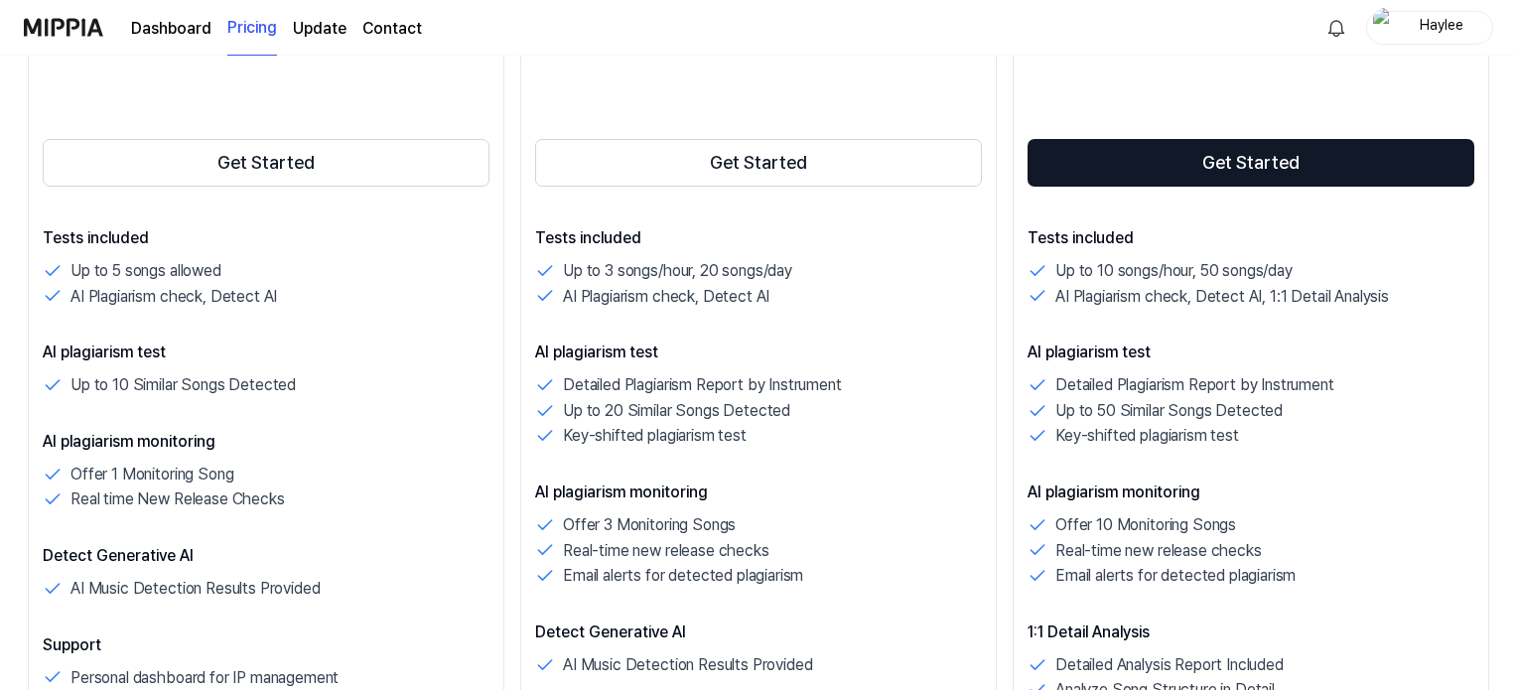
scroll to position [441, 0]
